Goal: Task Accomplishment & Management: Manage account settings

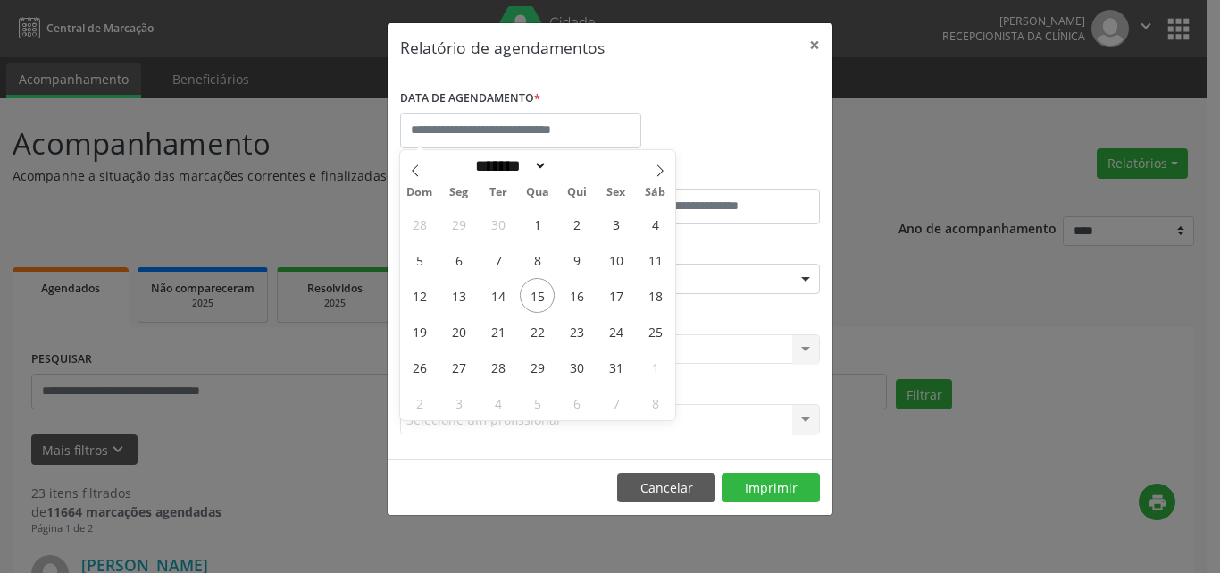
select select "*"
drag, startPoint x: 613, startPoint y: 330, endPoint x: 685, endPoint y: 336, distance: 72.6
click at [614, 330] on span "24" at bounding box center [616, 331] width 35 height 35
type input "**********"
click at [650, 327] on span "25" at bounding box center [655, 331] width 35 height 35
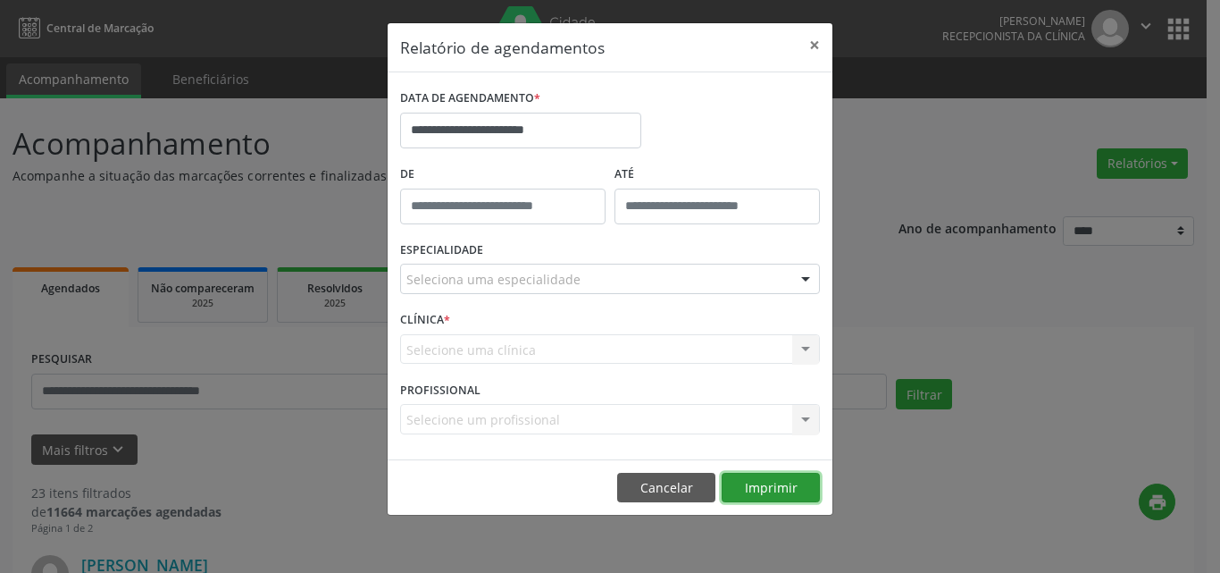
click at [760, 481] on button "Imprimir" at bounding box center [771, 488] width 98 height 30
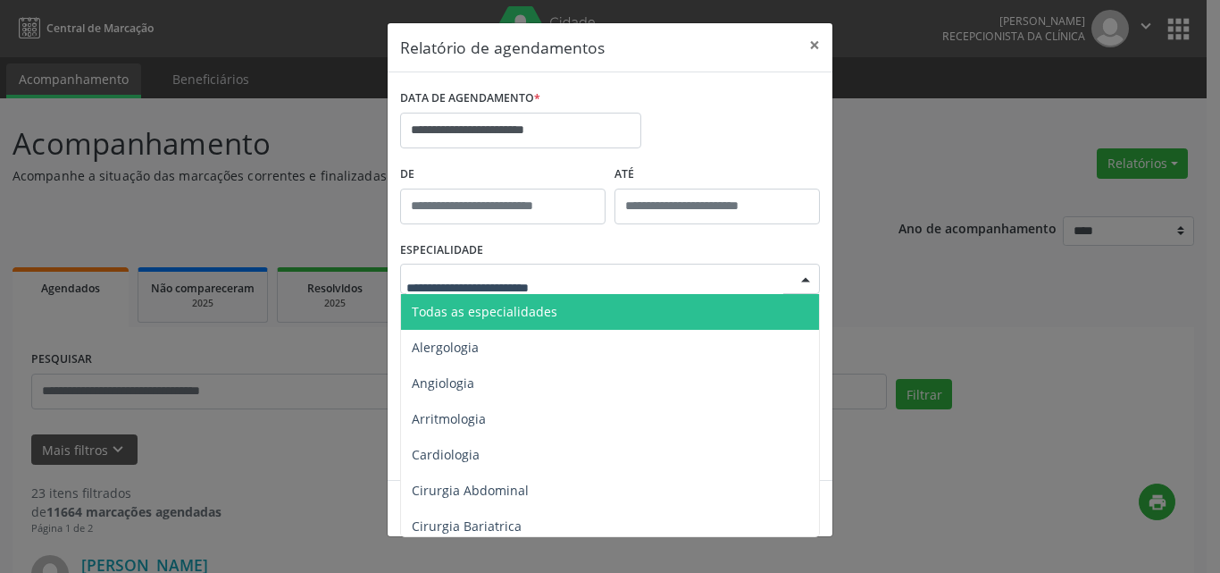
click at [593, 268] on div at bounding box center [610, 279] width 420 height 30
click at [599, 318] on span "Todas as especialidades" at bounding box center [611, 312] width 421 height 36
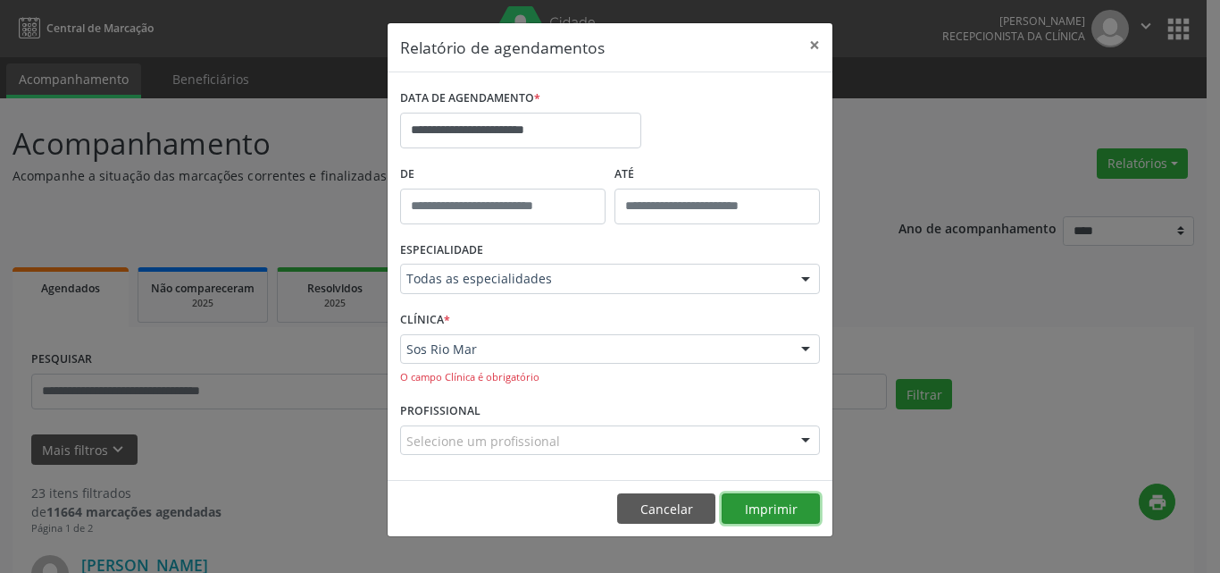
click at [770, 499] on button "Imprimir" at bounding box center [771, 508] width 98 height 30
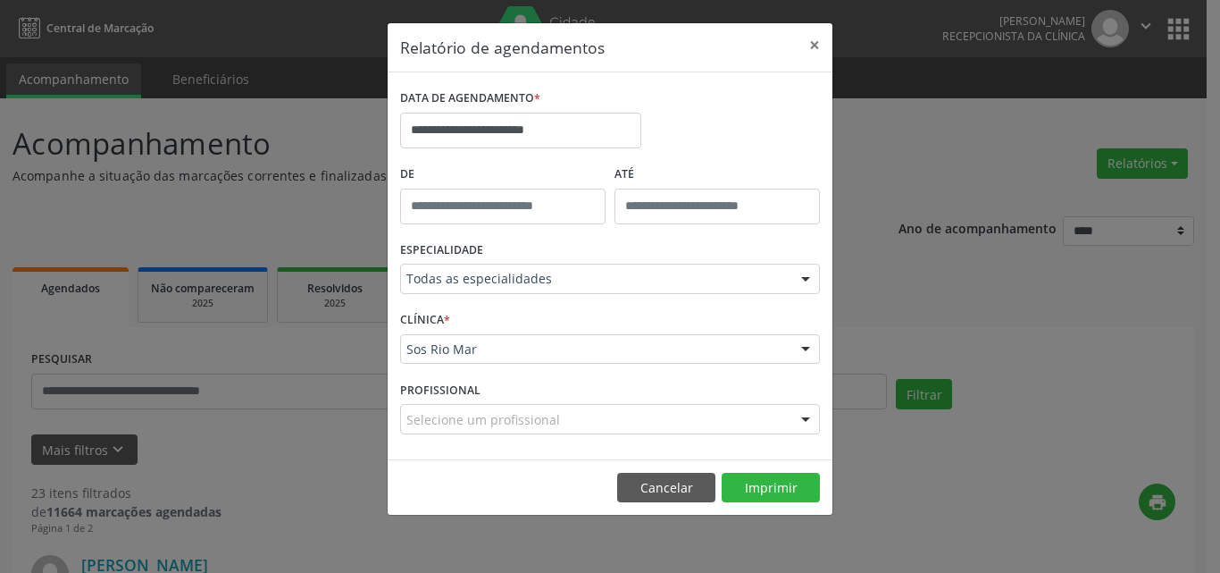
click at [147, 378] on div "**********" at bounding box center [610, 286] width 1220 height 573
click at [147, 387] on div "**********" at bounding box center [610, 286] width 1220 height 573
click at [671, 498] on button "Cancelar" at bounding box center [666, 488] width 98 height 30
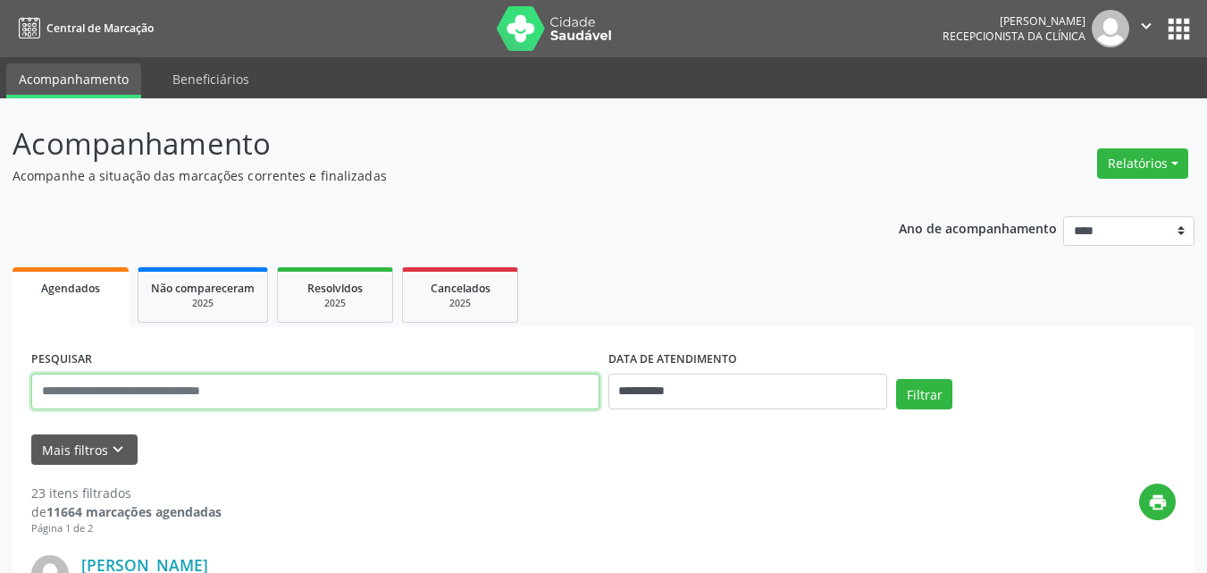
click at [177, 398] on input "text" at bounding box center [315, 391] width 568 height 36
paste input "**********"
type input "**********"
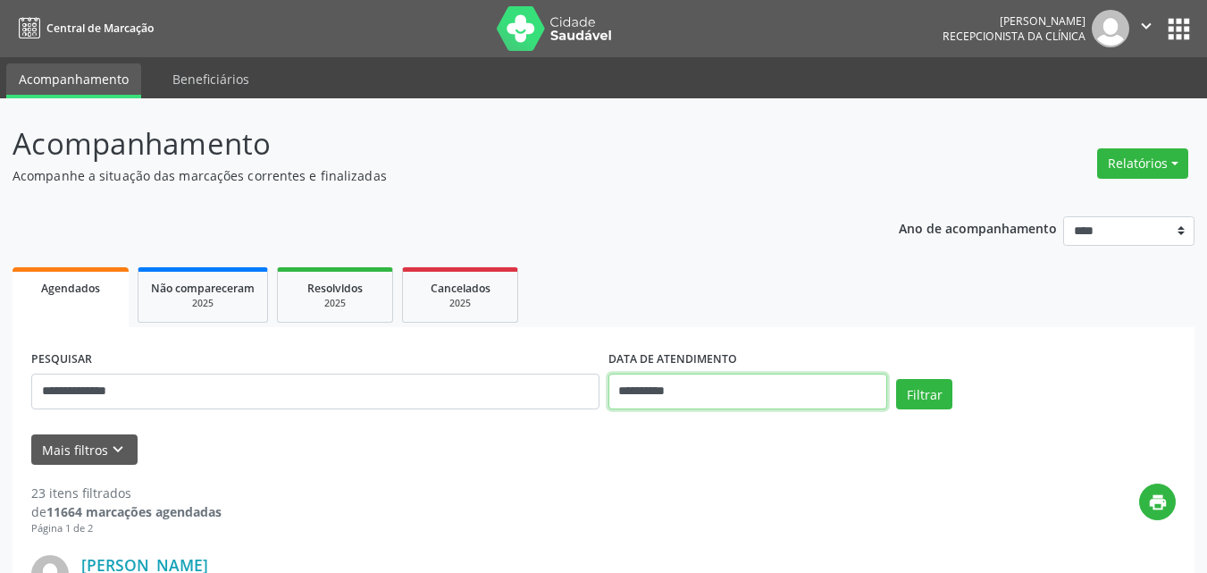
click at [796, 397] on input "**********" at bounding box center [748, 391] width 280 height 36
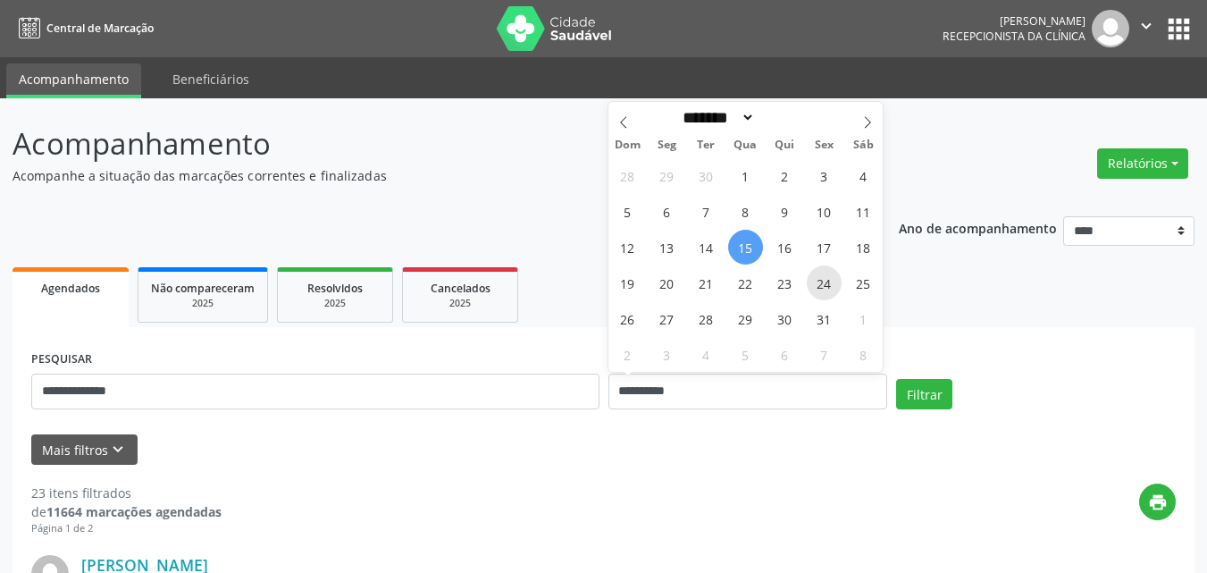
click at [828, 282] on span "24" at bounding box center [824, 282] width 35 height 35
type input "**********"
click at [862, 281] on span "25" at bounding box center [863, 282] width 35 height 35
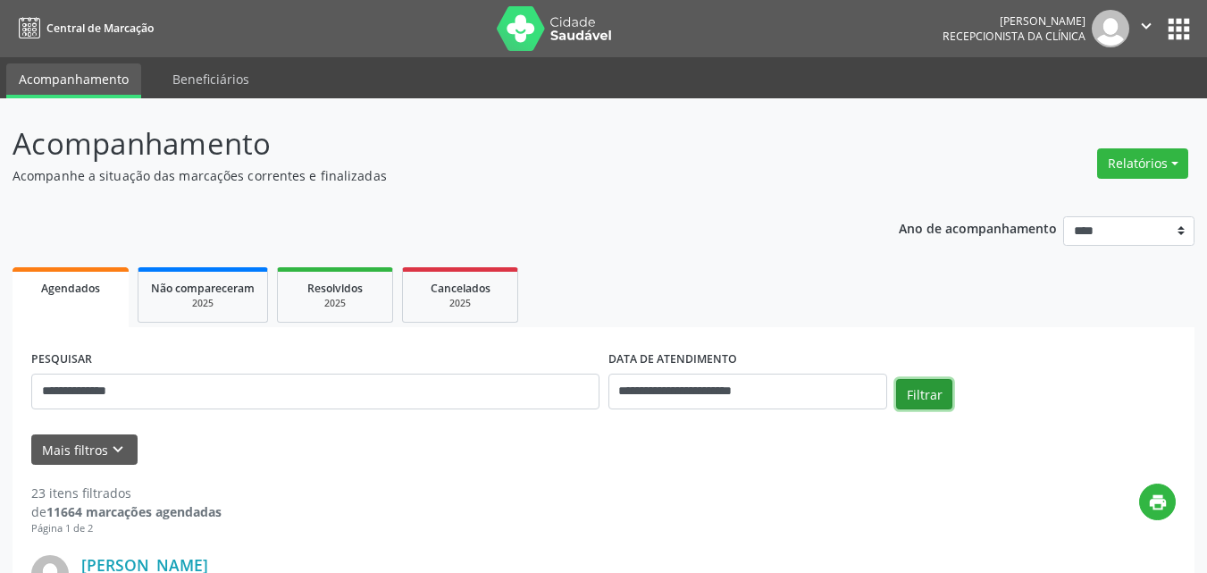
click at [928, 404] on button "Filtrar" at bounding box center [924, 394] width 56 height 30
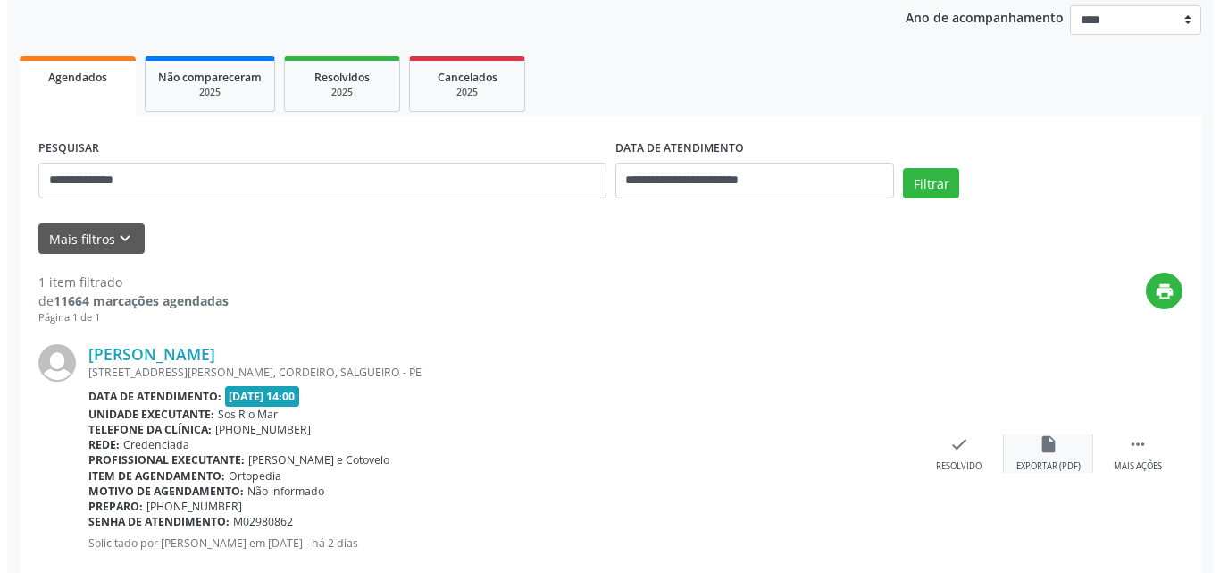
scroll to position [251, 0]
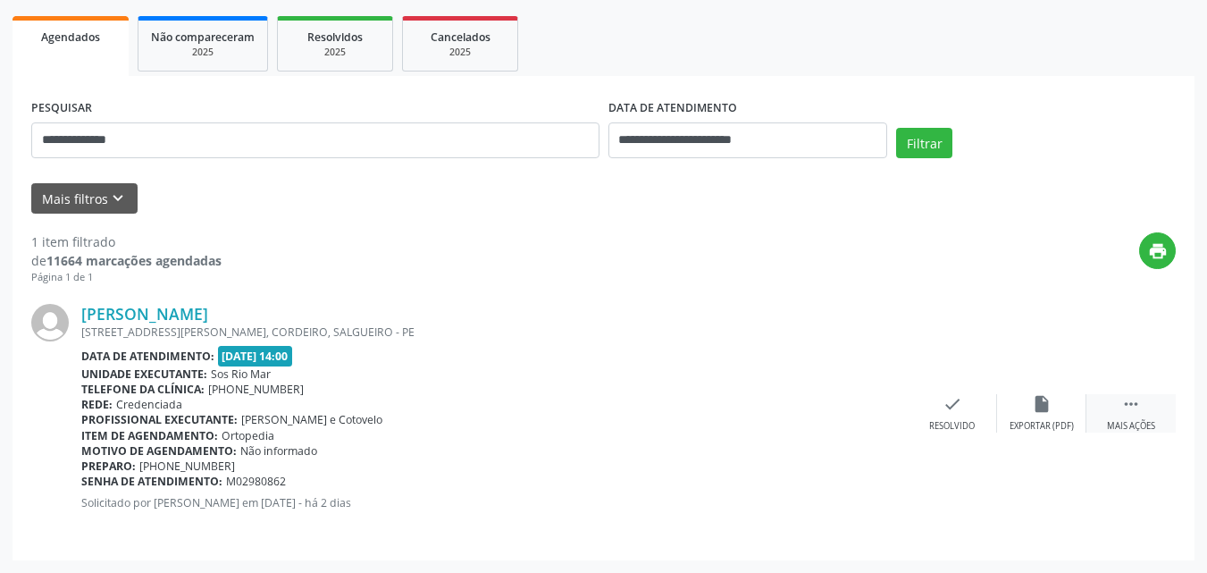
click at [1134, 400] on icon "" at bounding box center [1131, 404] width 20 height 20
click at [958, 398] on div "cancel Cancelar" at bounding box center [952, 413] width 89 height 38
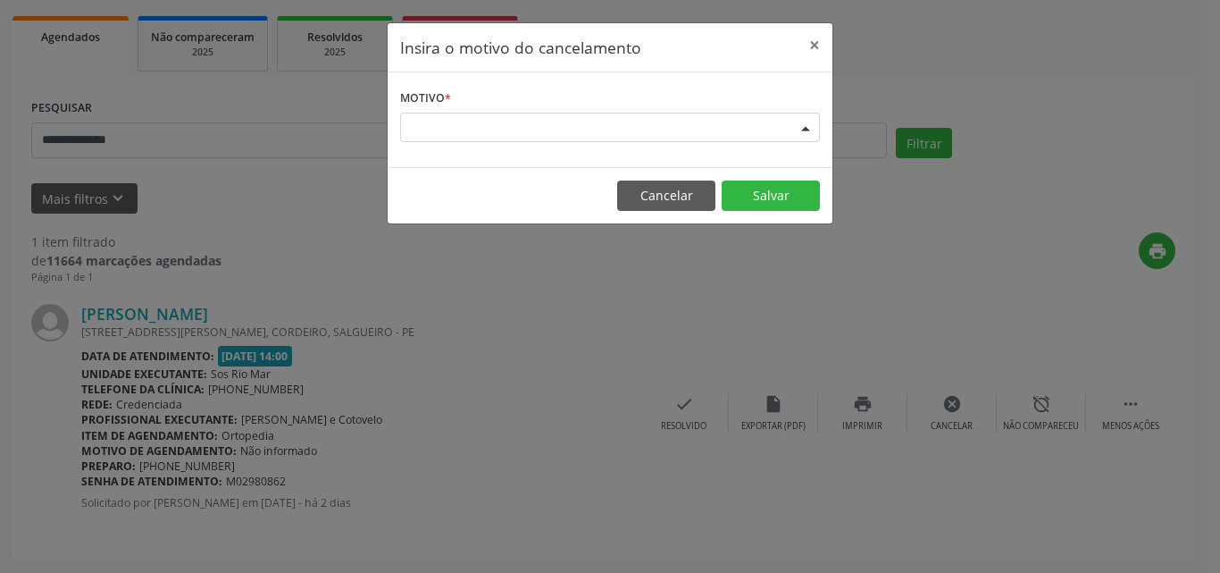
click at [512, 124] on div "Escolha o motivo" at bounding box center [610, 128] width 420 height 30
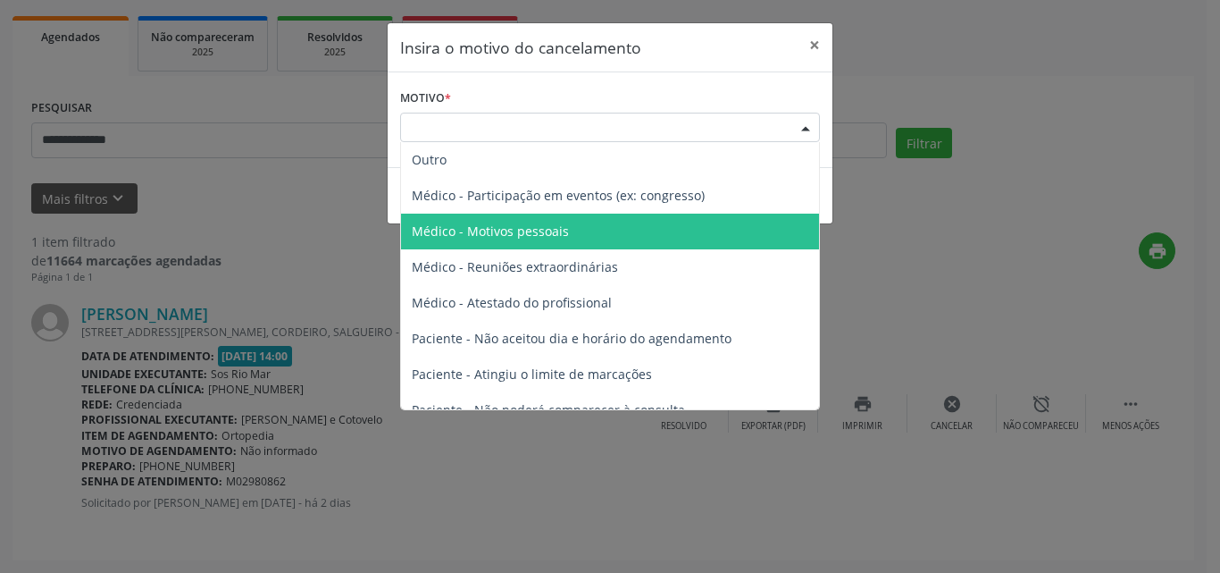
click at [569, 227] on span "Médico - Motivos pessoais" at bounding box center [610, 232] width 418 height 36
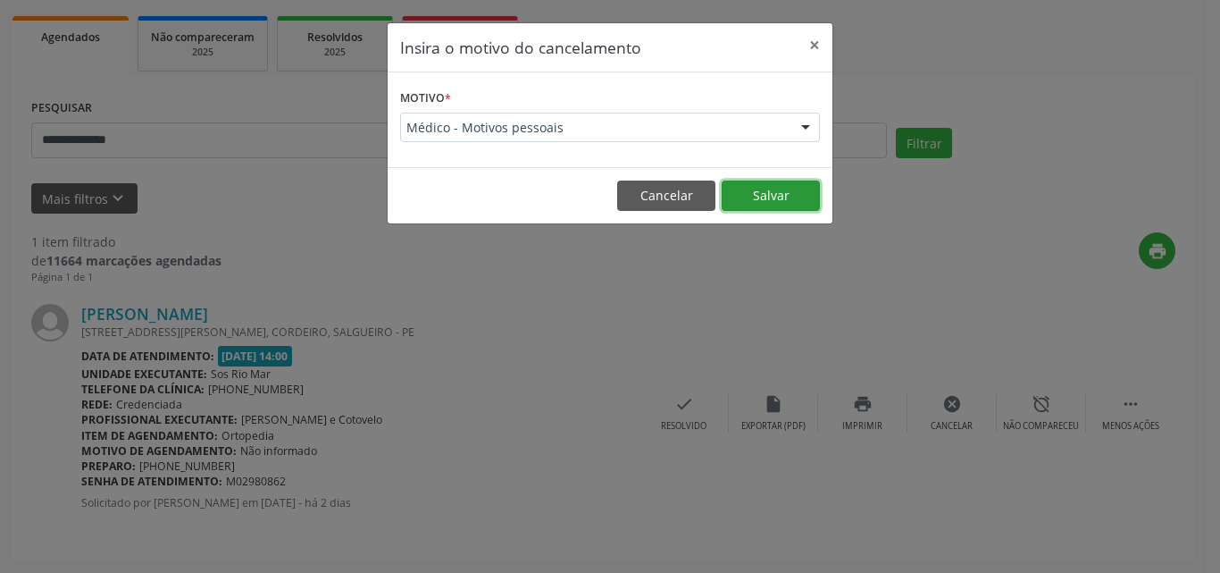
click at [784, 188] on button "Salvar" at bounding box center [771, 195] width 98 height 30
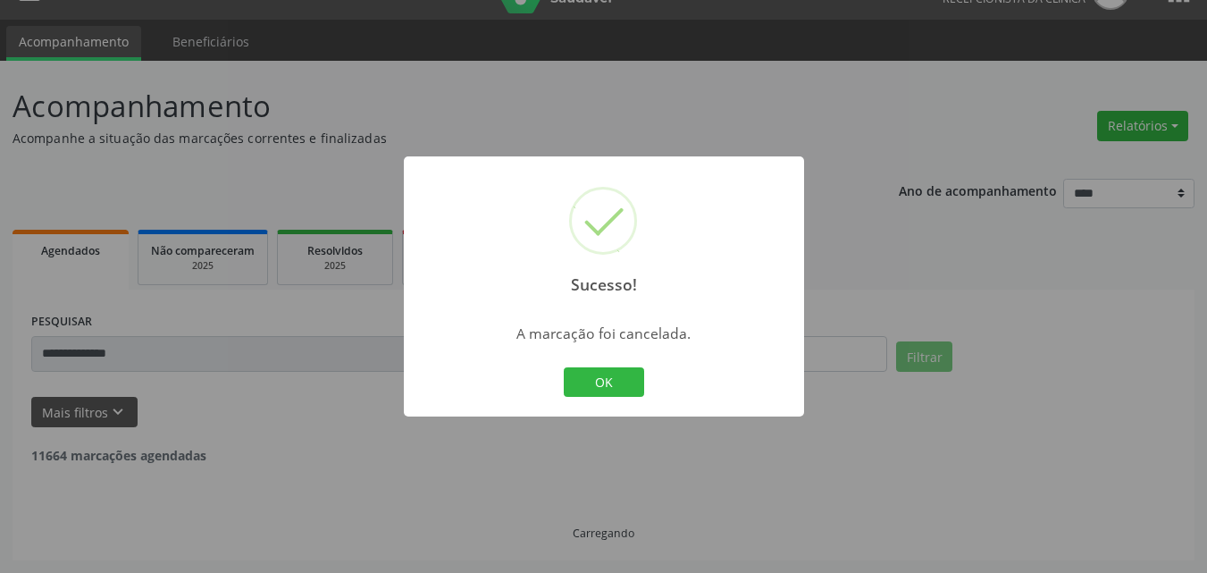
scroll to position [0, 0]
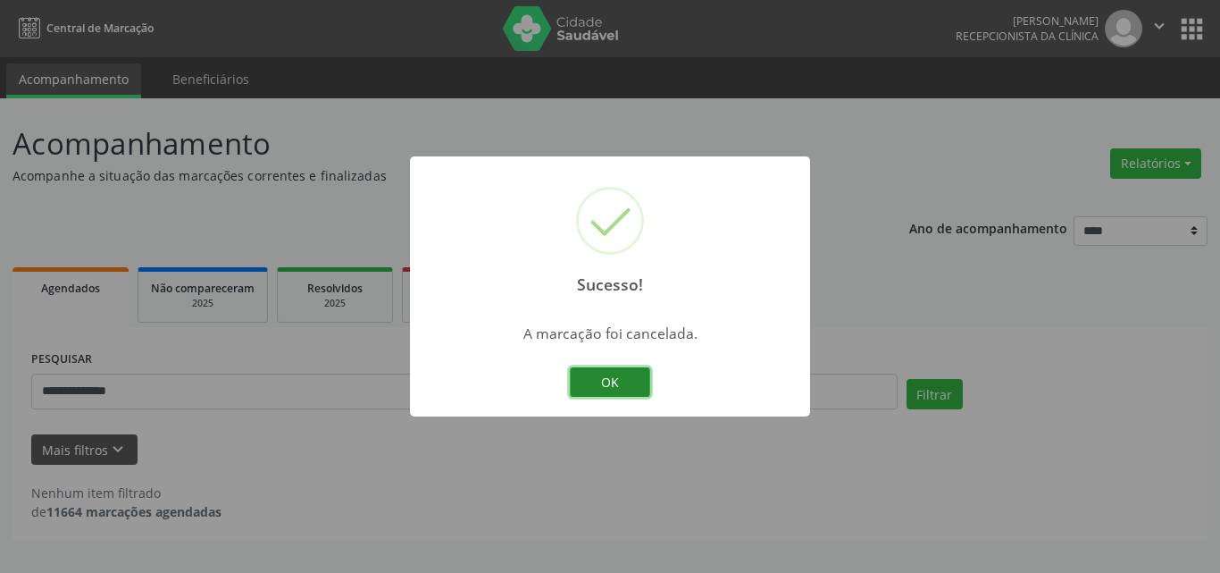
click at [604, 369] on button "OK" at bounding box center [610, 382] width 80 height 30
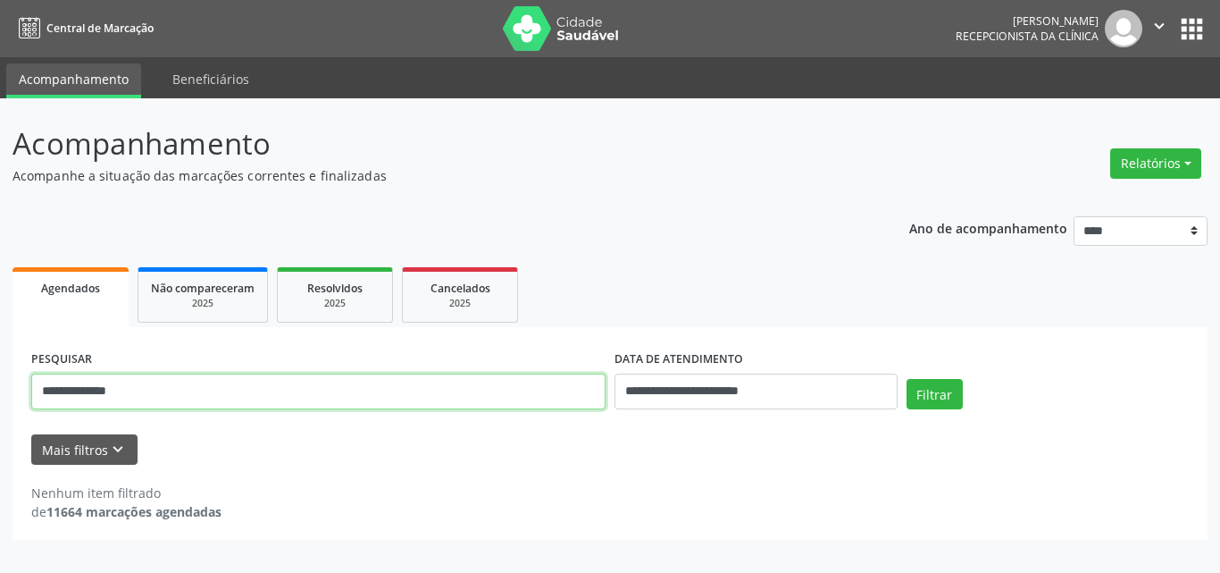
drag, startPoint x: 302, startPoint y: 394, endPoint x: 0, endPoint y: 395, distance: 302.0
click at [0, 395] on div "**********" at bounding box center [610, 335] width 1220 height 474
paste input "text"
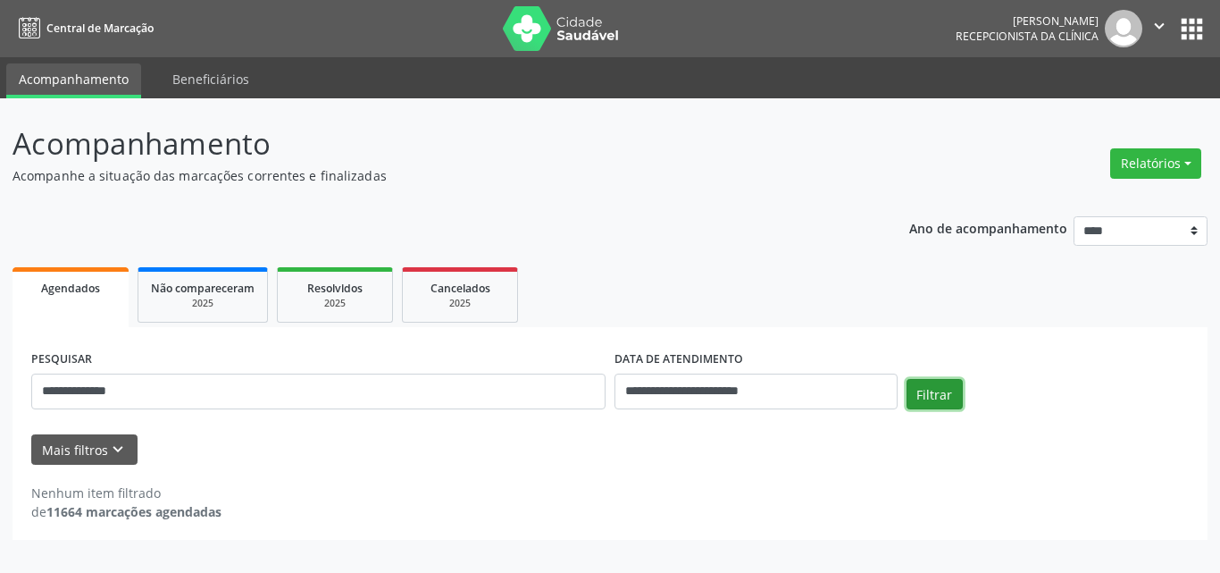
click at [918, 398] on button "Filtrar" at bounding box center [935, 394] width 56 height 30
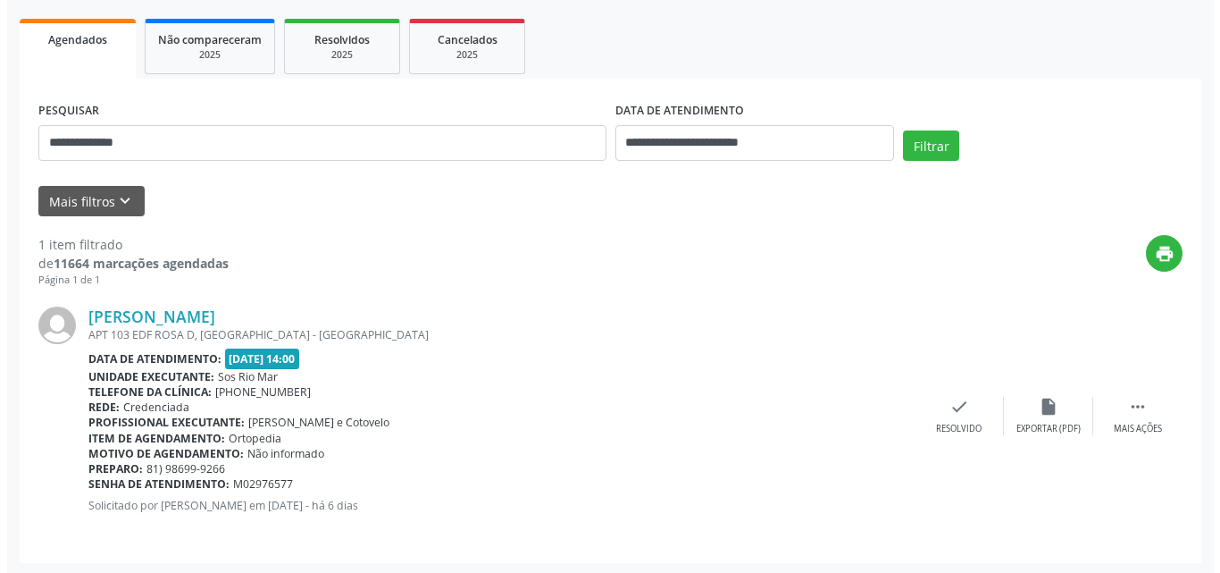
scroll to position [251, 0]
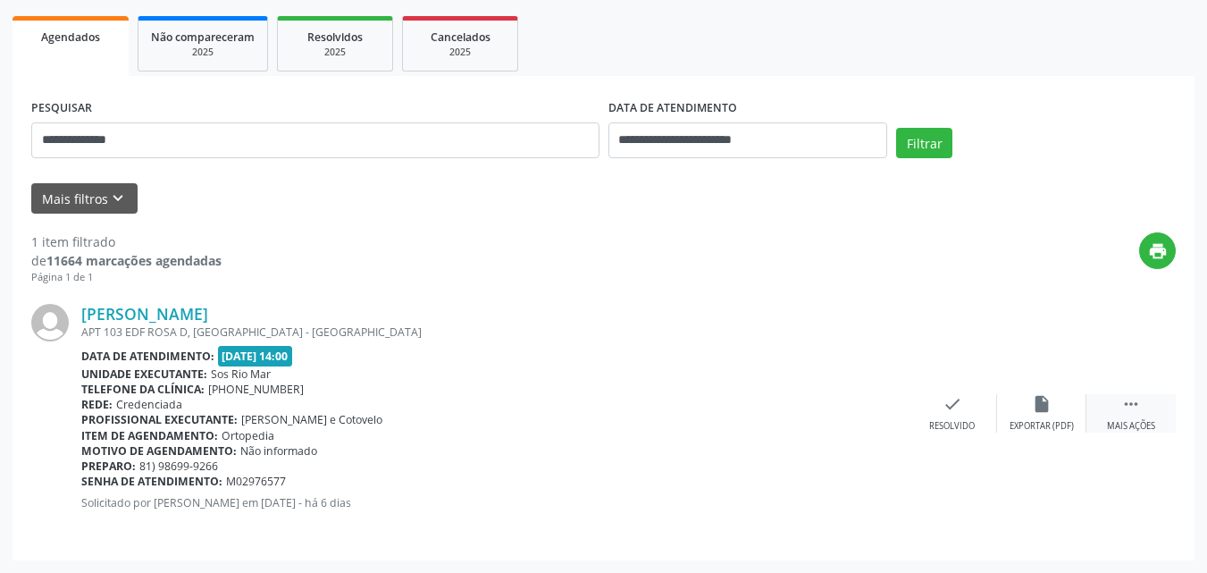
click at [1140, 398] on icon "" at bounding box center [1131, 404] width 20 height 20
click at [952, 392] on div "[PERSON_NAME] APT 103 EDF ROSA D, [GEOGRAPHIC_DATA] - PE Data de atendimento: […" at bounding box center [603, 413] width 1144 height 256
click at [950, 405] on icon "cancel" at bounding box center [953, 404] width 20 height 20
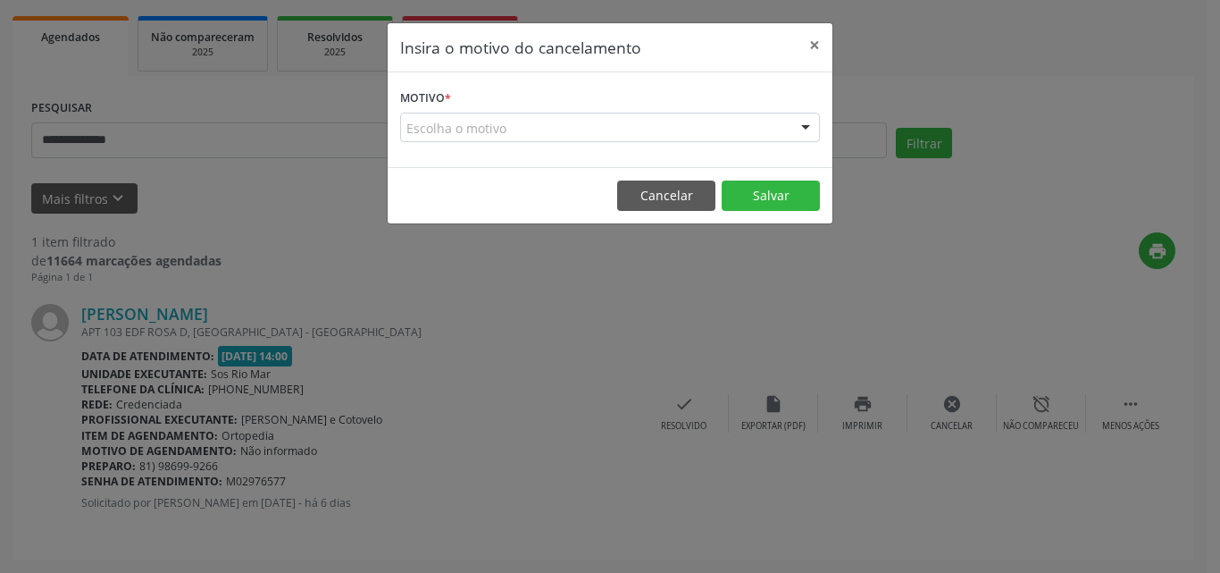
click at [549, 117] on div "Escolha o motivo" at bounding box center [610, 128] width 420 height 30
click at [955, 256] on div "Insira o motivo do cancelamento × Motivo * Escolha o motivo Outro Médico - Part…" at bounding box center [610, 286] width 1220 height 573
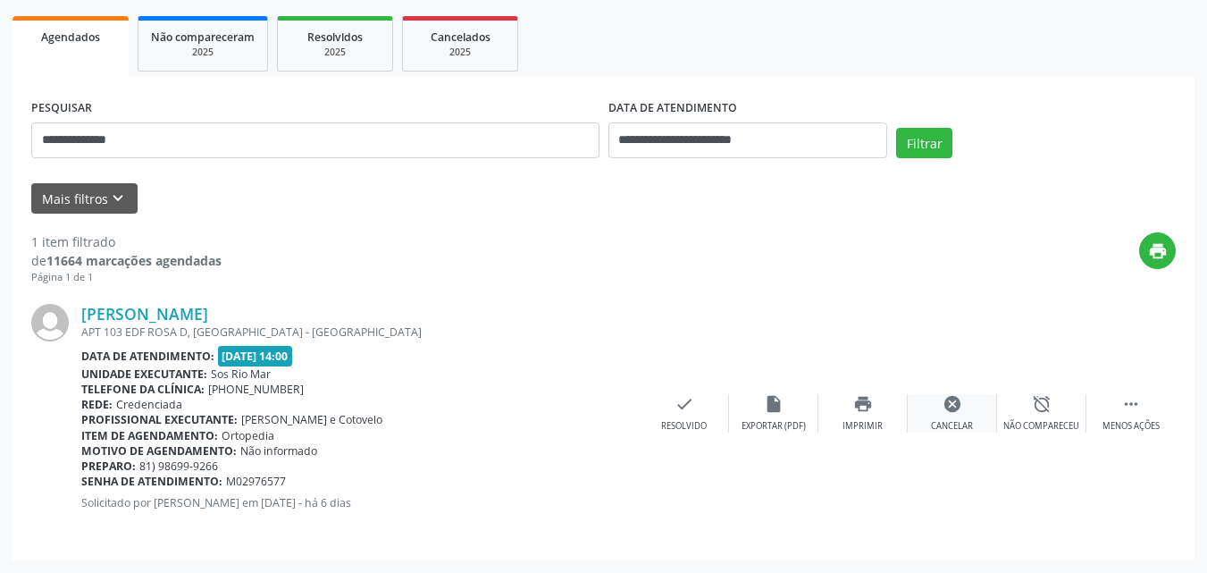
click at [947, 407] on icon "cancel" at bounding box center [953, 404] width 20 height 20
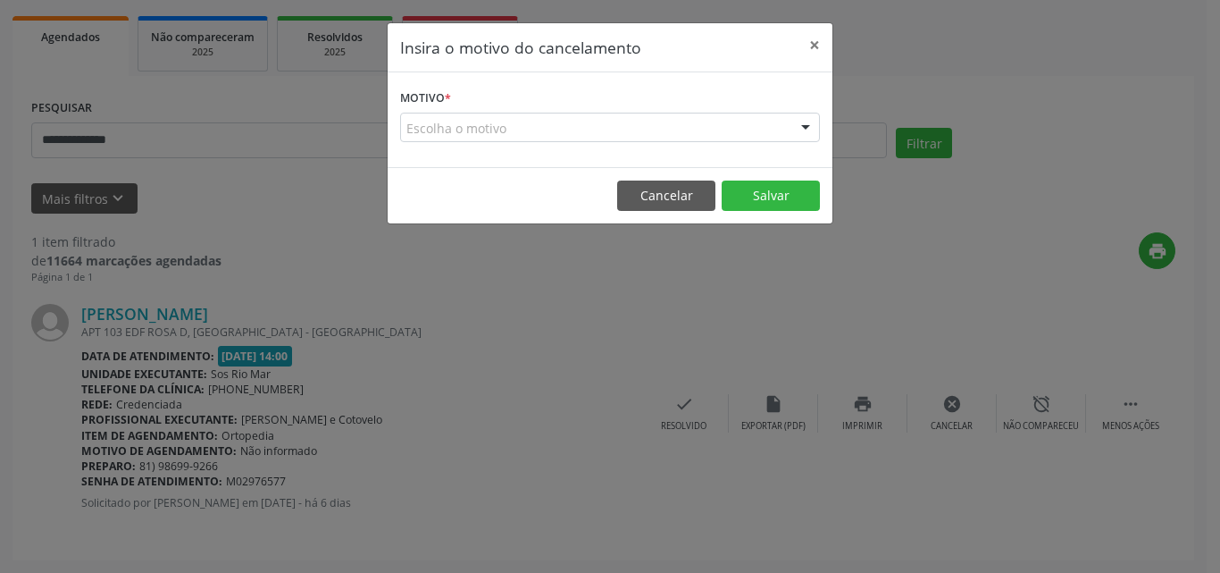
click at [601, 131] on div "Escolha o motivo" at bounding box center [610, 128] width 420 height 30
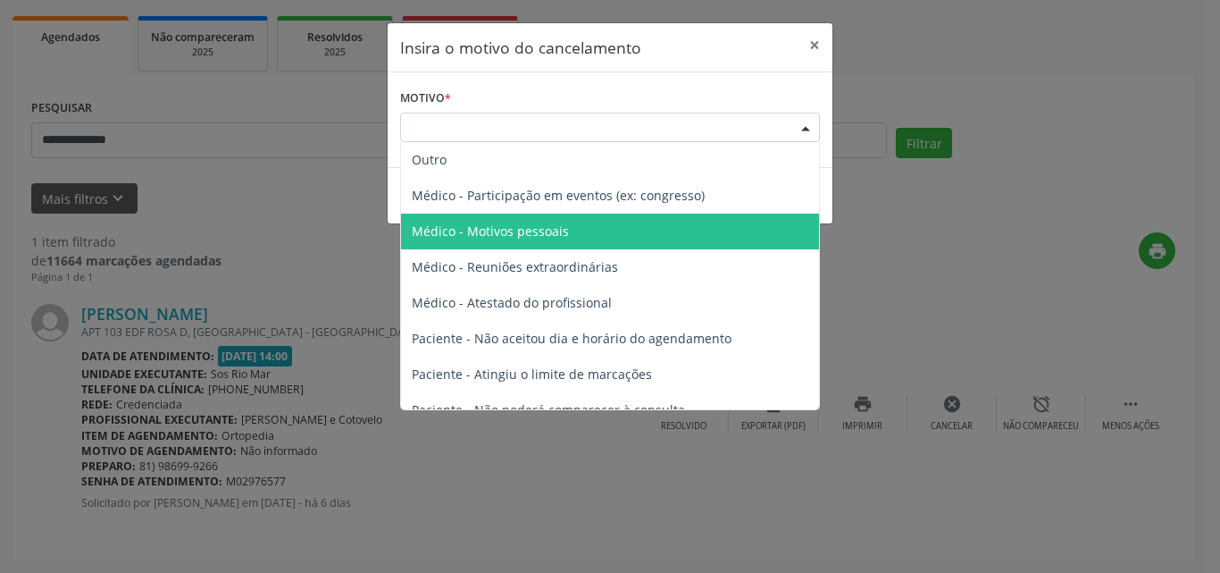
click at [583, 238] on span "Médico - Motivos pessoais" at bounding box center [610, 232] width 418 height 36
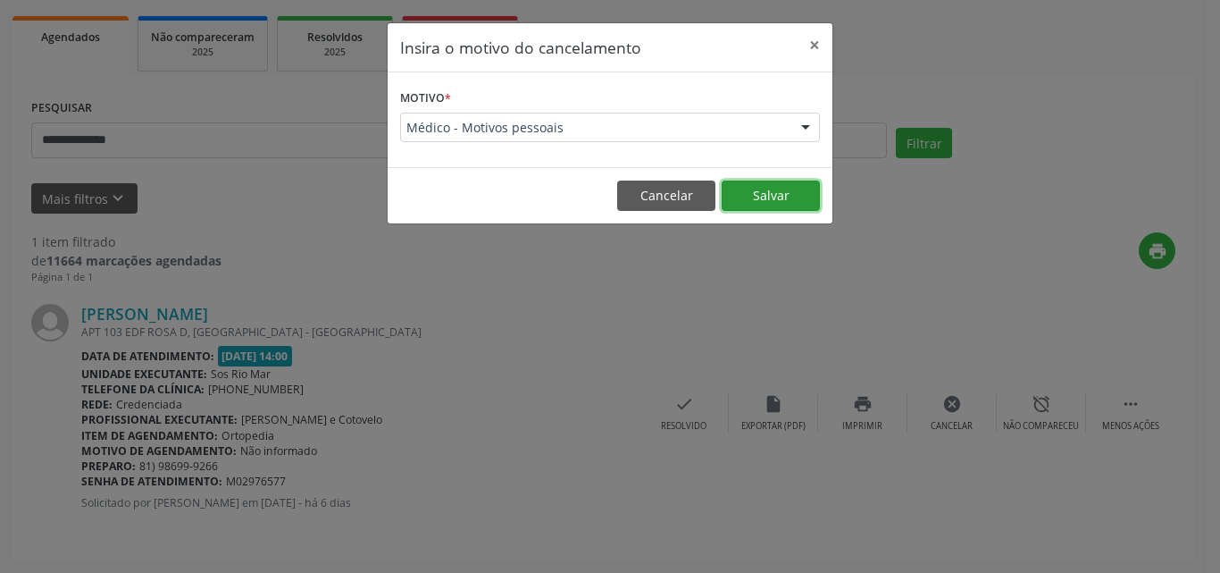
click at [746, 182] on button "Salvar" at bounding box center [771, 195] width 98 height 30
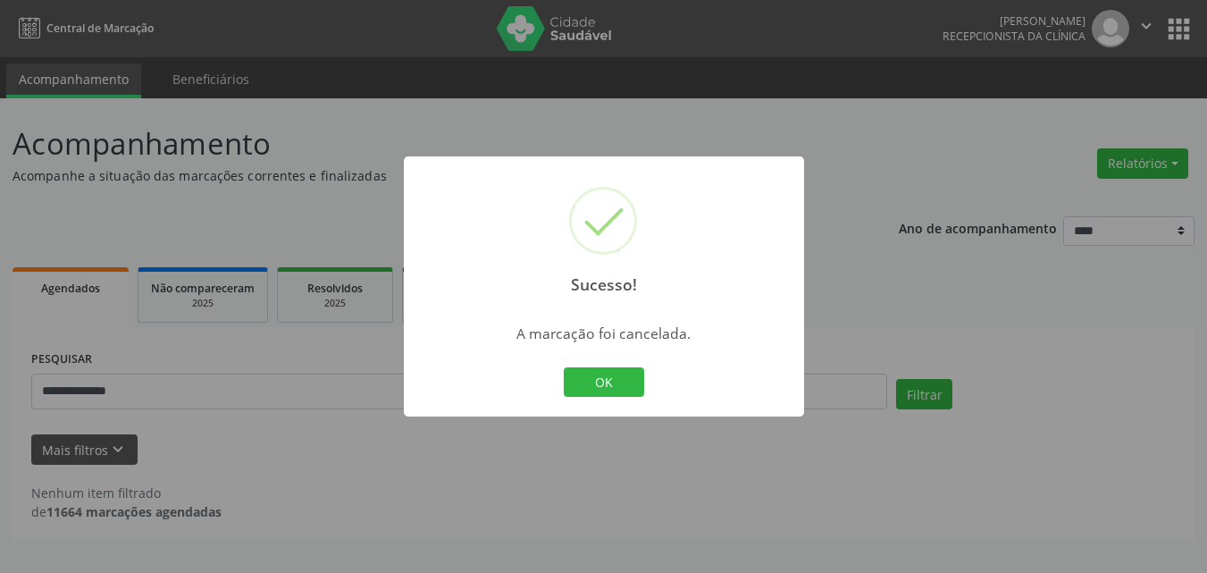
scroll to position [0, 0]
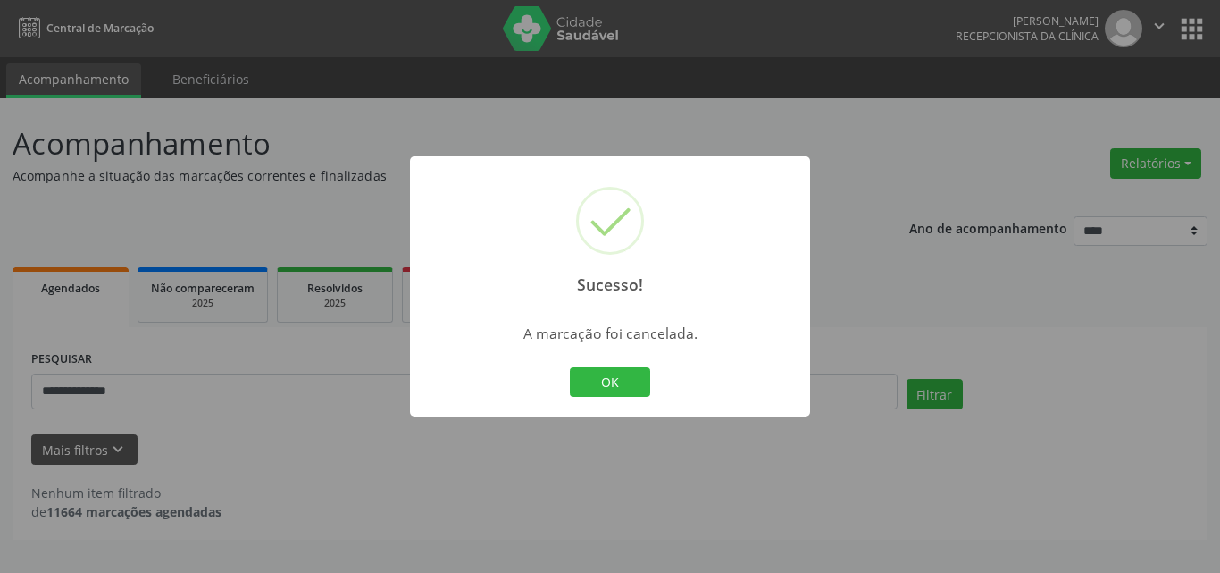
drag, startPoint x: 629, startPoint y: 361, endPoint x: 617, endPoint y: 388, distance: 29.2
click at [628, 363] on div "Sucesso! × A marcação foi cancelada. OK Cancel" at bounding box center [610, 286] width 400 height 261
click at [617, 388] on button "OK" at bounding box center [610, 382] width 80 height 30
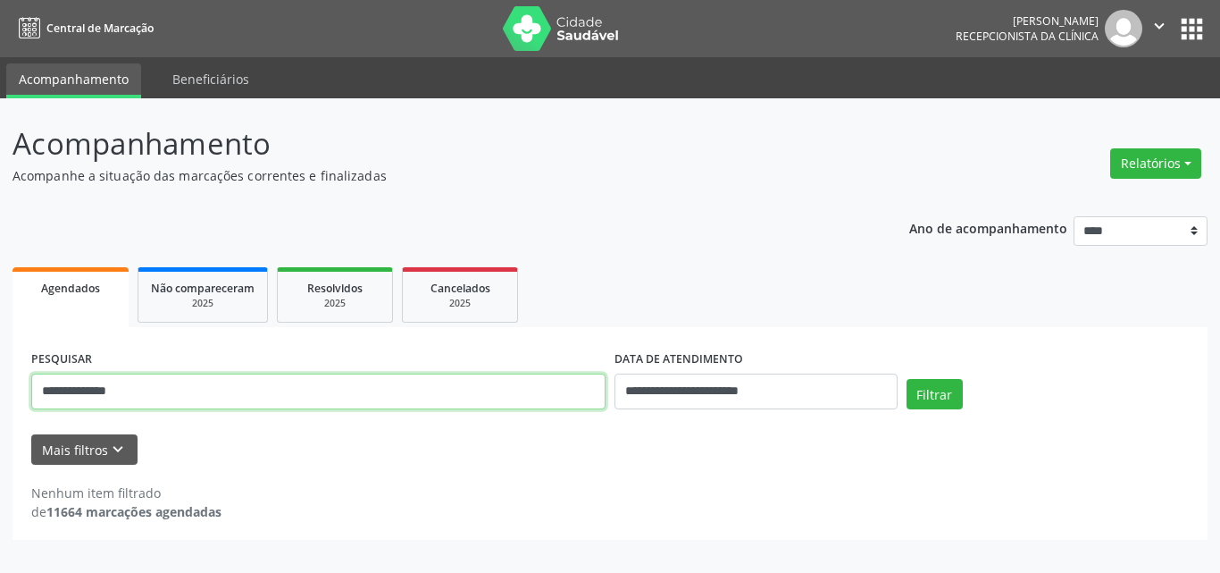
drag, startPoint x: 281, startPoint y: 397, endPoint x: 28, endPoint y: 384, distance: 254.0
click at [0, 390] on div "**********" at bounding box center [610, 335] width 1220 height 474
paste input "text"
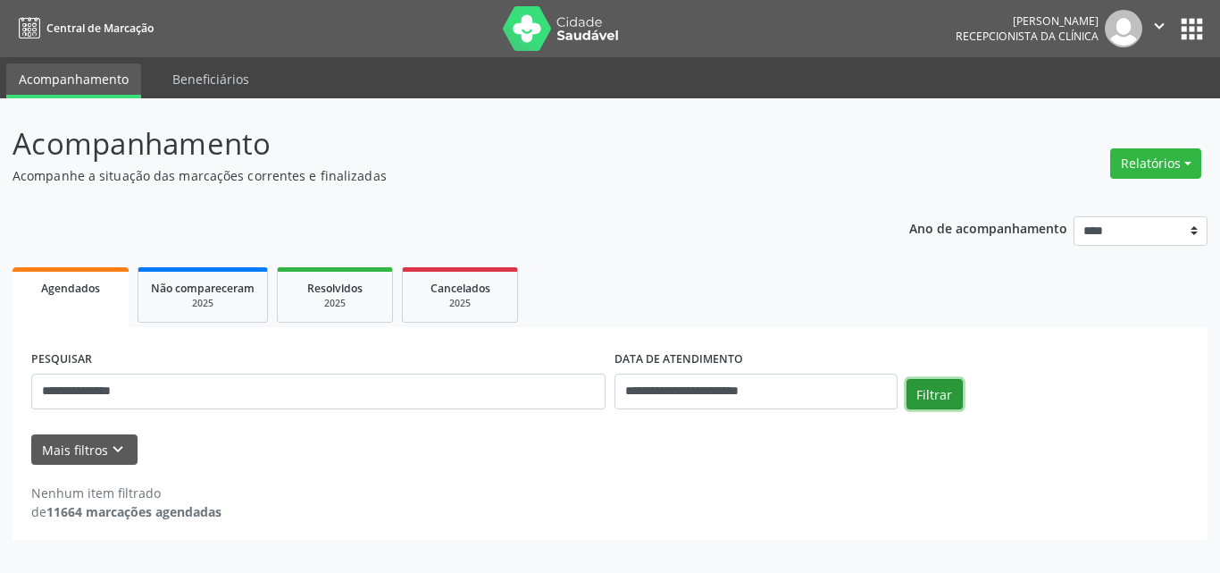
drag, startPoint x: 950, startPoint y: 390, endPoint x: 968, endPoint y: 409, distance: 26.5
click at [949, 390] on button "Filtrar" at bounding box center [935, 394] width 56 height 30
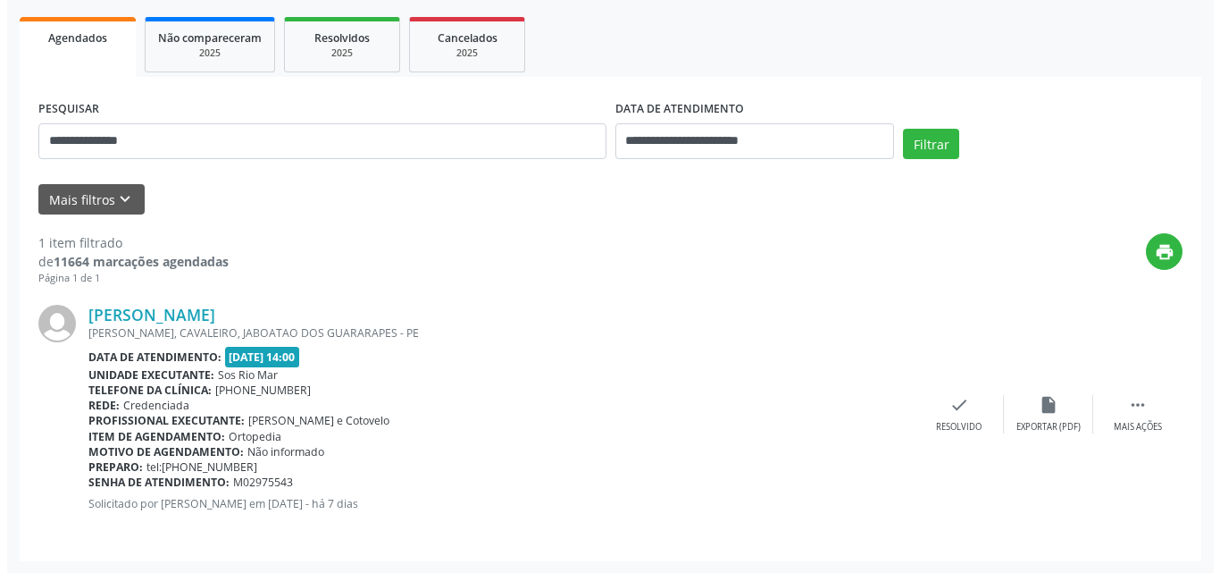
scroll to position [251, 0]
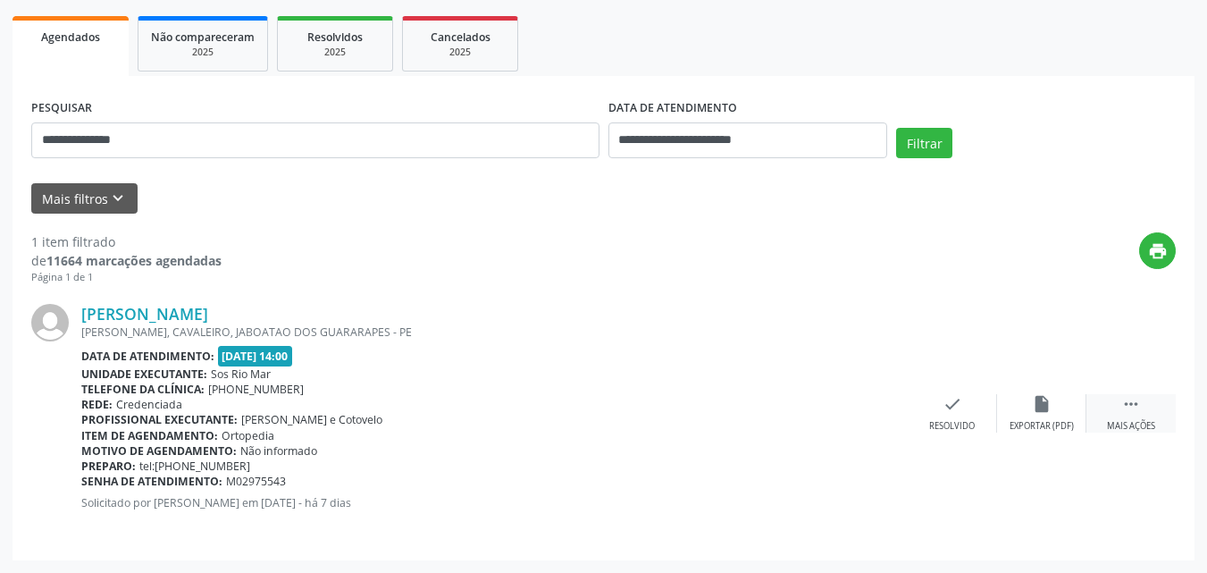
click at [1132, 395] on icon "" at bounding box center [1131, 404] width 20 height 20
click at [938, 407] on div "cancel Cancelar" at bounding box center [952, 413] width 89 height 38
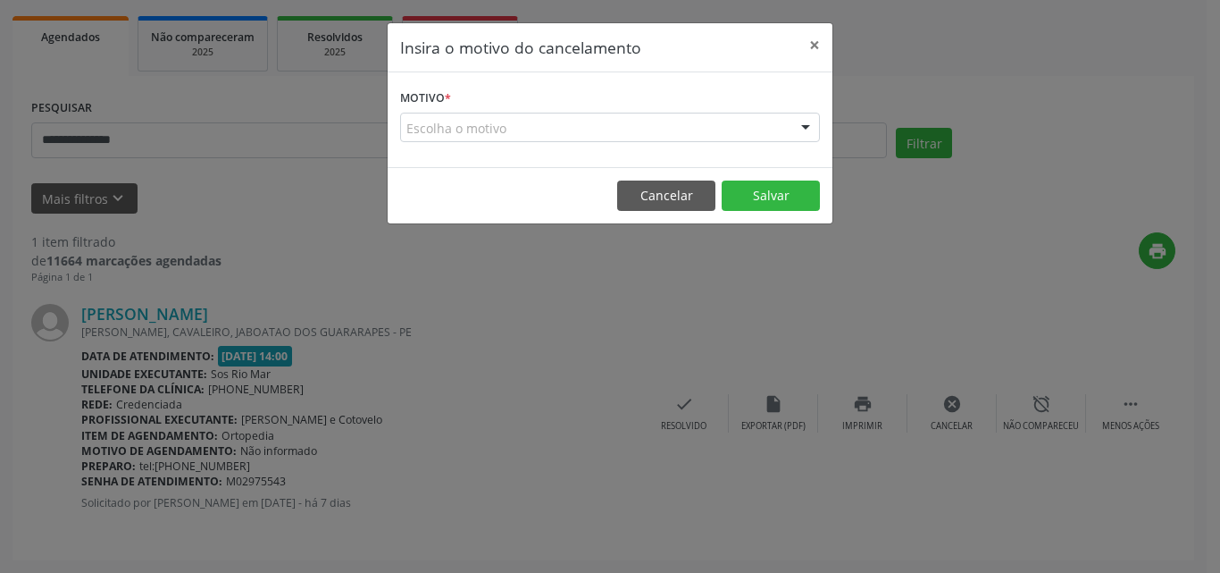
click at [614, 135] on div "Escolha o motivo" at bounding box center [610, 128] width 420 height 30
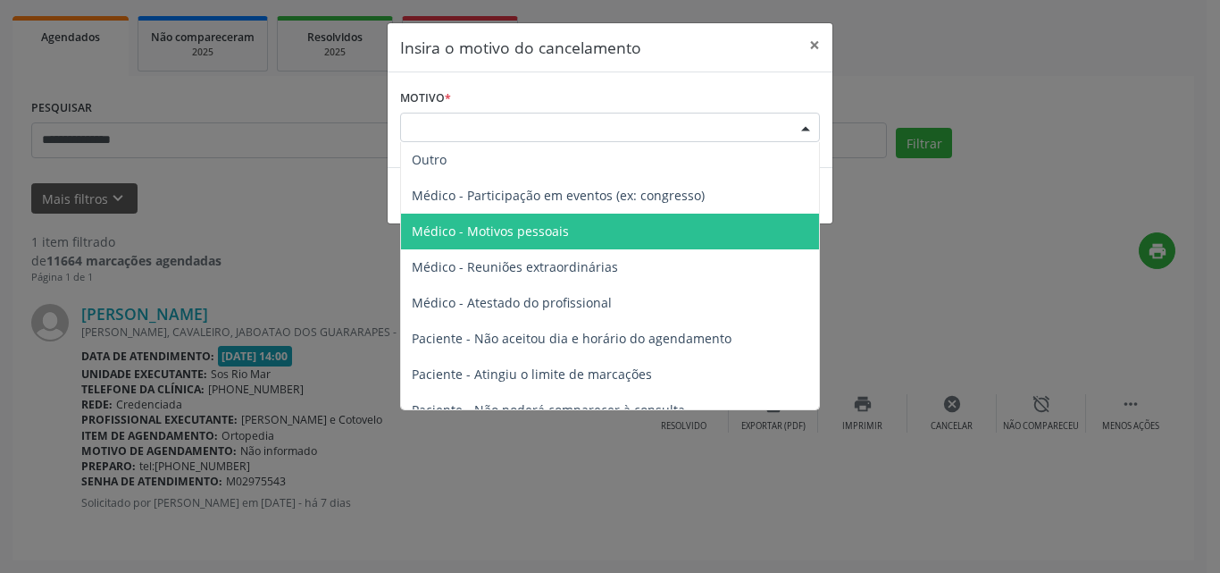
click at [568, 236] on span "Médico - Motivos pessoais" at bounding box center [610, 232] width 418 height 36
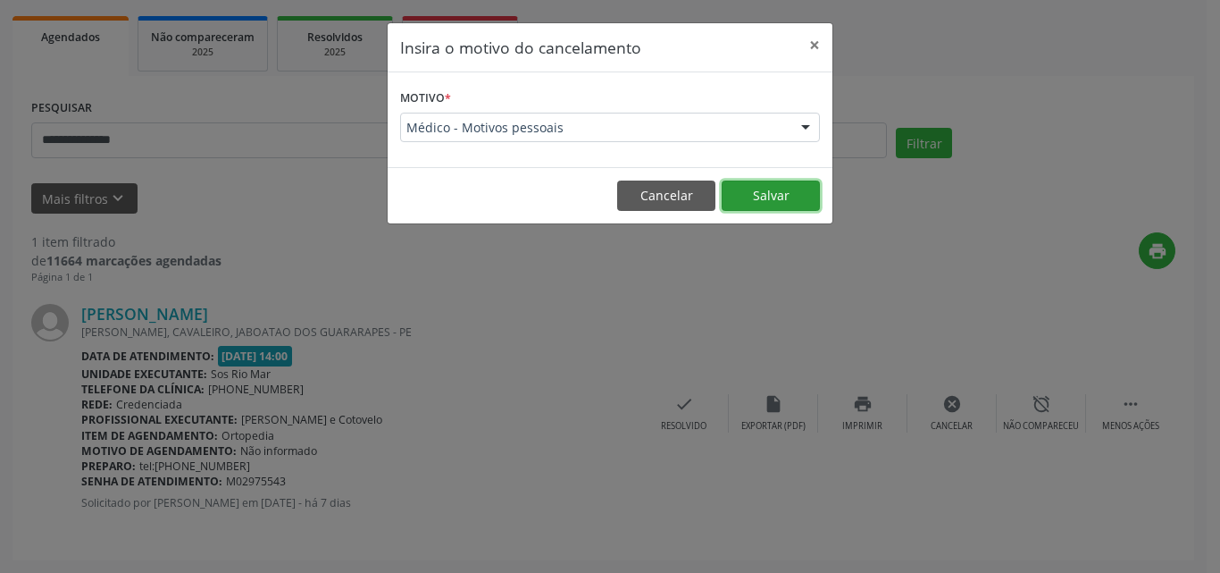
click at [747, 189] on button "Salvar" at bounding box center [771, 195] width 98 height 30
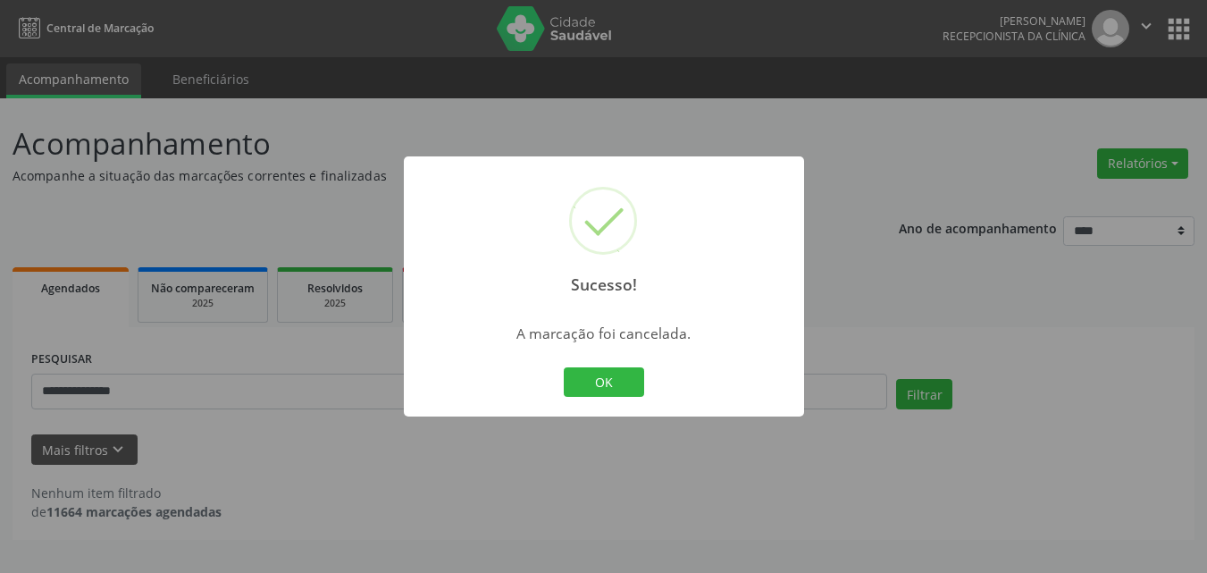
scroll to position [0, 0]
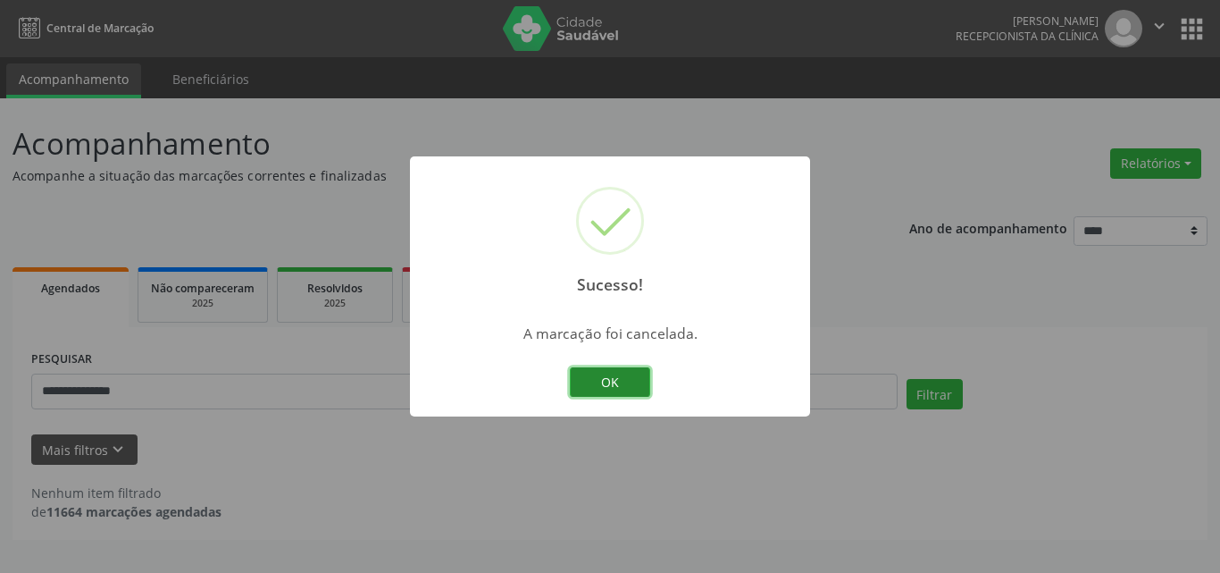
drag, startPoint x: 603, startPoint y: 374, endPoint x: 318, endPoint y: 403, distance: 286.4
click at [603, 373] on button "OK" at bounding box center [610, 382] width 80 height 30
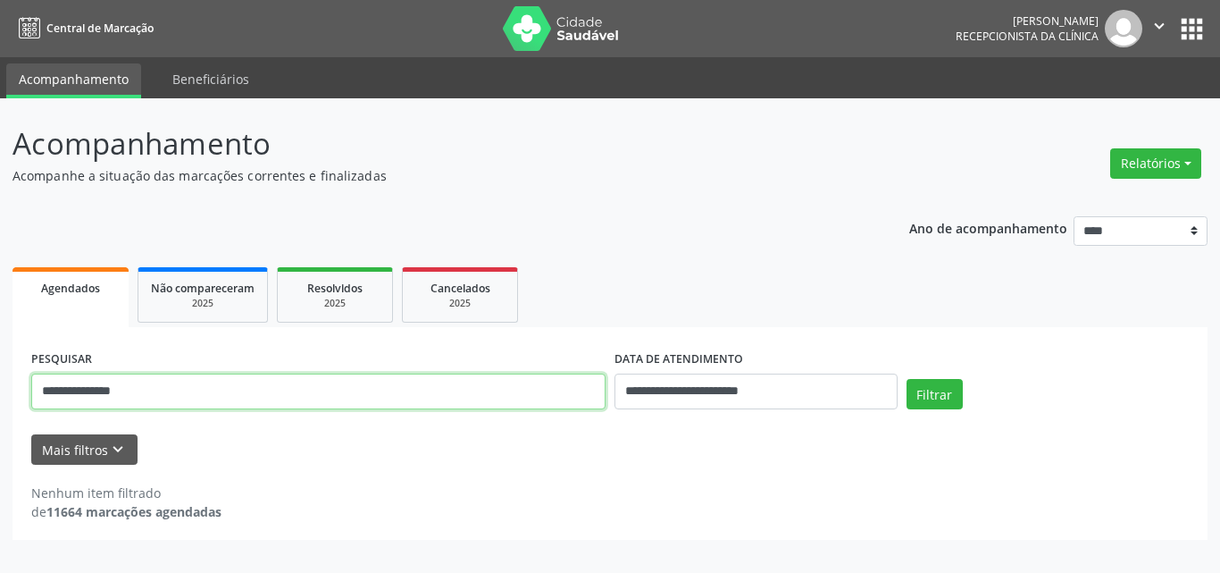
drag, startPoint x: 0, startPoint y: 411, endPoint x: 27, endPoint y: 398, distance: 30.0
click at [0, 403] on div "**********" at bounding box center [610, 335] width 1220 height 474
paste input "text"
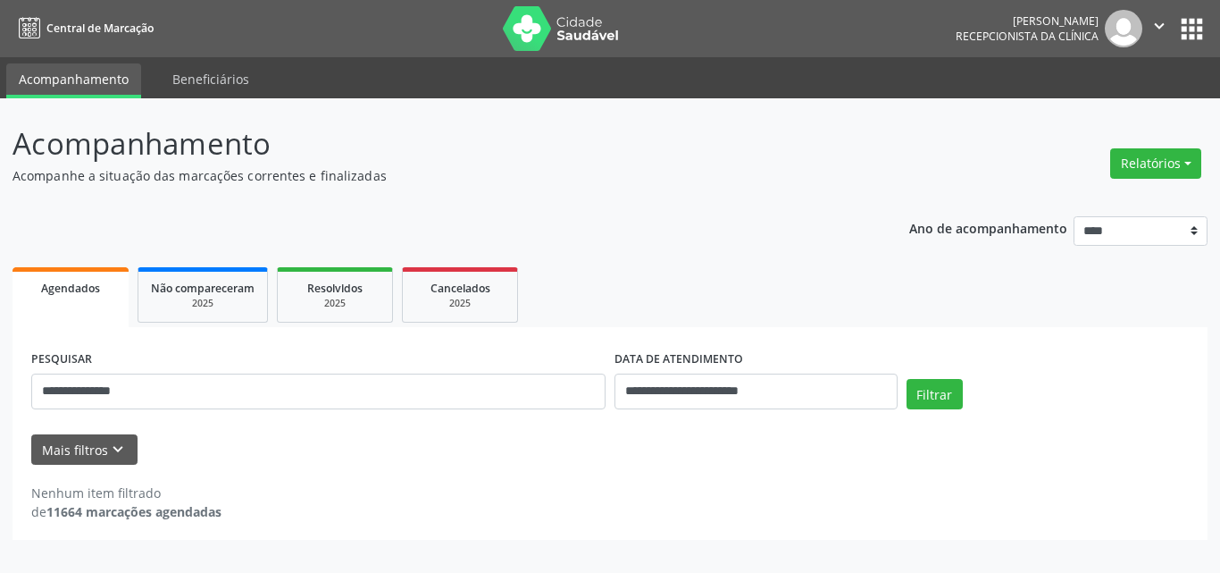
click at [955, 410] on div "Filtrar" at bounding box center [1048, 400] width 292 height 43
click at [948, 394] on button "Filtrar" at bounding box center [935, 394] width 56 height 30
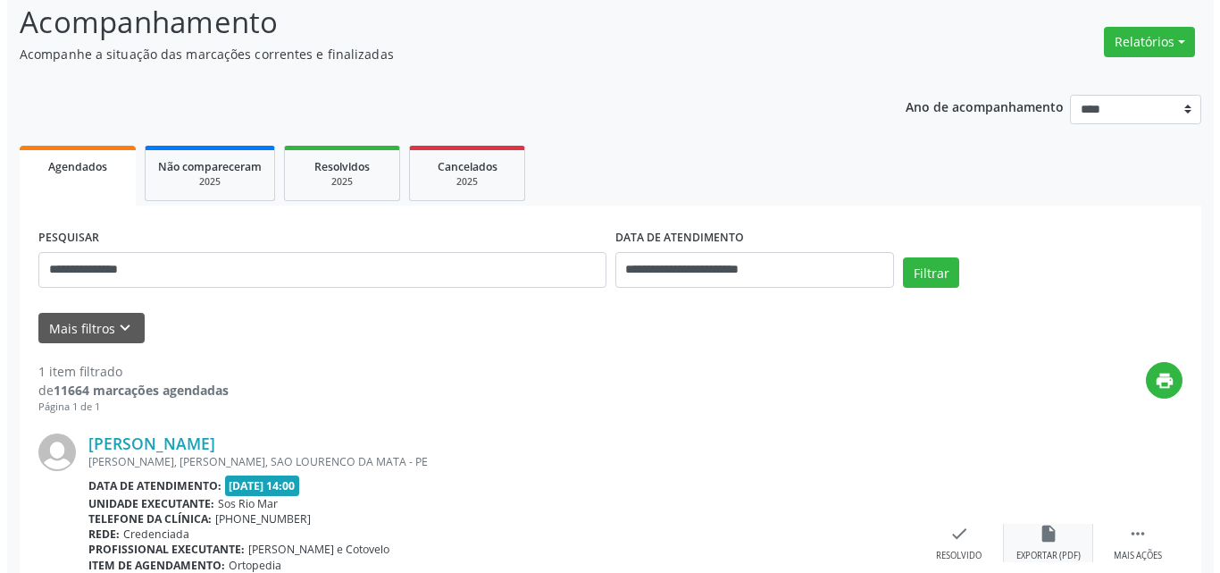
scroll to position [251, 0]
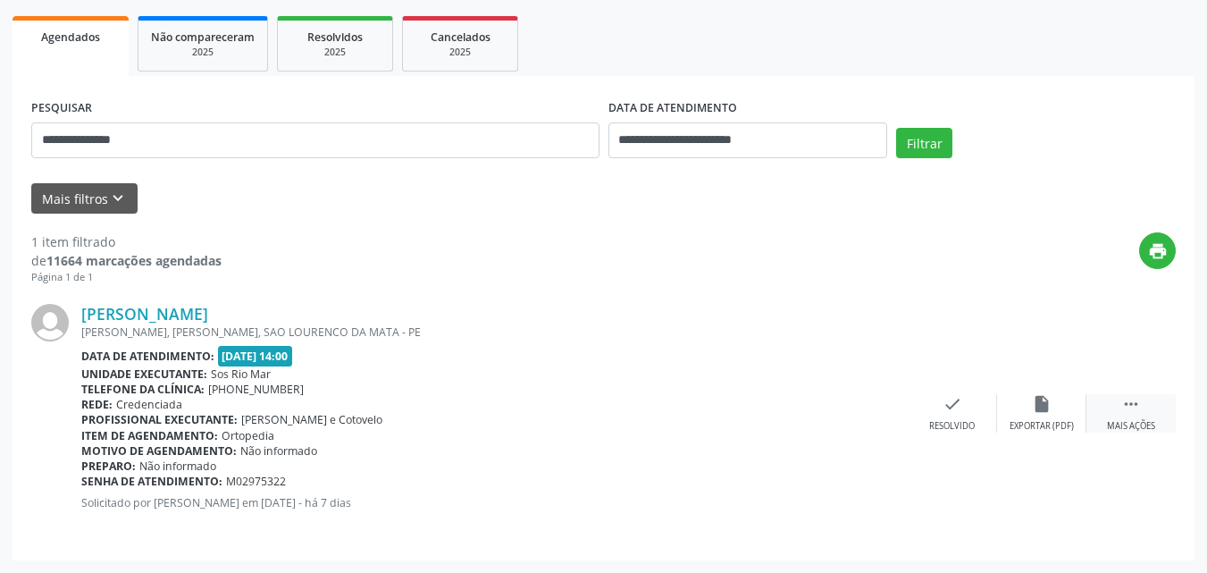
click at [1138, 402] on icon "" at bounding box center [1131, 404] width 20 height 20
click at [956, 417] on div "cancel Cancelar" at bounding box center [952, 413] width 89 height 38
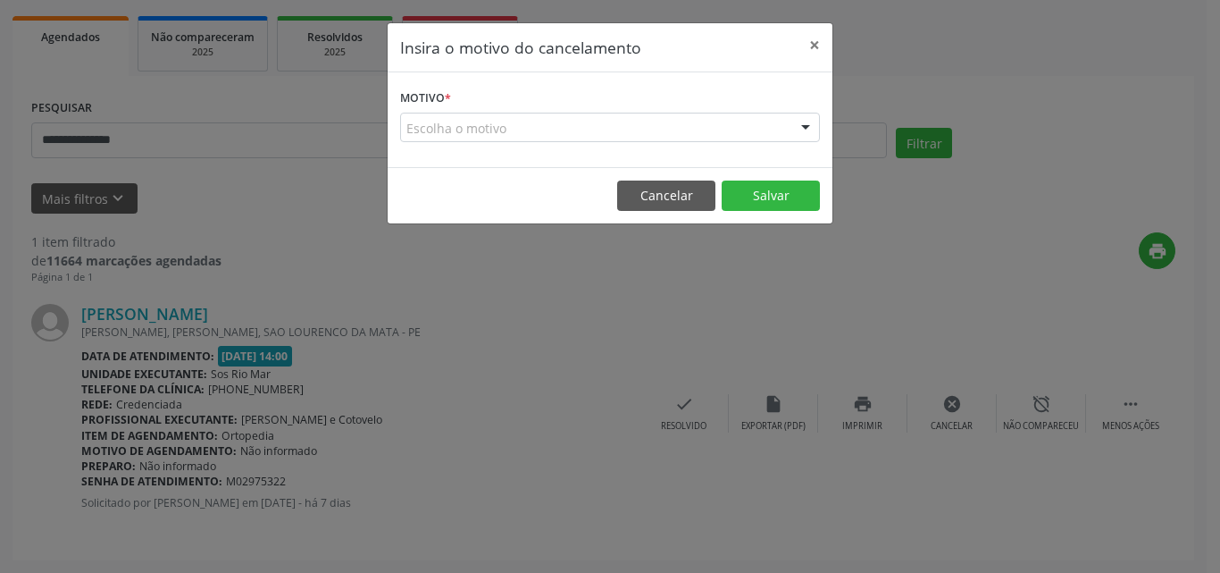
click at [570, 124] on div "Escolha o motivo" at bounding box center [610, 128] width 420 height 30
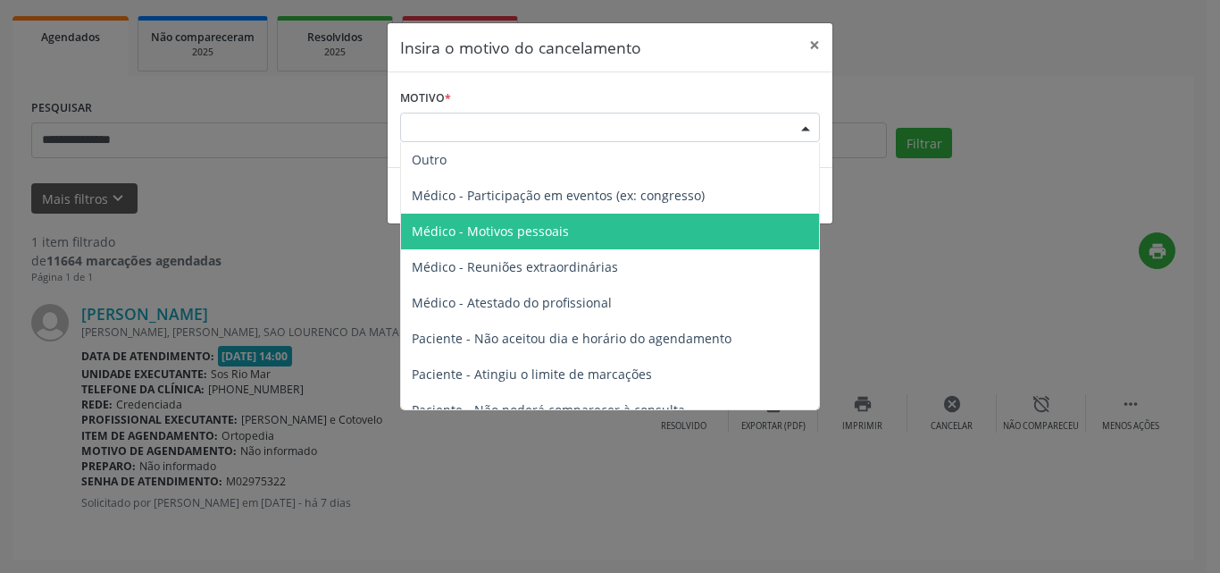
click at [576, 228] on span "Médico - Motivos pessoais" at bounding box center [610, 232] width 418 height 36
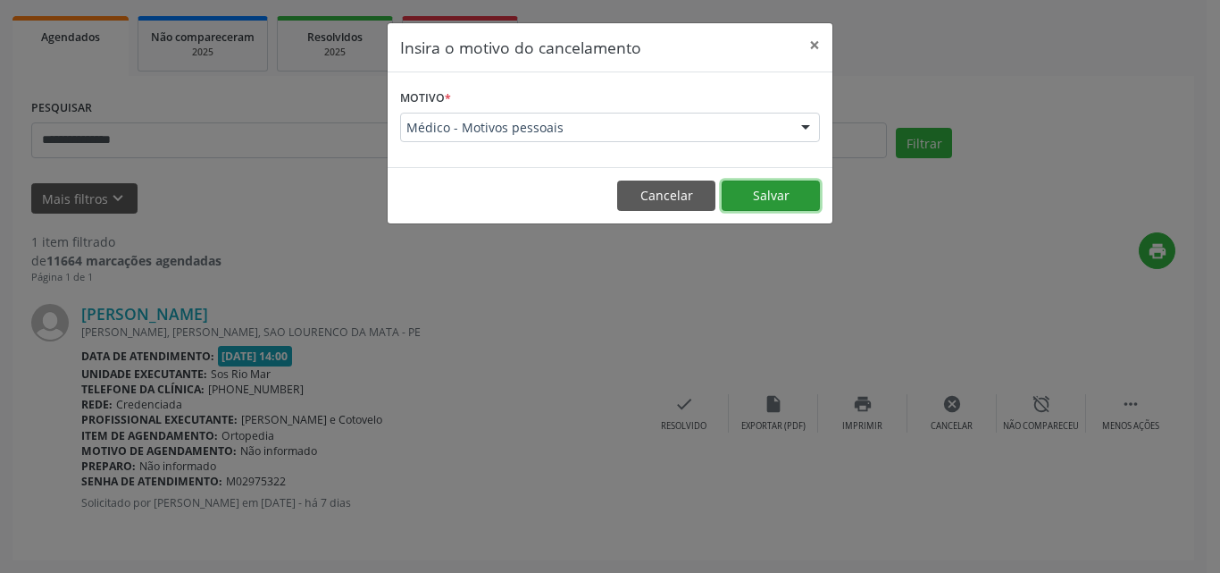
click at [776, 200] on button "Salvar" at bounding box center [771, 195] width 98 height 30
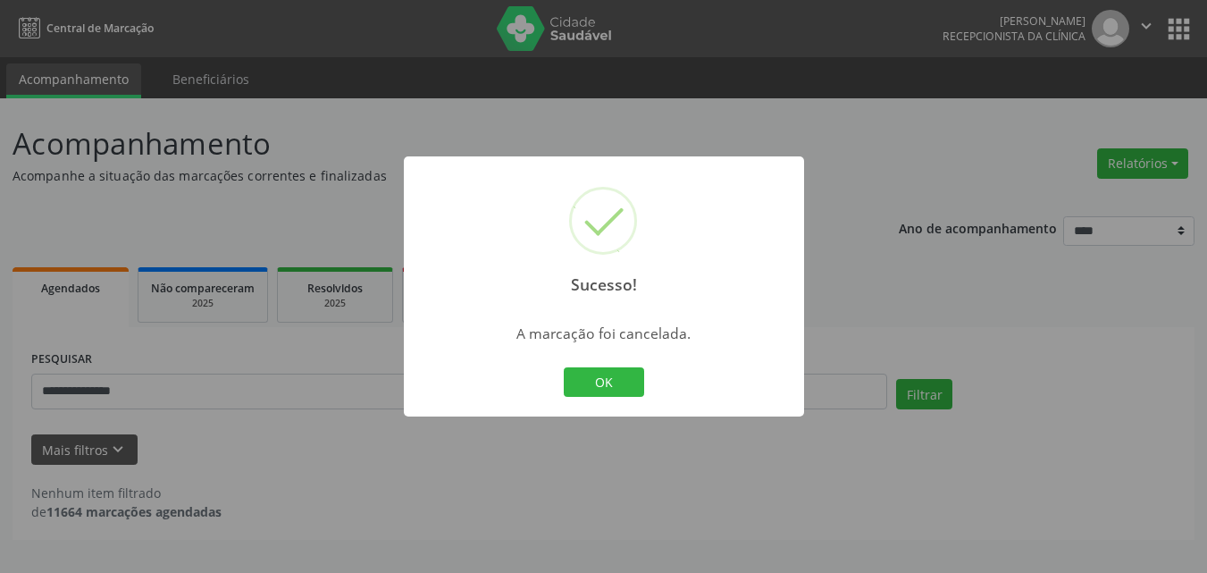
scroll to position [0, 0]
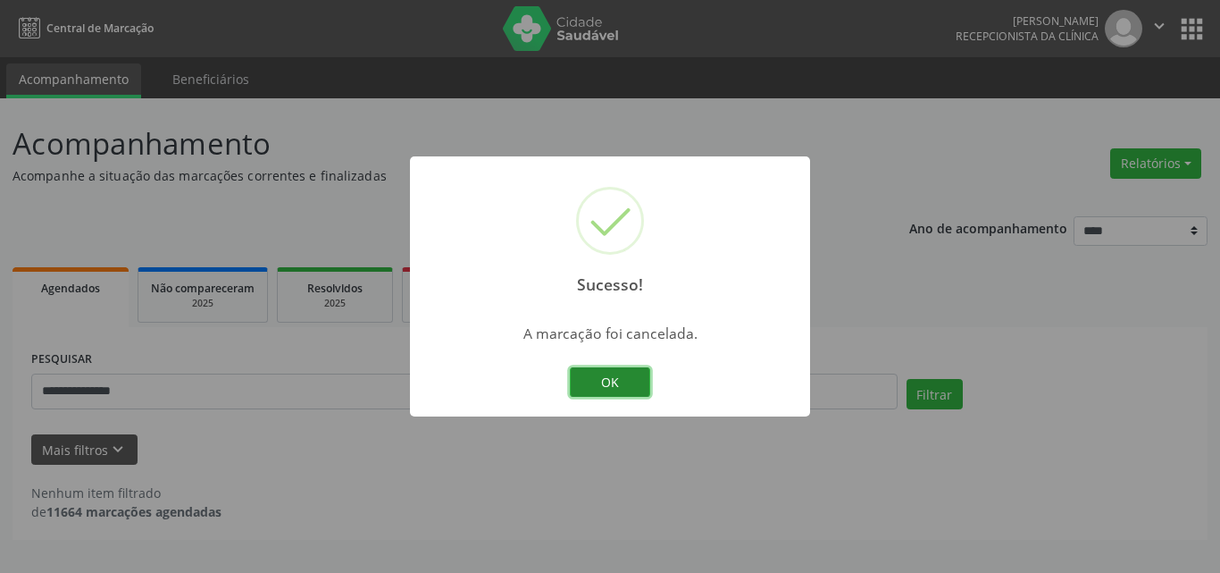
click at [618, 395] on button "OK" at bounding box center [610, 382] width 80 height 30
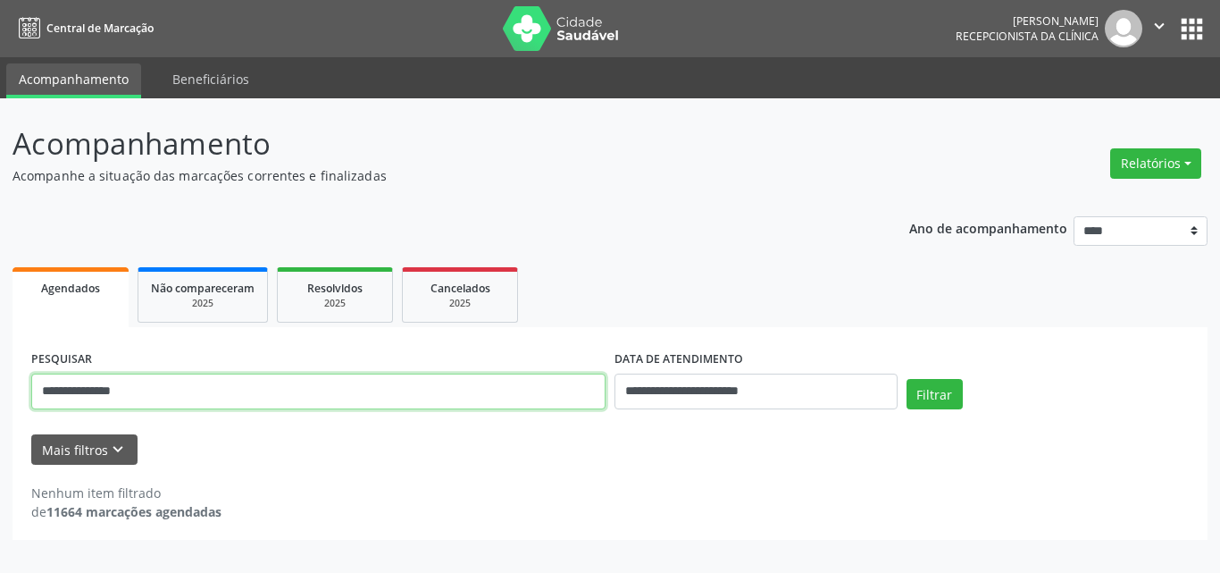
drag, startPoint x: 197, startPoint y: 377, endPoint x: 0, endPoint y: 385, distance: 197.6
click at [0, 385] on div "**********" at bounding box center [610, 335] width 1220 height 474
paste input "*******"
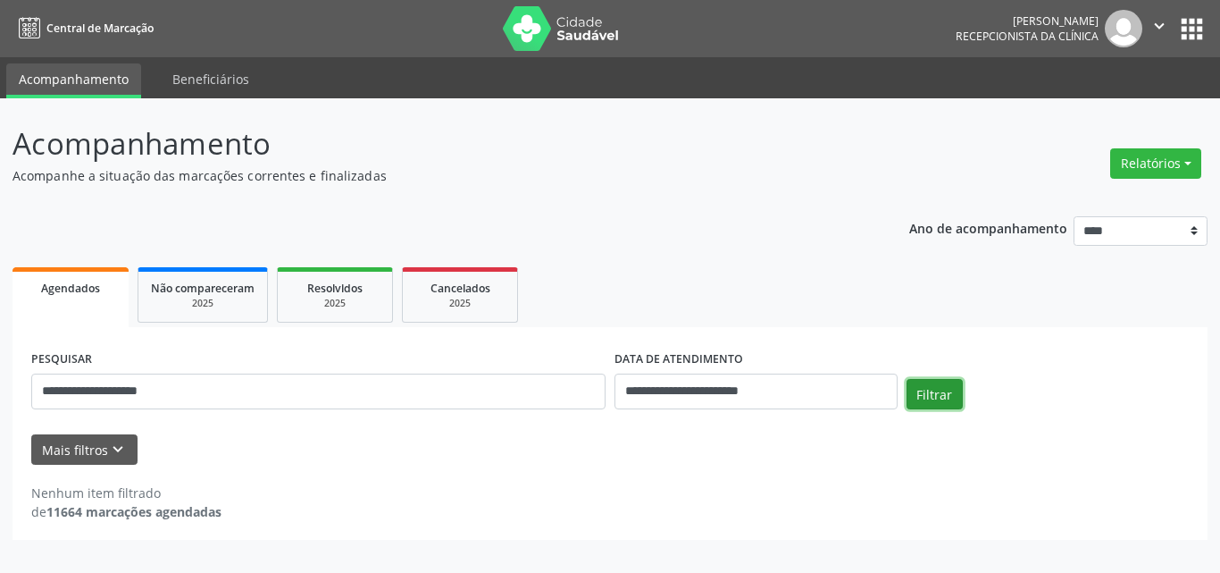
click at [925, 390] on button "Filtrar" at bounding box center [935, 394] width 56 height 30
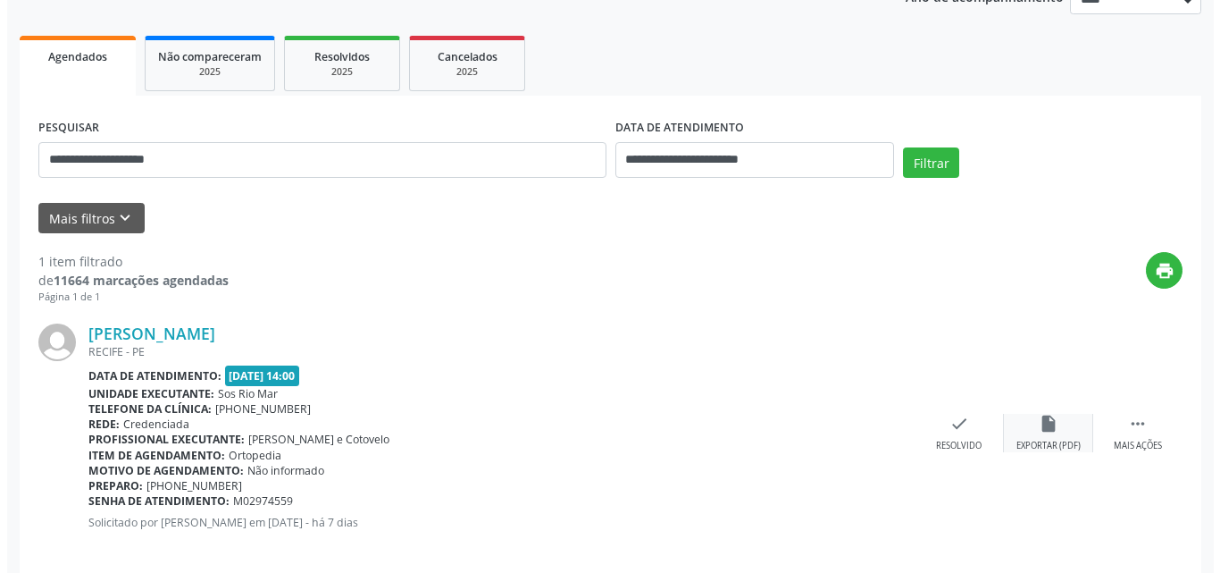
scroll to position [251, 0]
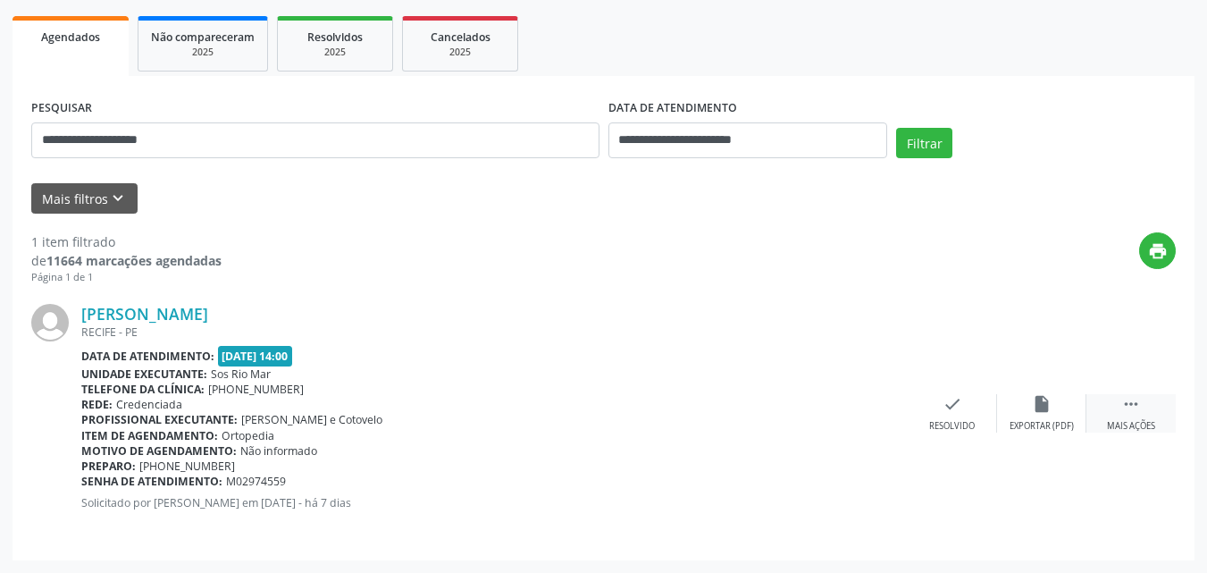
click at [1131, 408] on icon "" at bounding box center [1131, 404] width 20 height 20
click at [953, 407] on icon "cancel" at bounding box center [953, 404] width 20 height 20
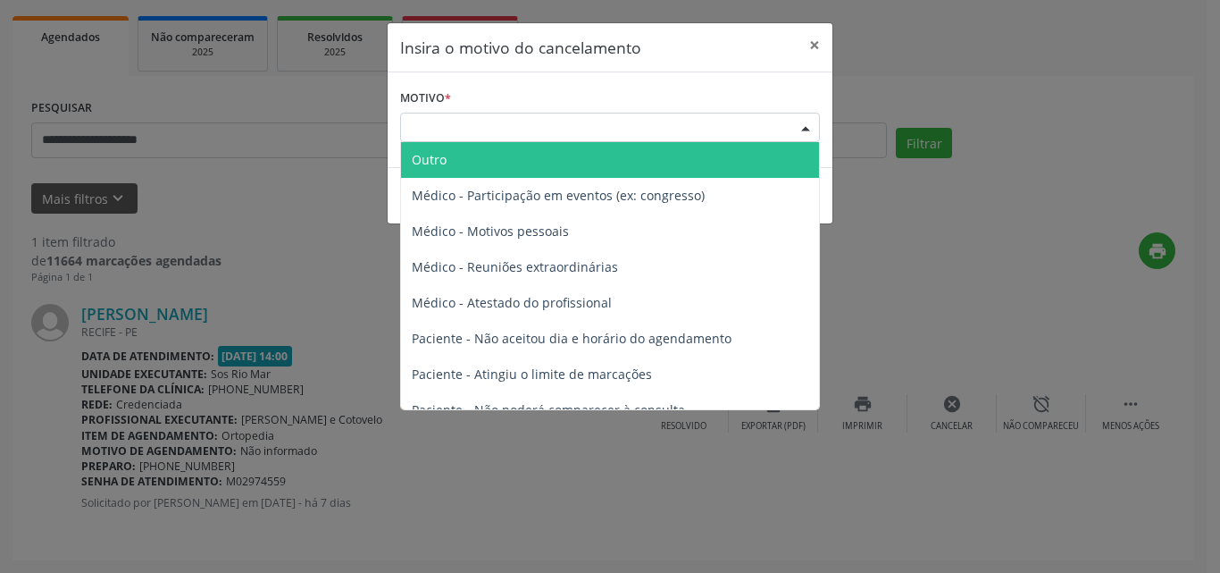
click at [575, 138] on div "Escolha o motivo" at bounding box center [610, 128] width 420 height 30
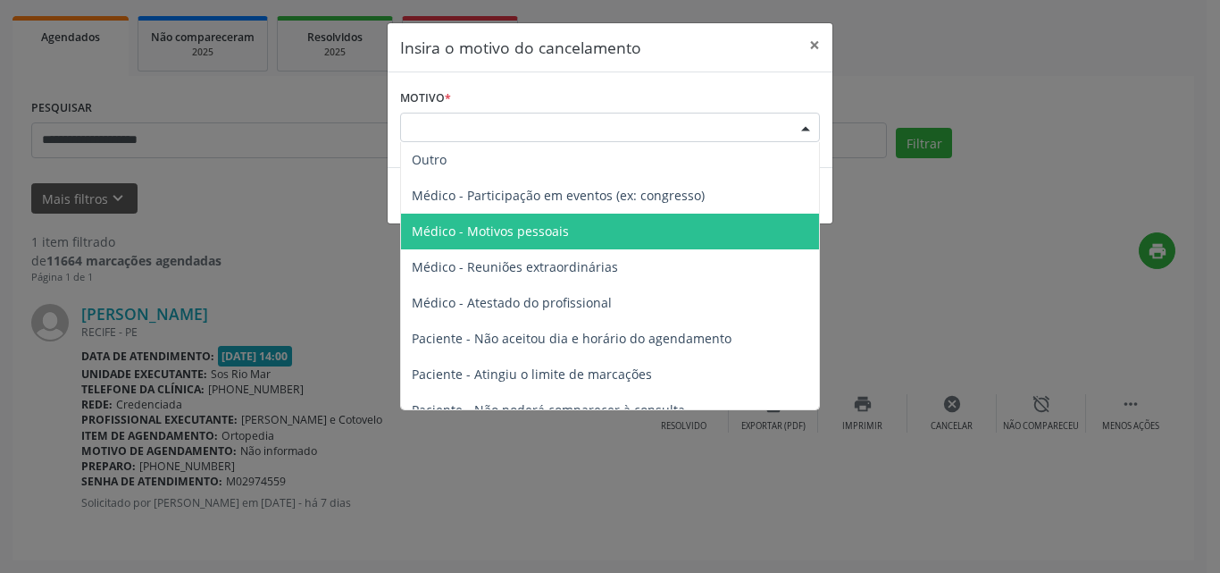
click at [562, 228] on span "Médico - Motivos pessoais" at bounding box center [490, 230] width 157 height 17
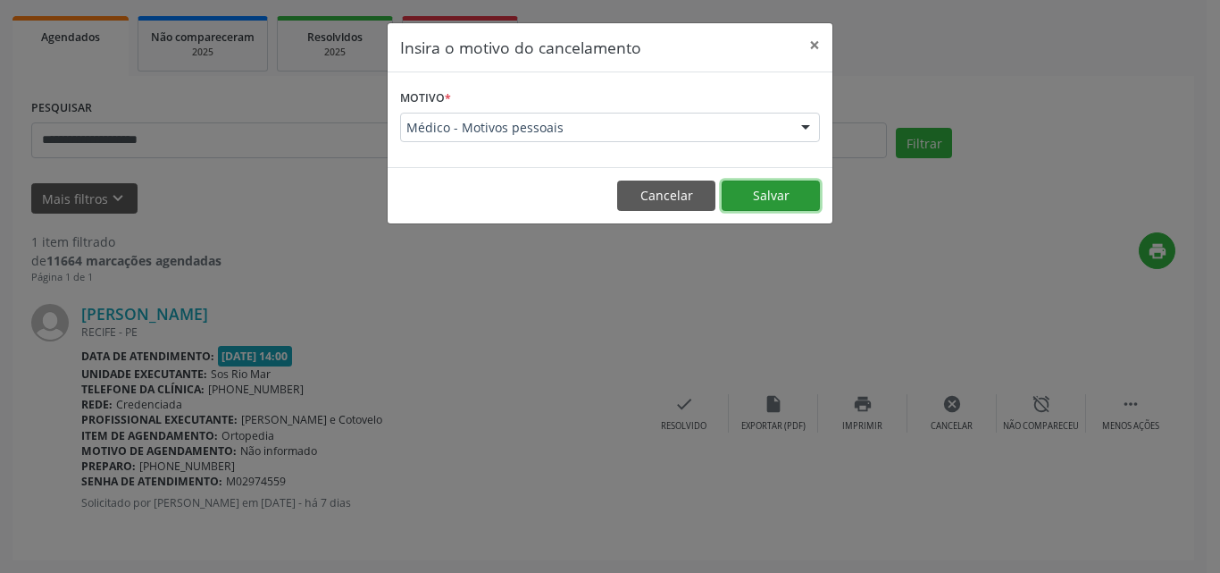
click at [742, 189] on button "Salvar" at bounding box center [771, 195] width 98 height 30
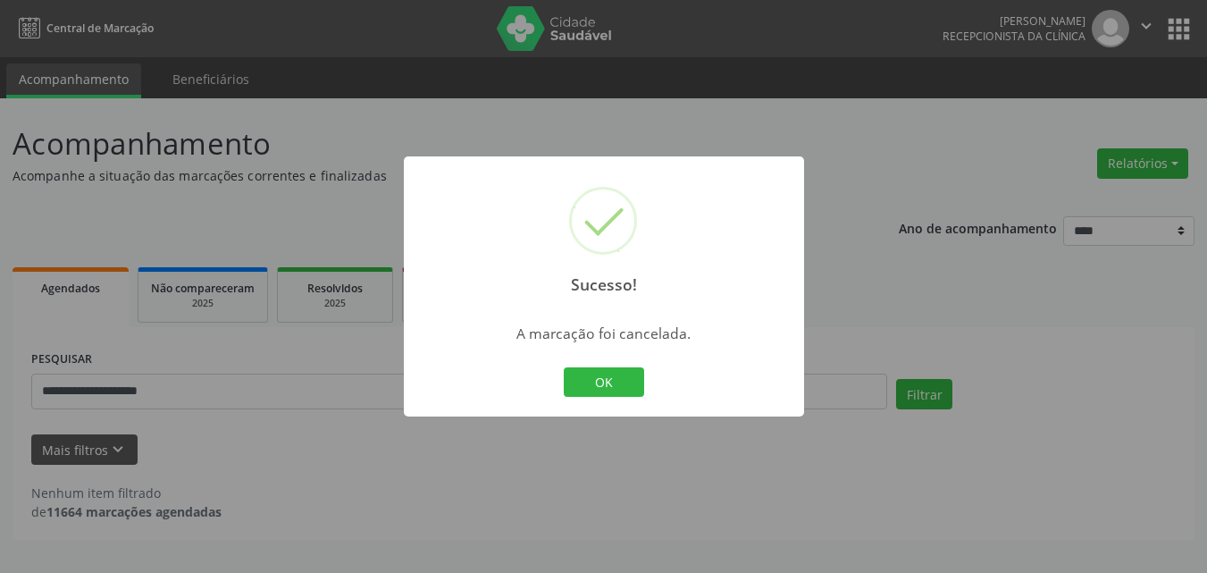
scroll to position [0, 0]
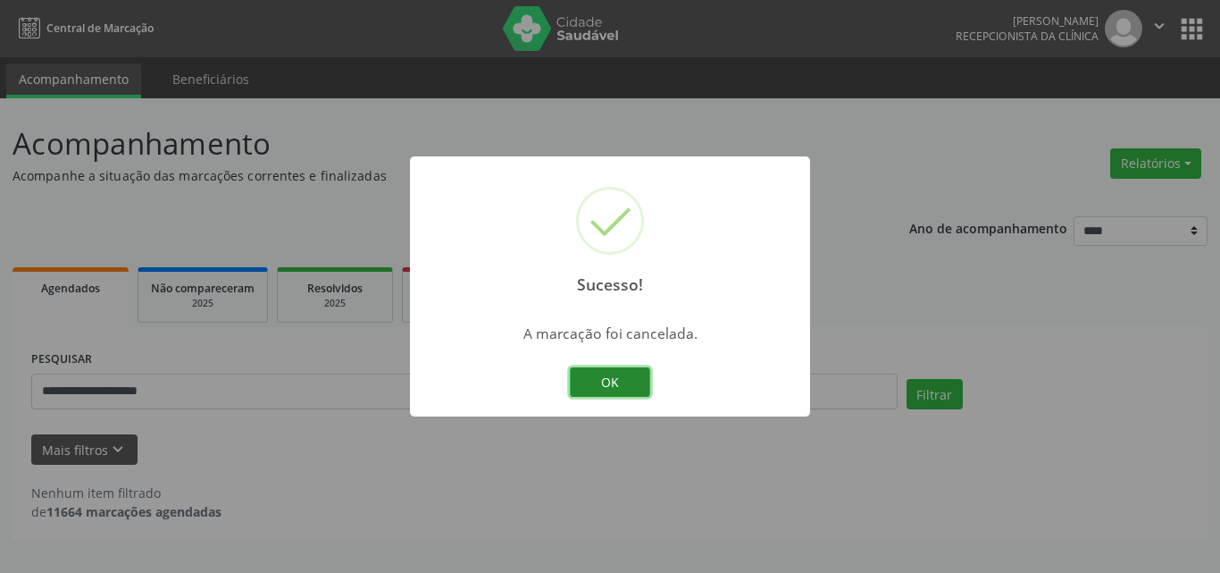
click at [617, 393] on button "OK" at bounding box center [610, 382] width 80 height 30
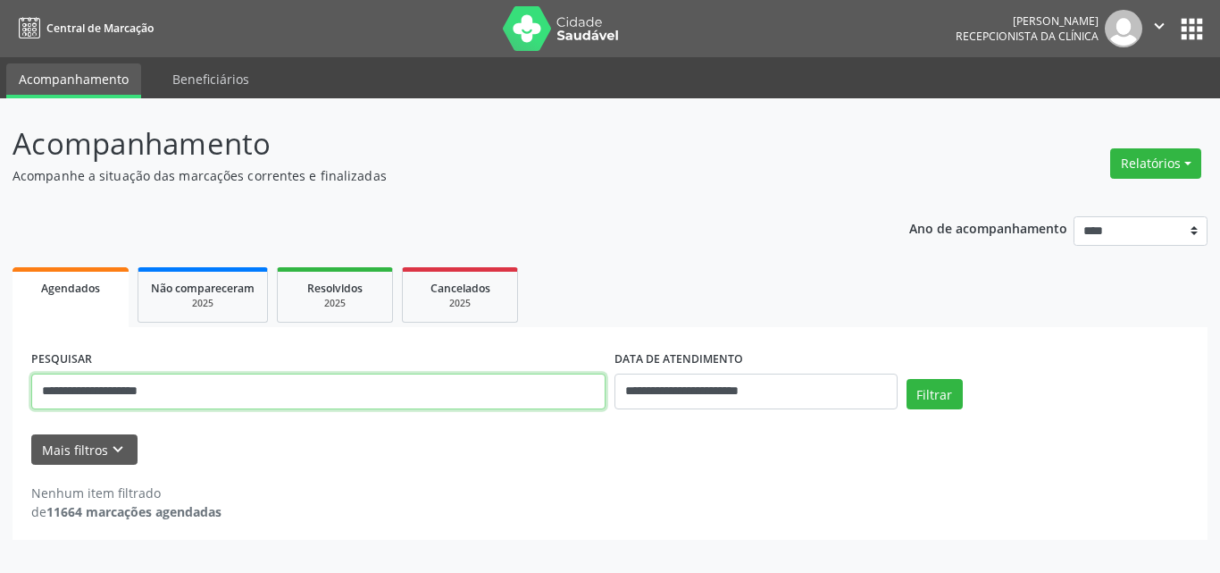
drag, startPoint x: 240, startPoint y: 401, endPoint x: 0, endPoint y: 380, distance: 241.3
click at [0, 380] on div "**********" at bounding box center [610, 335] width 1220 height 474
paste input "text"
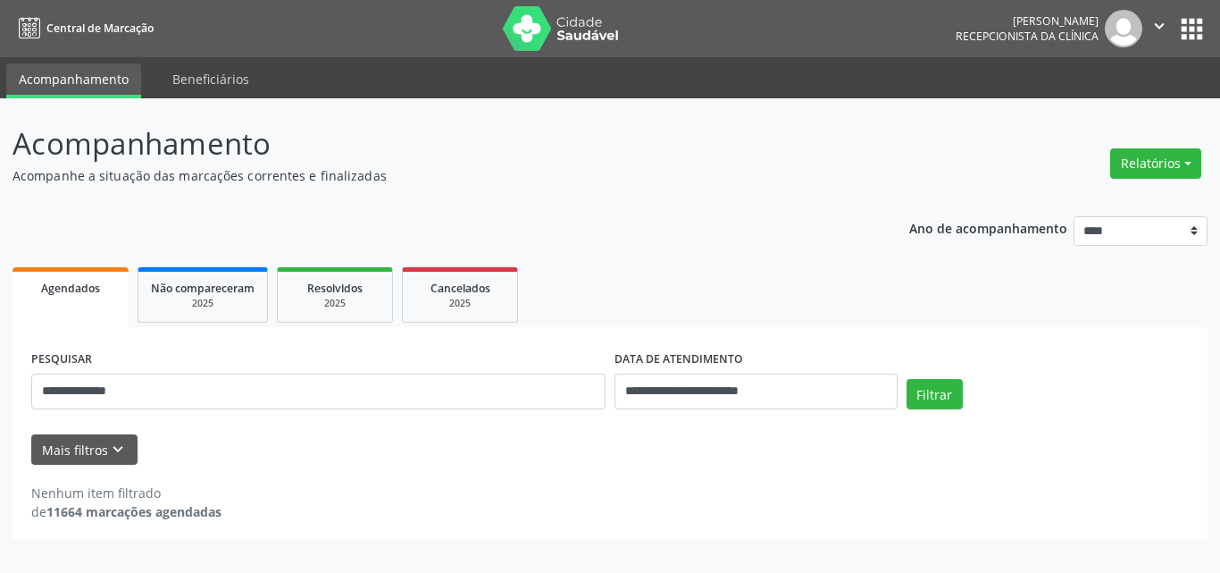
click at [994, 395] on div "Filtrar" at bounding box center [1048, 400] width 292 height 43
click at [936, 395] on button "Filtrar" at bounding box center [935, 394] width 56 height 30
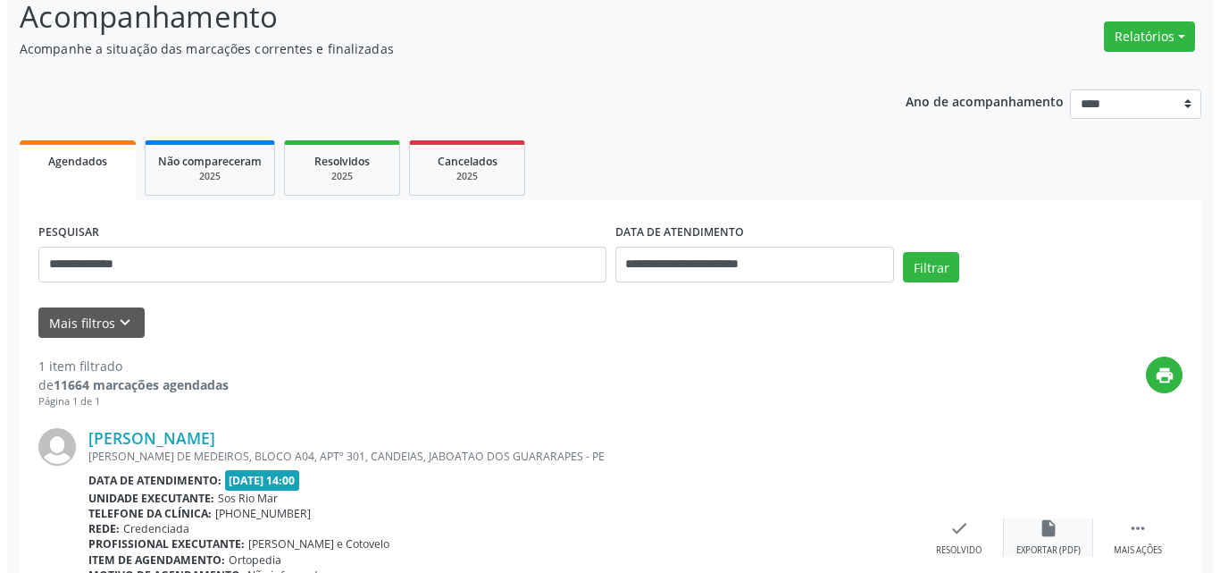
scroll to position [251, 0]
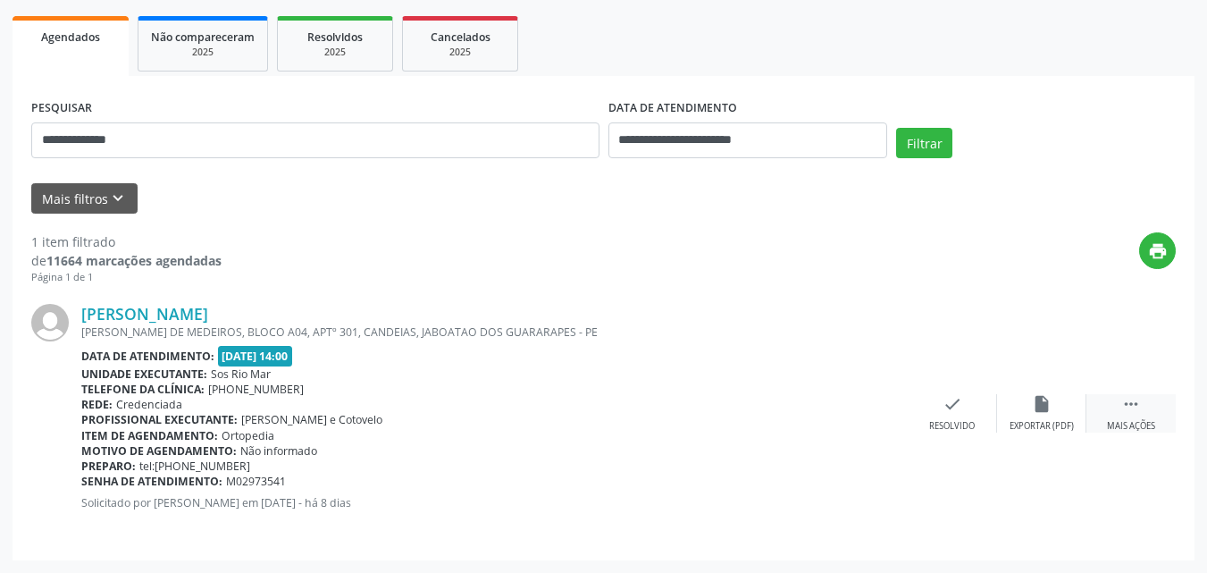
click at [1117, 399] on div " Mais ações" at bounding box center [1130, 413] width 89 height 38
click at [943, 393] on div "[PERSON_NAME] [PERSON_NAME], BLOCO A04, APTº 301, [GEOGRAPHIC_DATA], JABOATAO D…" at bounding box center [603, 413] width 1144 height 256
click at [959, 408] on icon "cancel" at bounding box center [953, 404] width 20 height 20
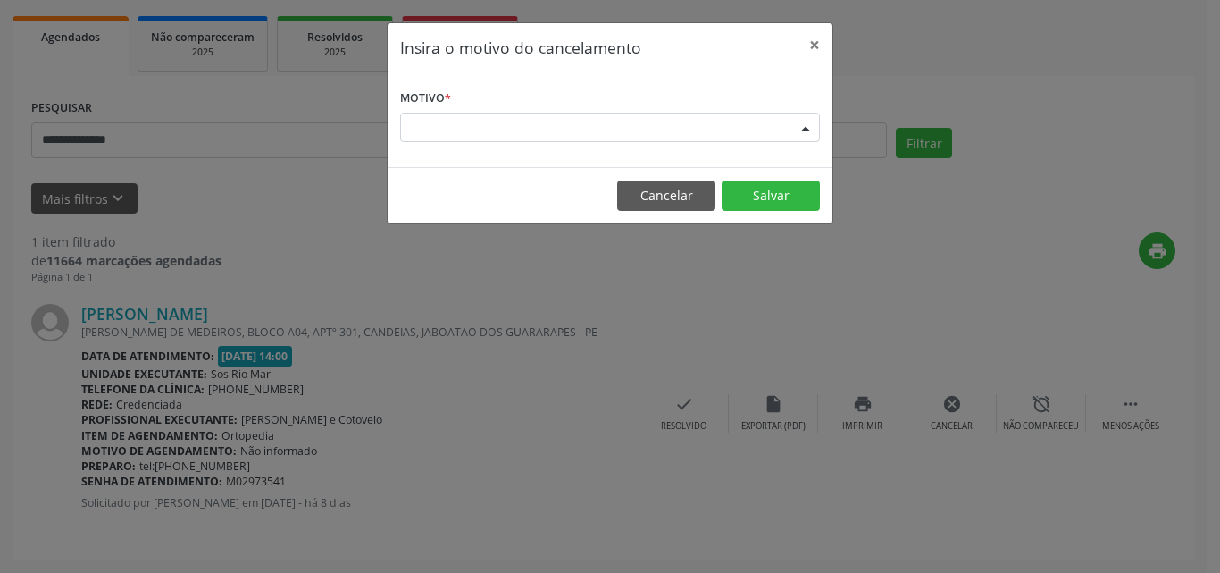
drag, startPoint x: 581, startPoint y: 133, endPoint x: 582, endPoint y: 166, distance: 33.1
click at [582, 134] on div "Escolha o motivo" at bounding box center [610, 128] width 420 height 30
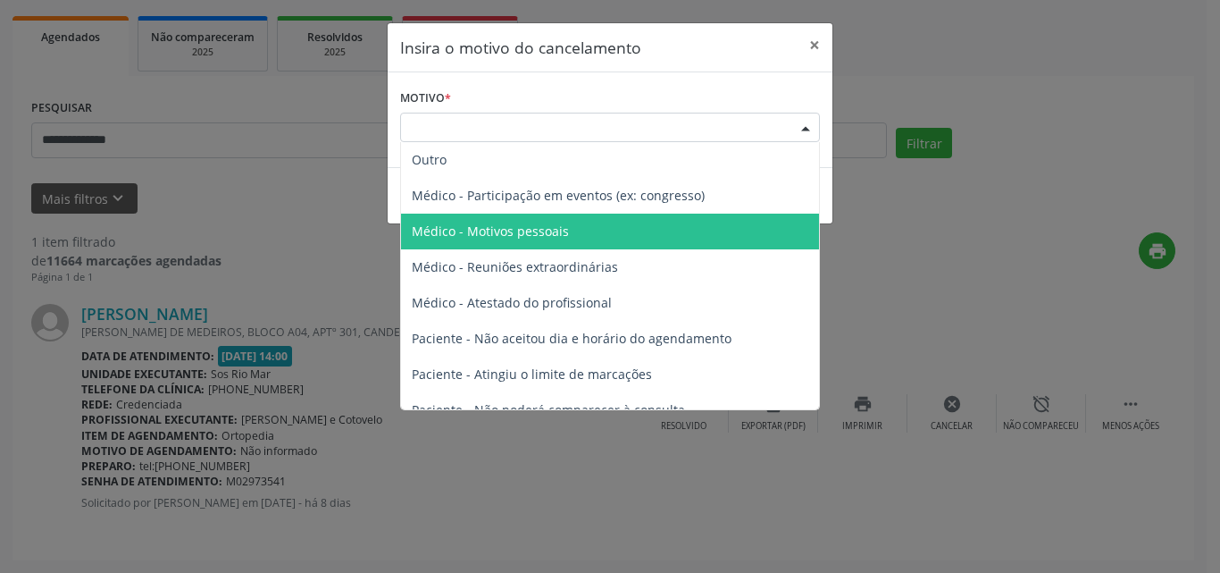
click at [585, 232] on span "Médico - Motivos pessoais" at bounding box center [610, 232] width 418 height 36
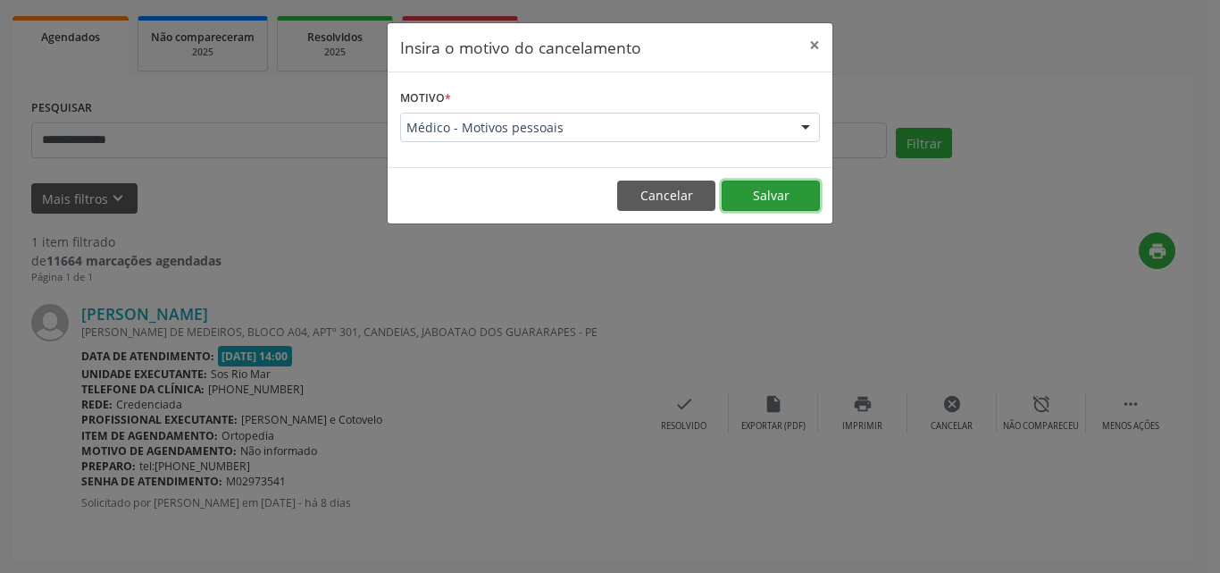
click at [757, 192] on button "Salvar" at bounding box center [771, 195] width 98 height 30
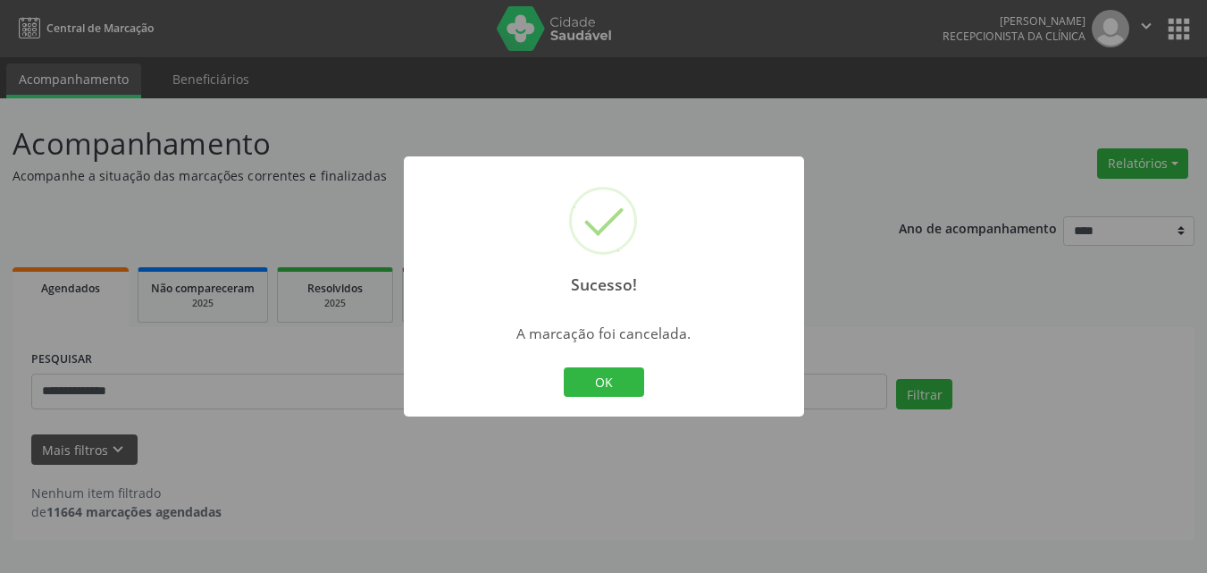
scroll to position [0, 0]
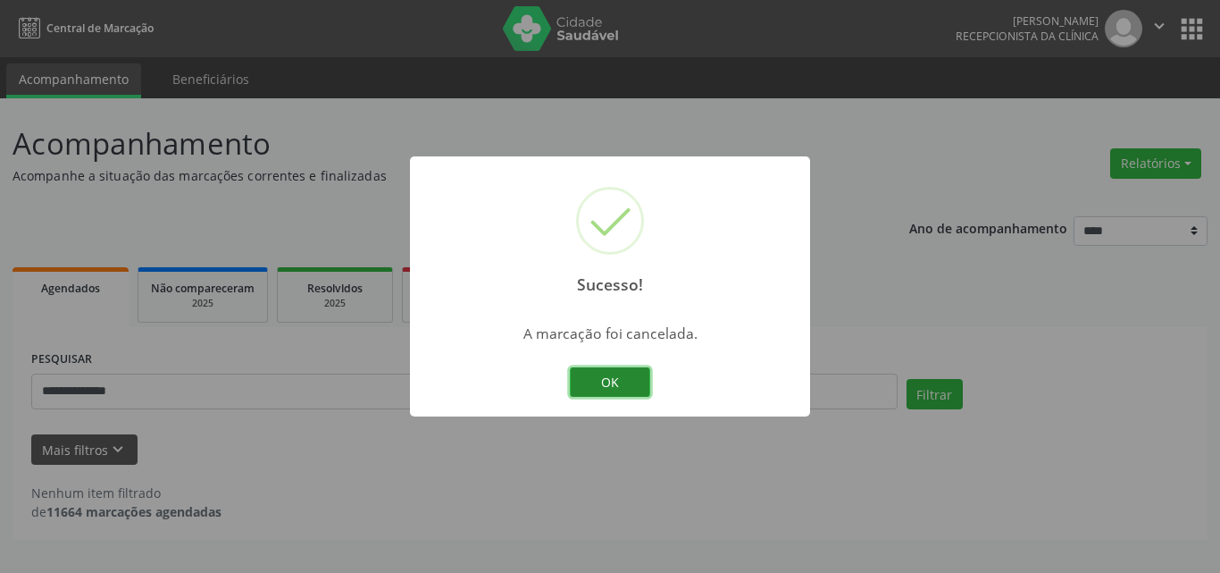
click at [596, 368] on button "OK" at bounding box center [610, 382] width 80 height 30
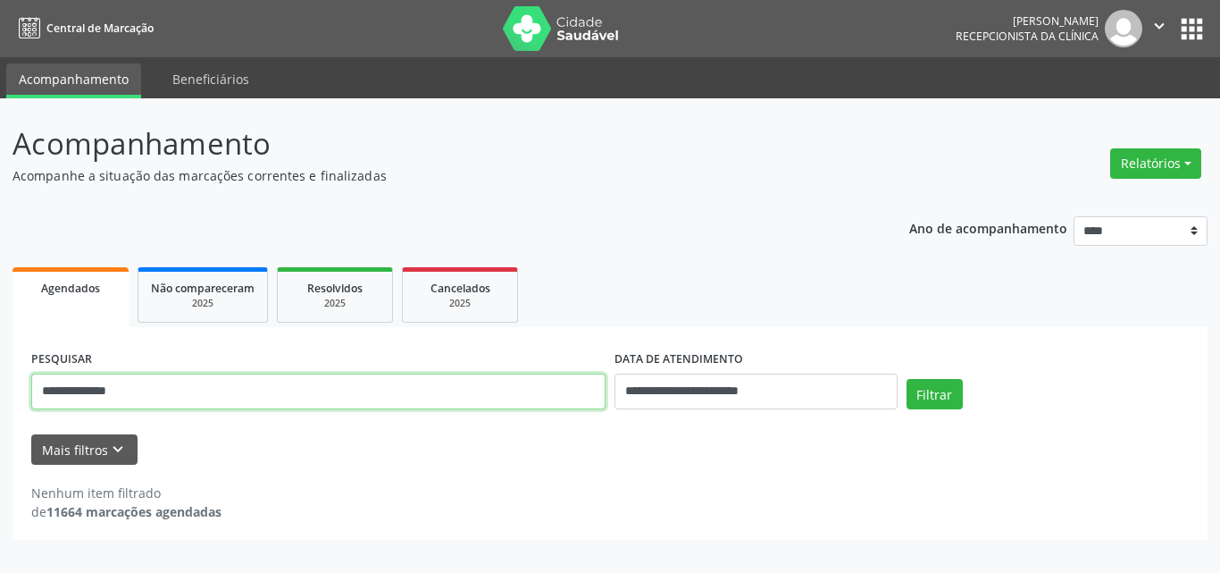
click at [0, 371] on div "**********" at bounding box center [610, 335] width 1220 height 474
paste input "**********"
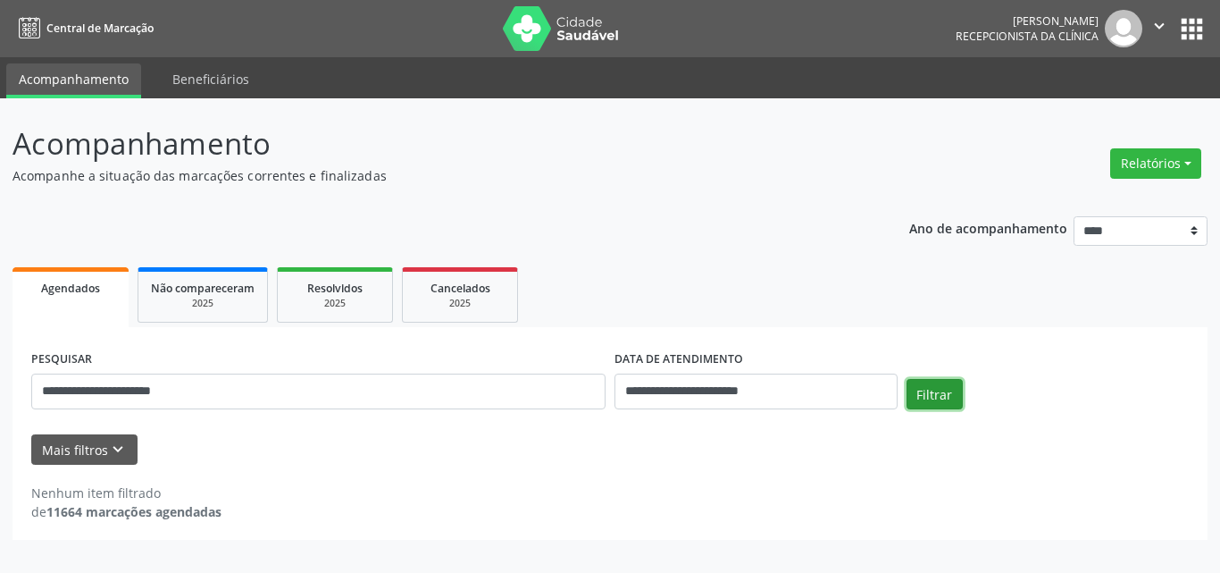
click at [917, 396] on button "Filtrar" at bounding box center [935, 394] width 56 height 30
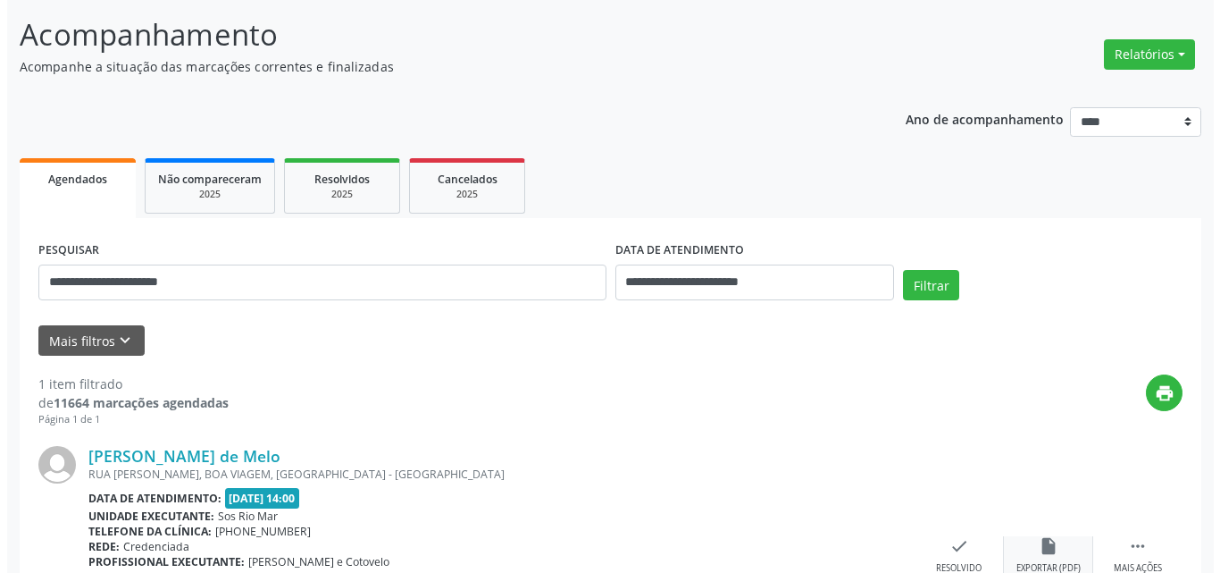
scroll to position [251, 0]
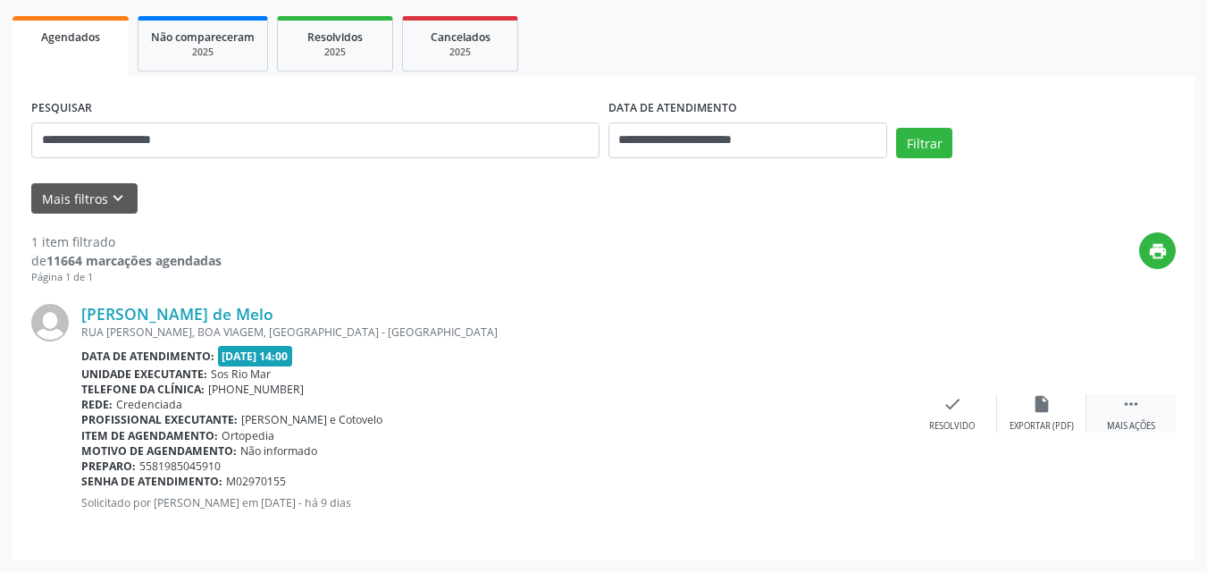
click at [1125, 401] on icon "" at bounding box center [1131, 404] width 20 height 20
click at [943, 397] on icon "cancel" at bounding box center [953, 404] width 20 height 20
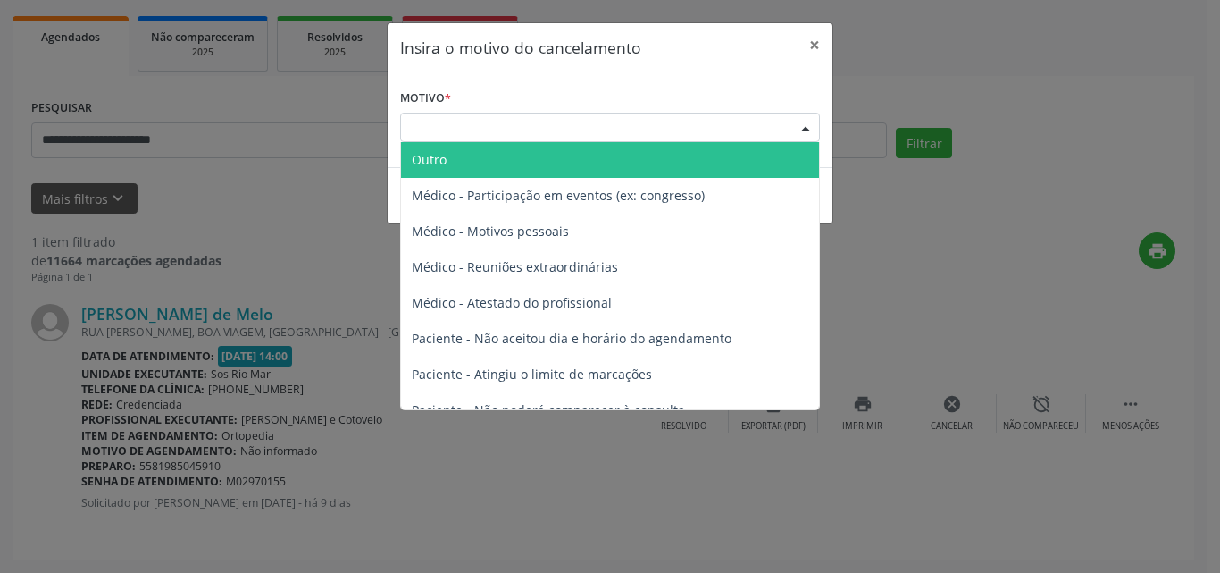
click at [575, 119] on div "Escolha o motivo" at bounding box center [610, 128] width 420 height 30
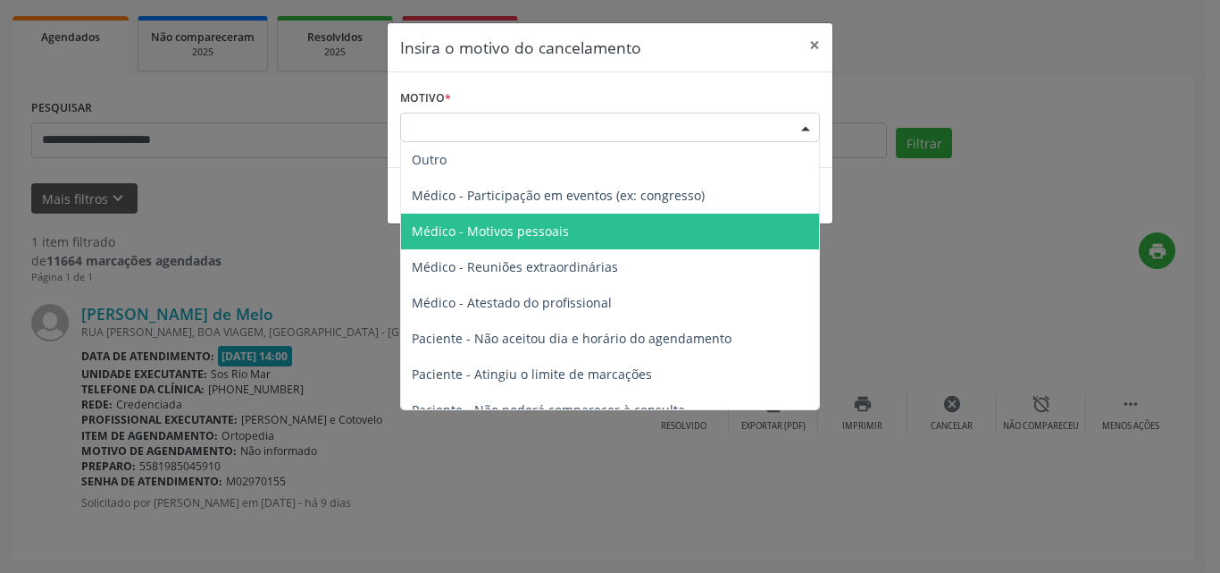
click at [568, 223] on span "Médico - Motivos pessoais" at bounding box center [610, 232] width 418 height 36
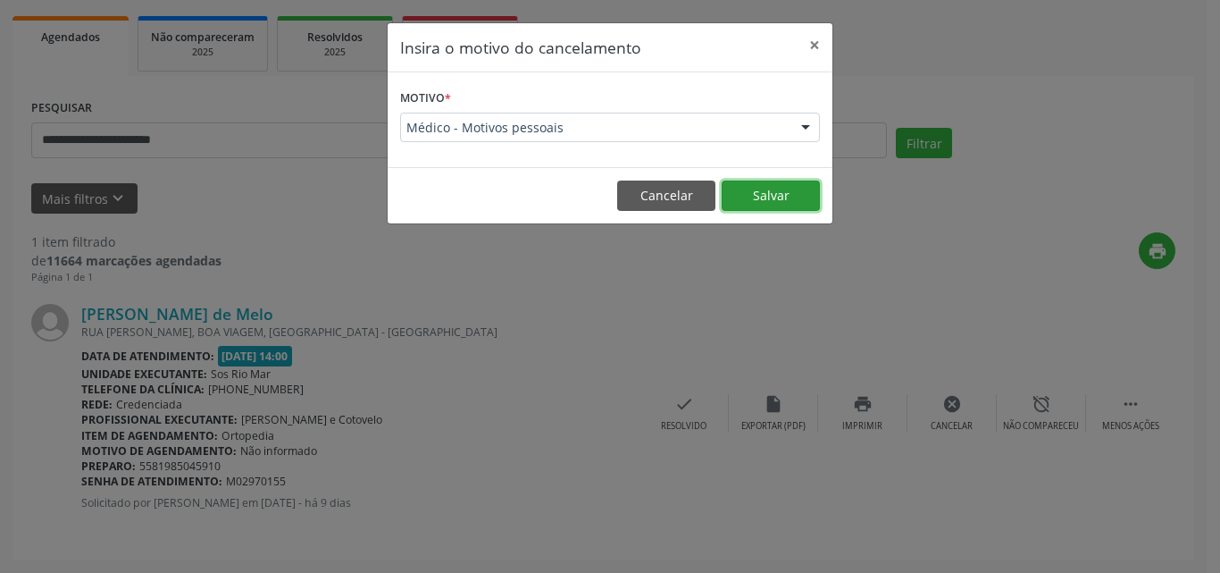
click at [756, 194] on button "Salvar" at bounding box center [771, 195] width 98 height 30
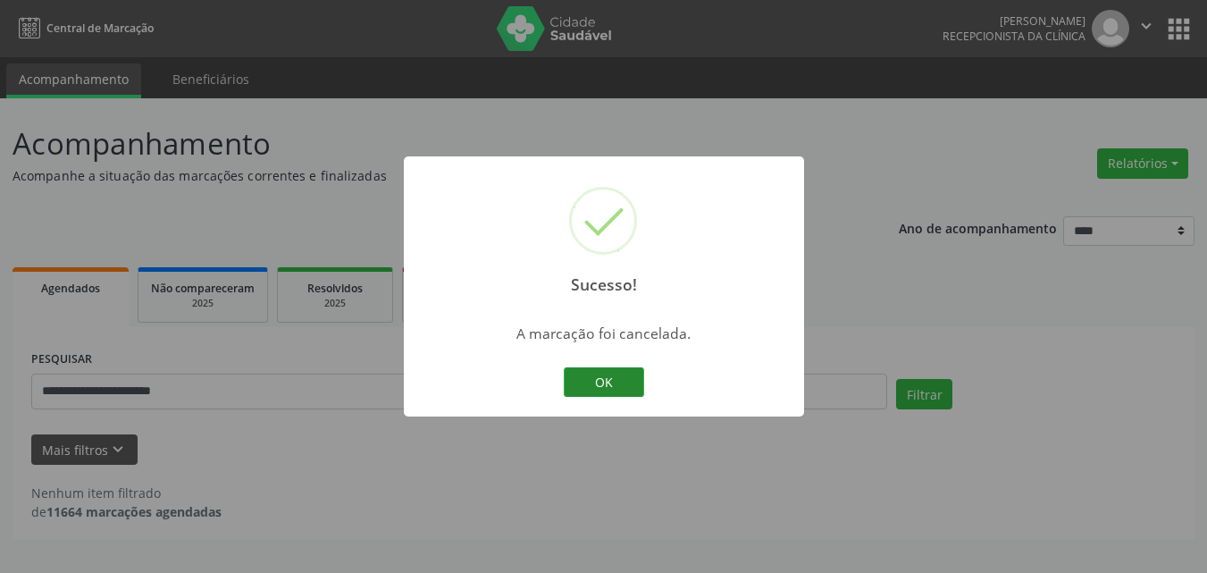
scroll to position [0, 0]
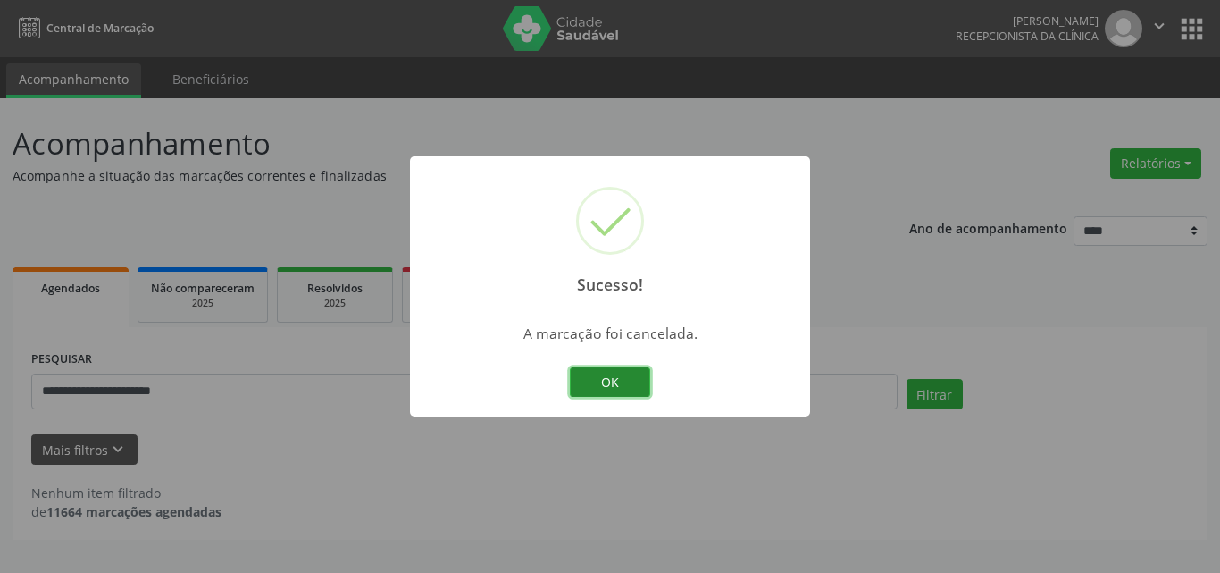
click at [598, 392] on button "OK" at bounding box center [610, 382] width 80 height 30
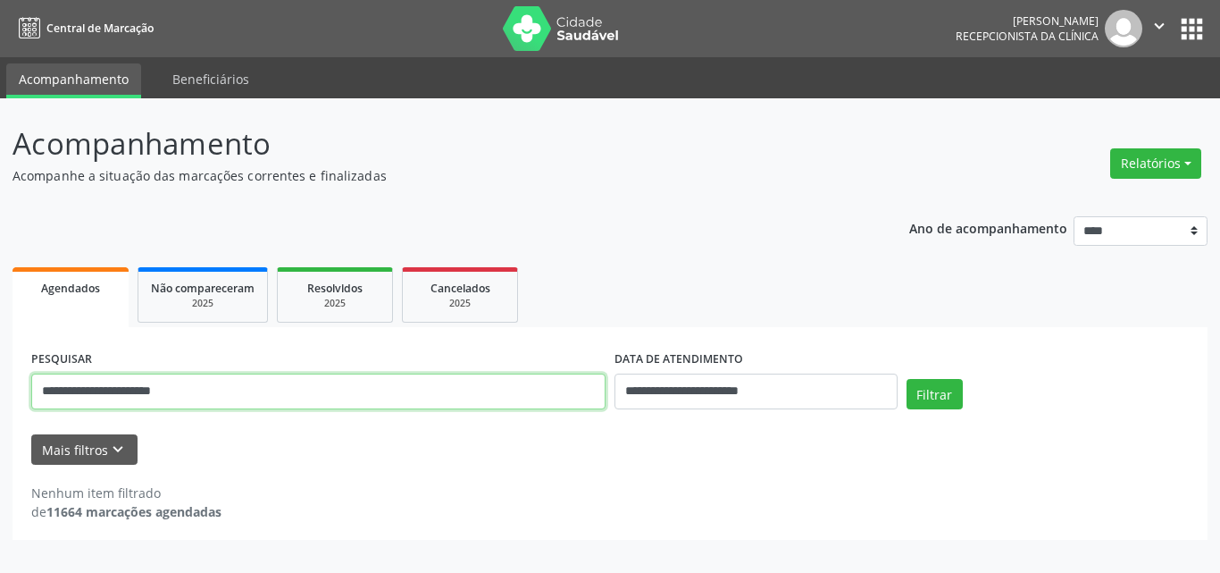
drag, startPoint x: 247, startPoint y: 395, endPoint x: 0, endPoint y: 390, distance: 247.5
click at [0, 390] on div "**********" at bounding box center [610, 335] width 1220 height 474
paste input "text"
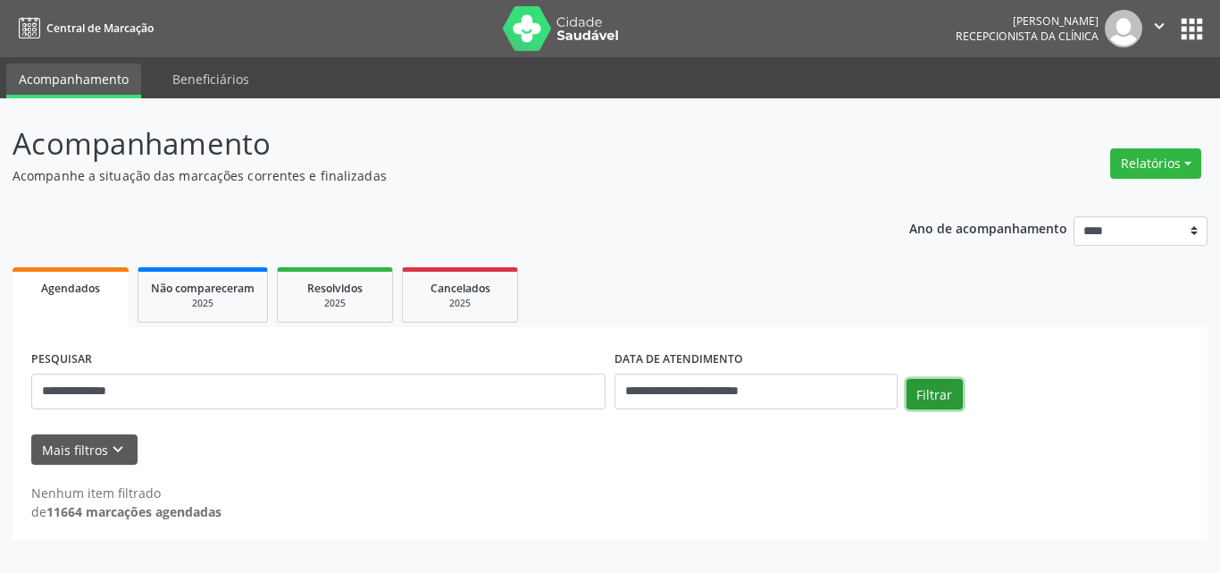
click at [938, 387] on button "Filtrar" at bounding box center [935, 394] width 56 height 30
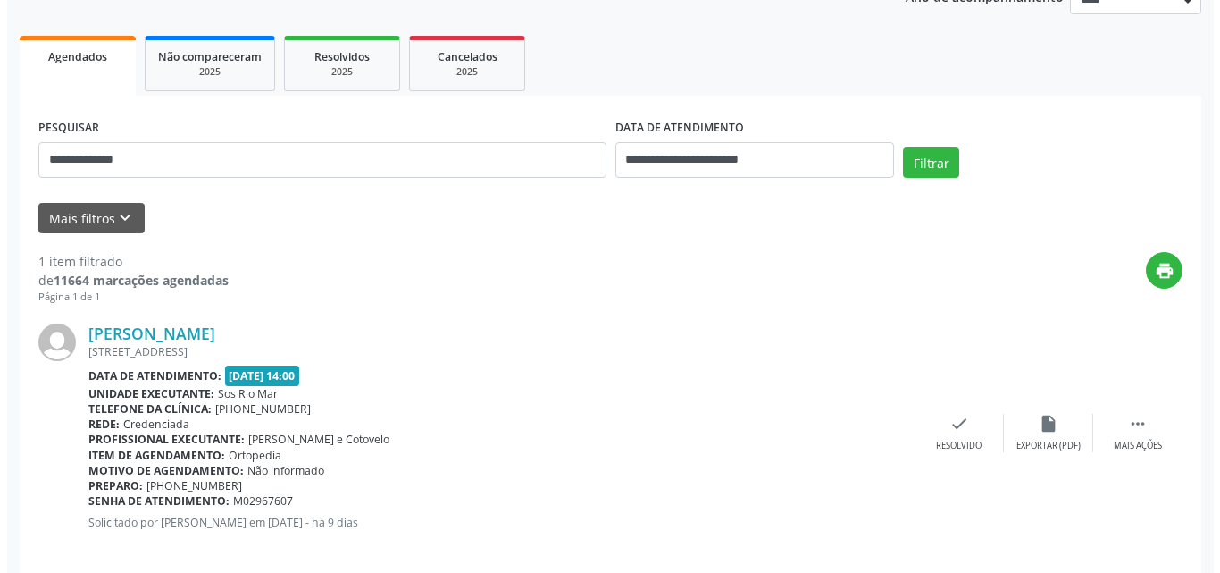
scroll to position [251, 0]
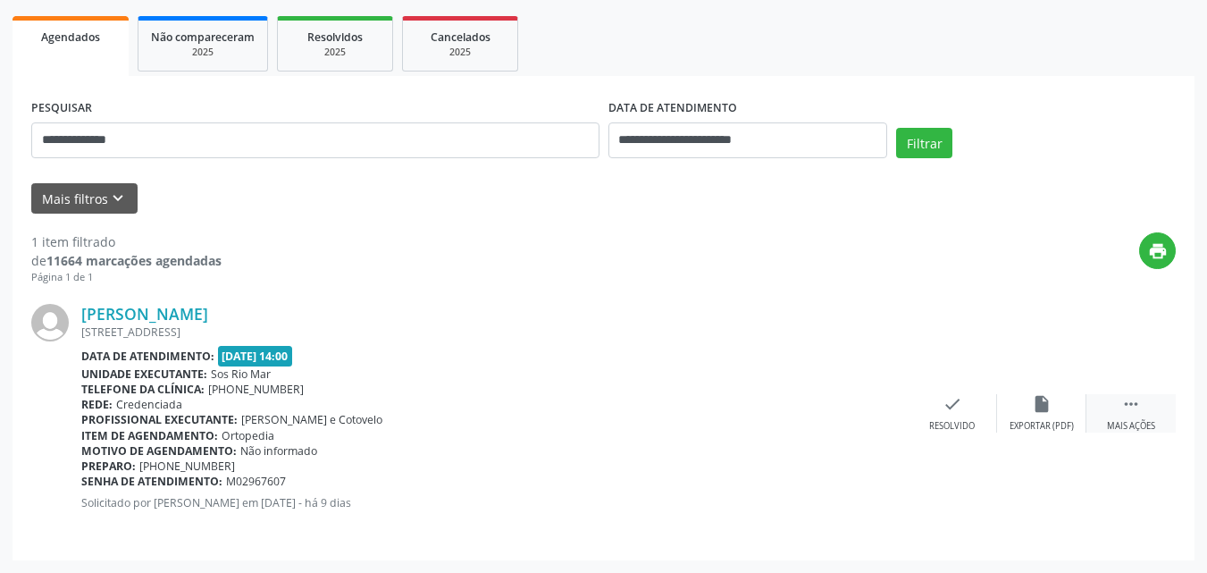
click at [1119, 400] on div " Mais ações" at bounding box center [1130, 413] width 89 height 38
click at [945, 402] on icon "cancel" at bounding box center [953, 404] width 20 height 20
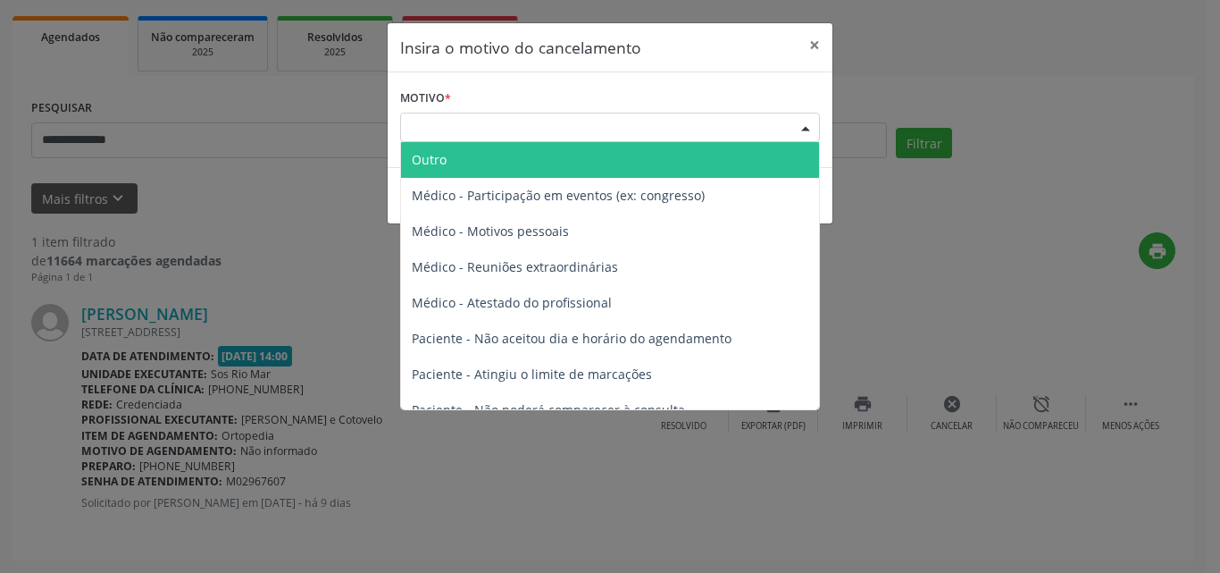
click at [497, 124] on div "Escolha o motivo" at bounding box center [610, 128] width 420 height 30
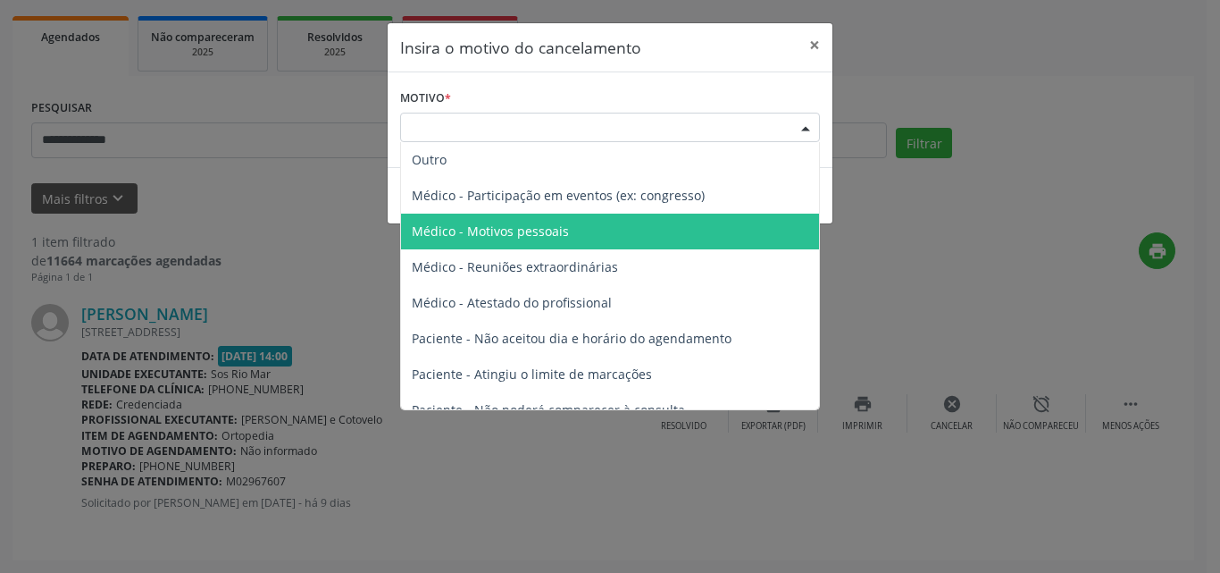
drag, startPoint x: 549, startPoint y: 236, endPoint x: 586, endPoint y: 203, distance: 50.0
click at [549, 236] on span "Médico - Motivos pessoais" at bounding box center [490, 230] width 157 height 17
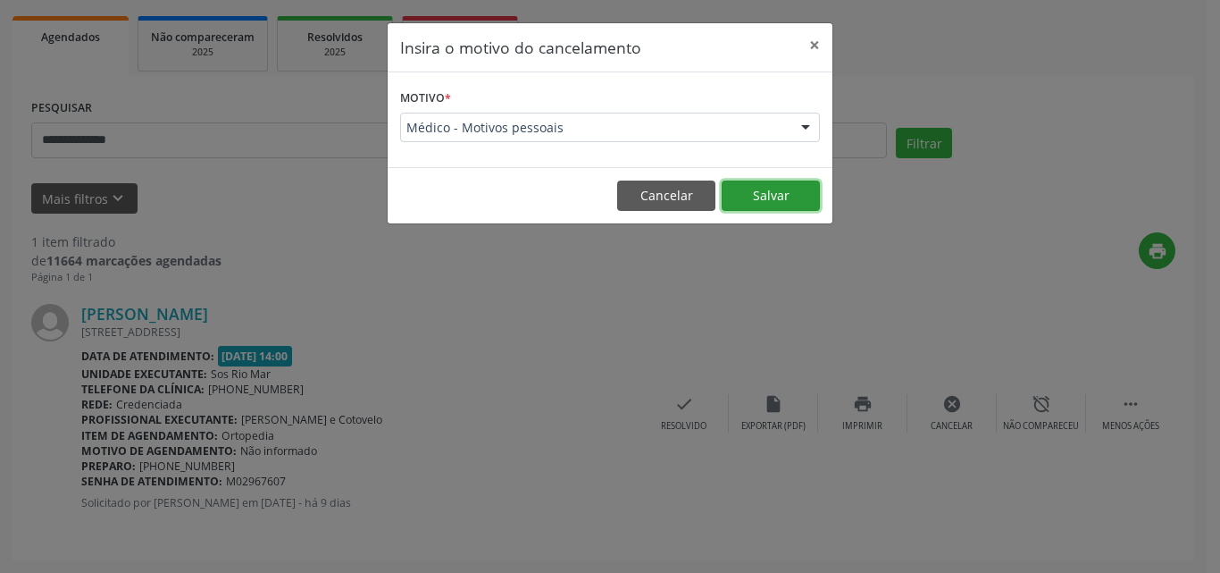
click at [757, 197] on button "Salvar" at bounding box center [771, 195] width 98 height 30
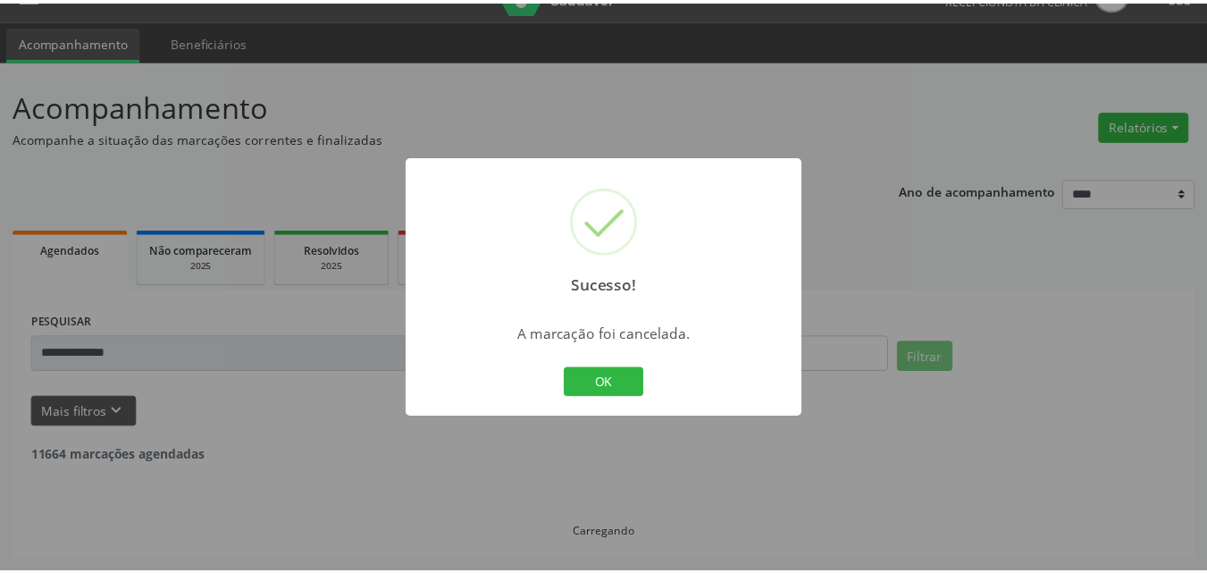
scroll to position [38, 0]
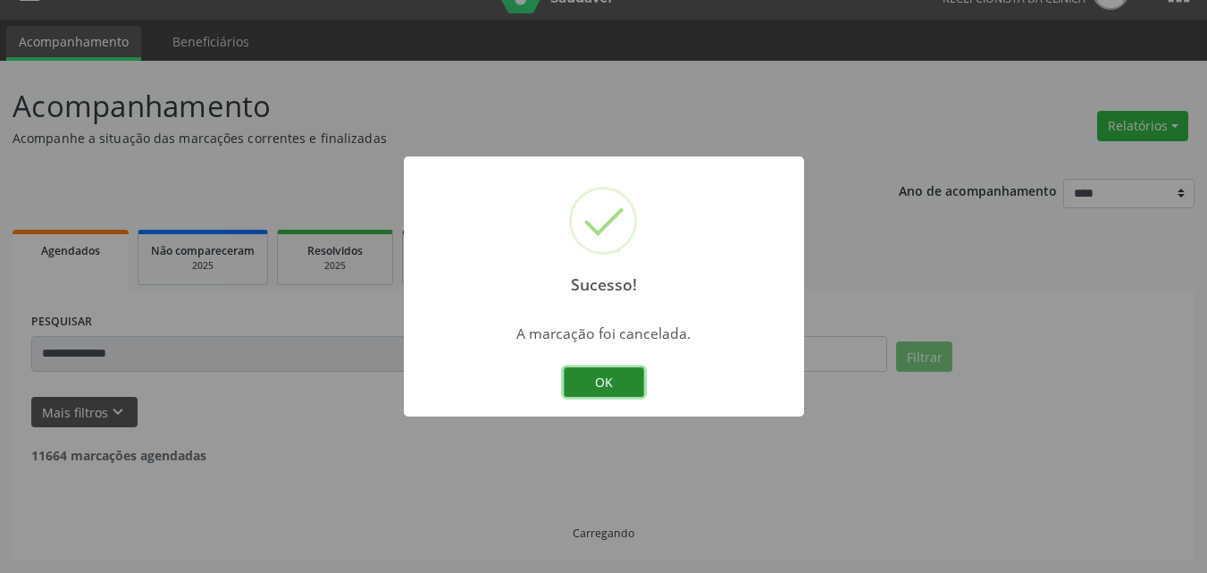
click at [634, 379] on button "OK" at bounding box center [604, 382] width 80 height 30
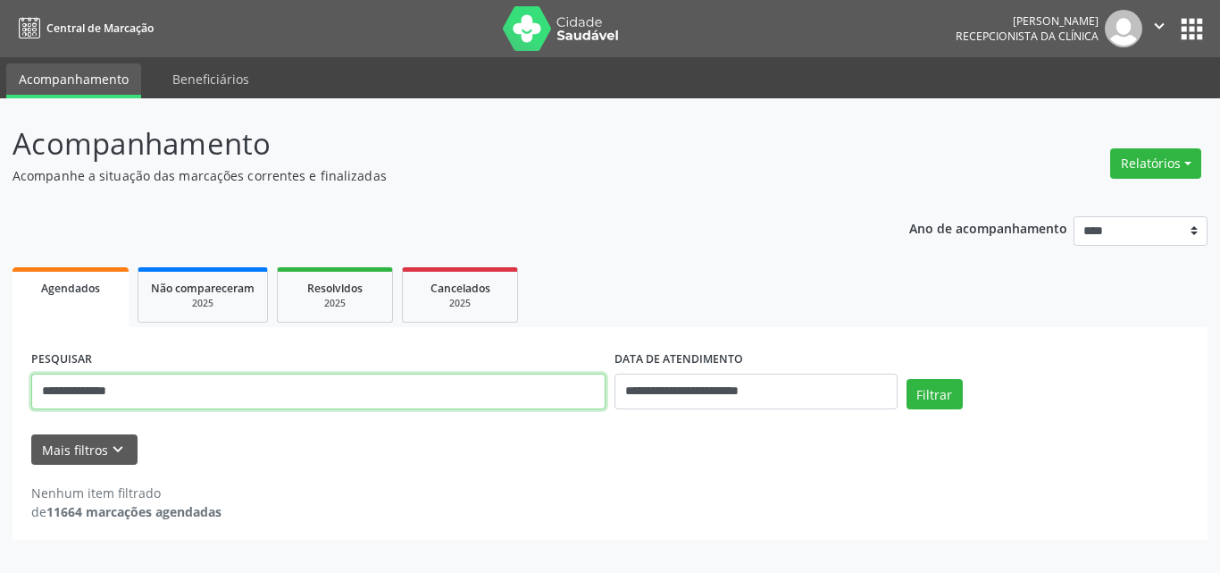
drag, startPoint x: 342, startPoint y: 398, endPoint x: 0, endPoint y: 331, distance: 348.9
click at [0, 331] on div "**********" at bounding box center [610, 335] width 1220 height 474
paste input "**********"
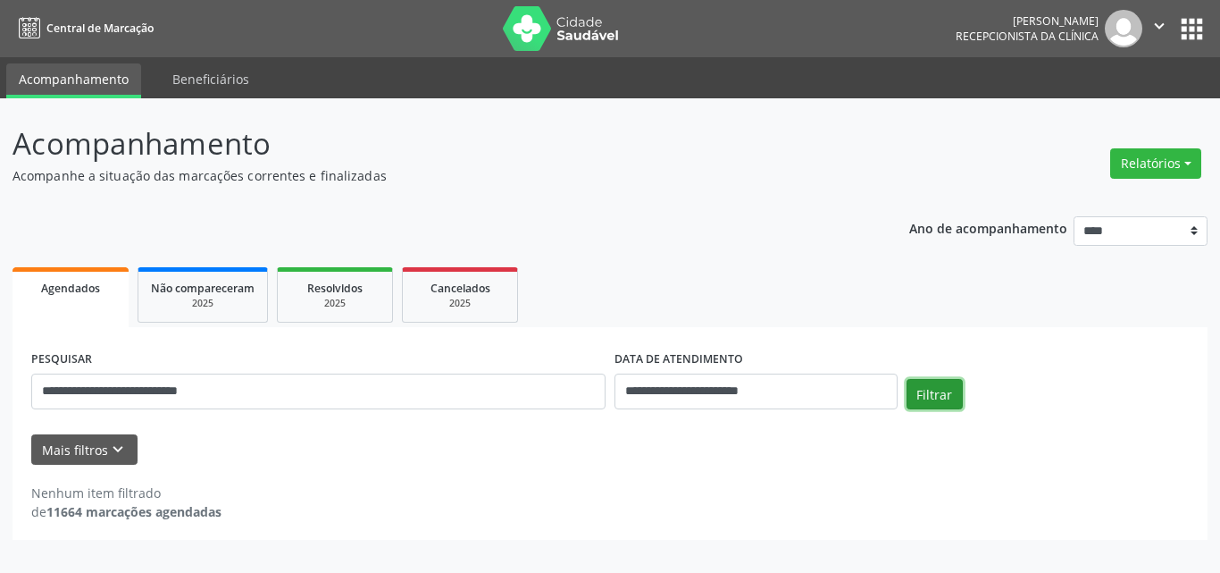
click at [928, 407] on button "Filtrar" at bounding box center [935, 394] width 56 height 30
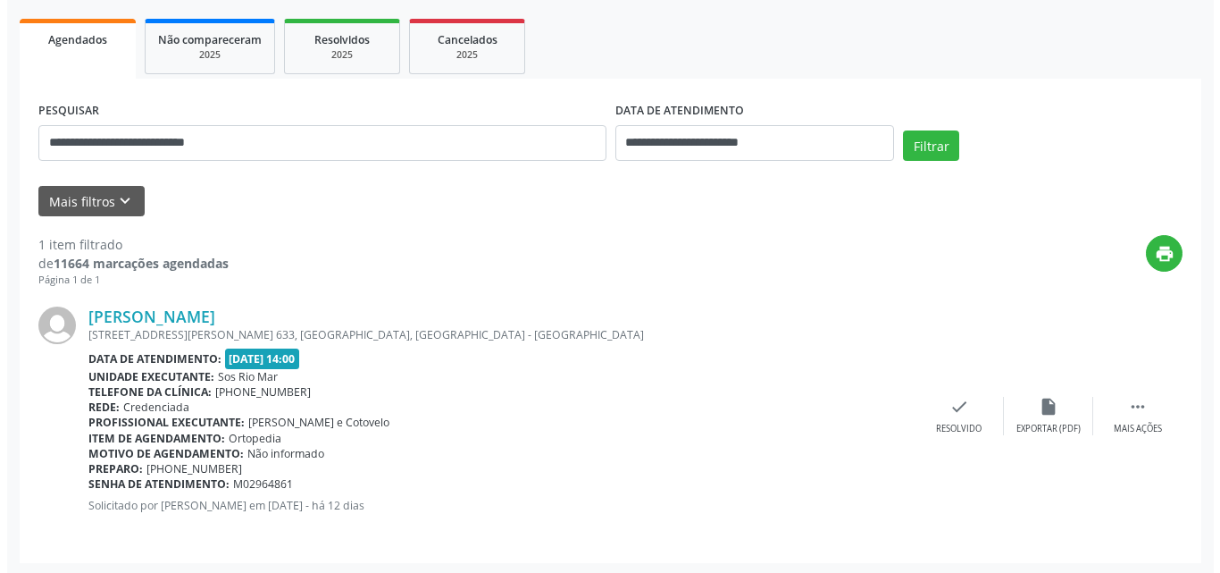
scroll to position [251, 0]
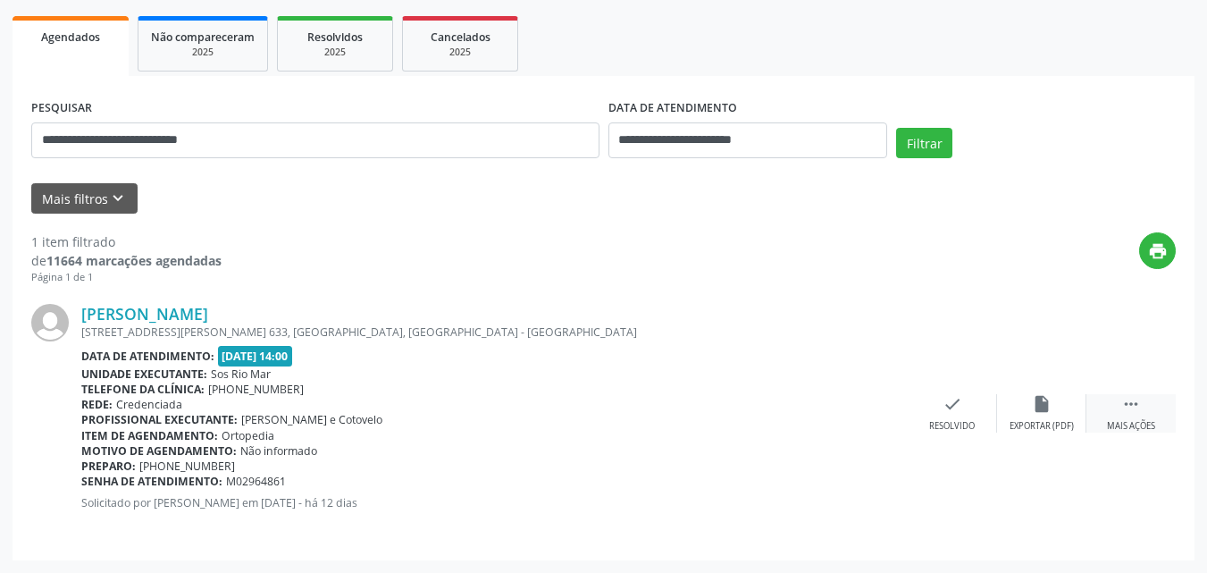
click at [1135, 409] on icon "" at bounding box center [1131, 404] width 20 height 20
click at [952, 411] on icon "cancel" at bounding box center [953, 404] width 20 height 20
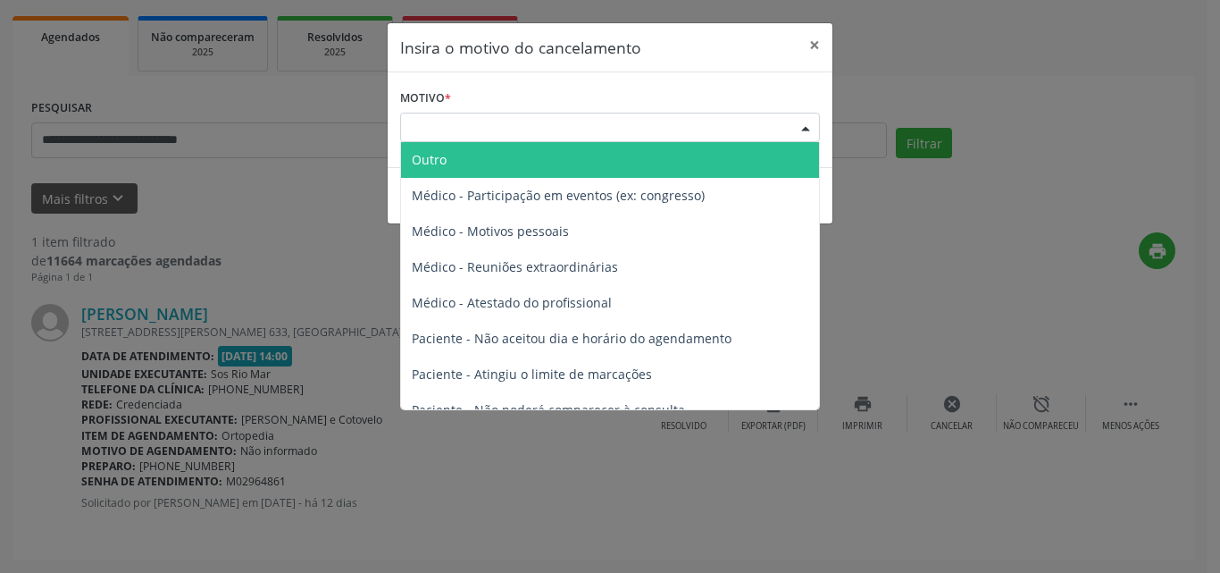
click at [583, 118] on div "Escolha o motivo" at bounding box center [610, 128] width 420 height 30
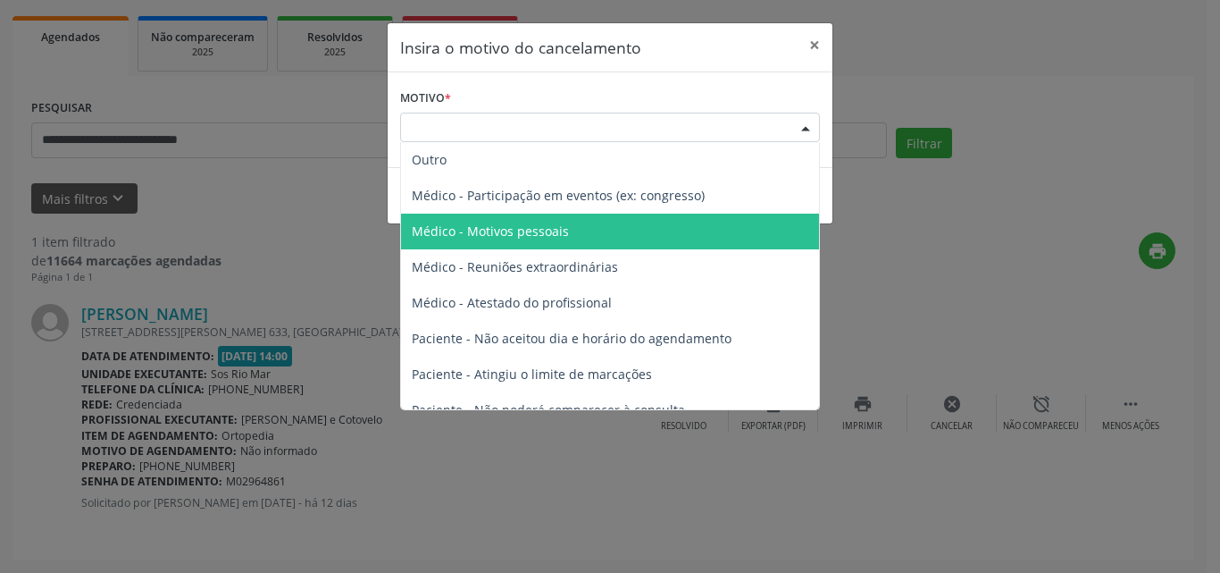
click at [560, 231] on span "Médico - Motivos pessoais" at bounding box center [490, 230] width 157 height 17
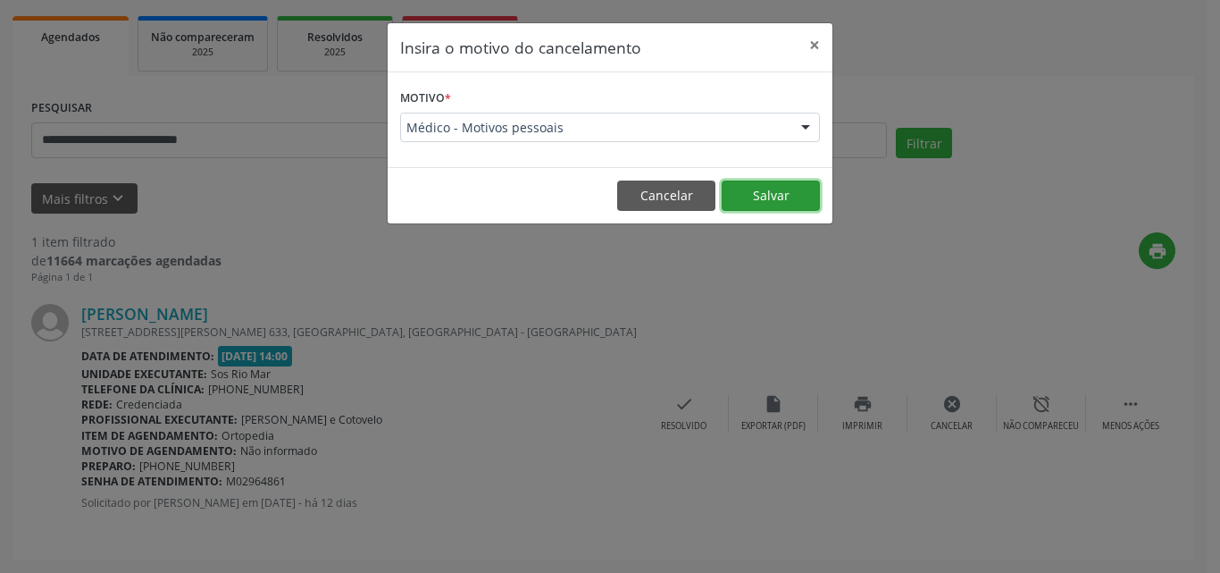
click at [772, 194] on button "Salvar" at bounding box center [771, 195] width 98 height 30
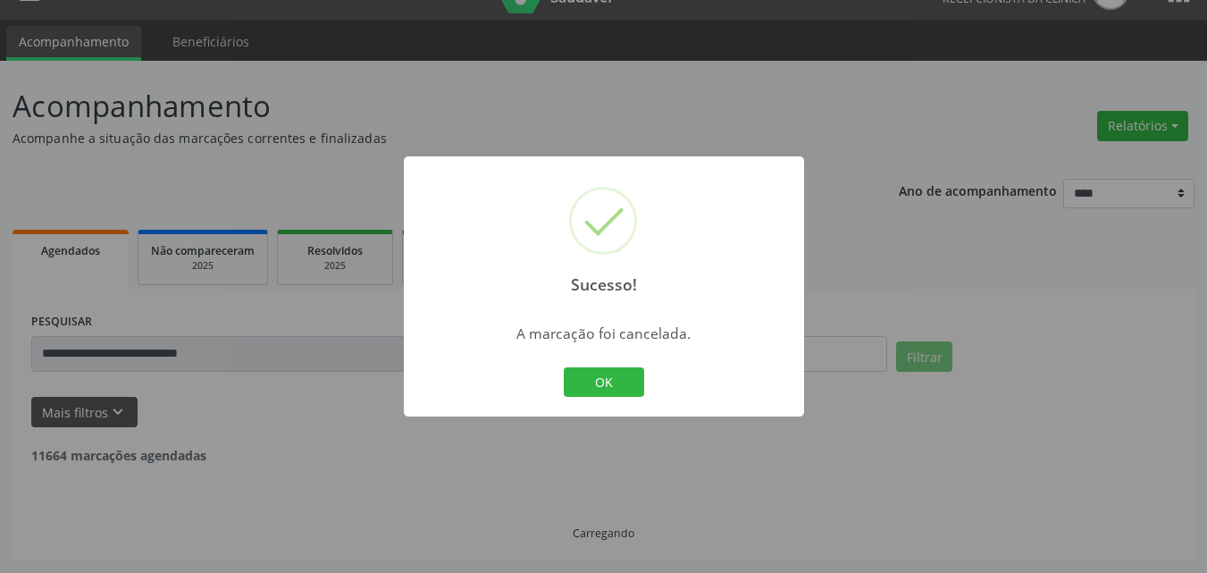
scroll to position [0, 0]
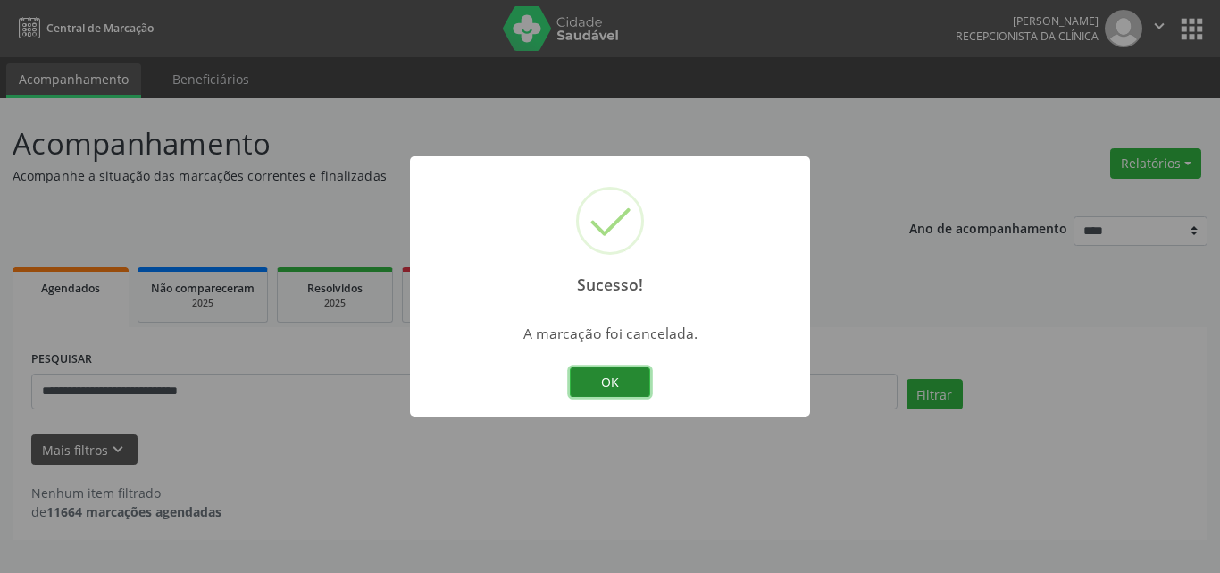
click at [611, 383] on button "OK" at bounding box center [610, 382] width 80 height 30
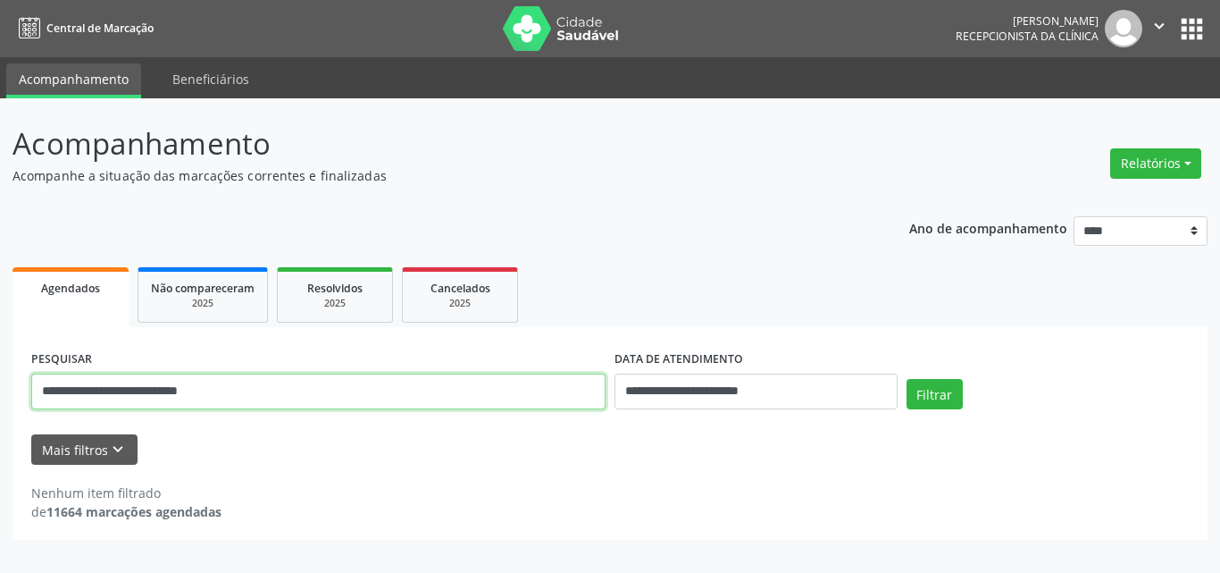
drag, startPoint x: 265, startPoint y: 387, endPoint x: 0, endPoint y: 371, distance: 265.8
click at [0, 366] on div "**********" at bounding box center [610, 335] width 1220 height 474
paste input "text"
type input "**********"
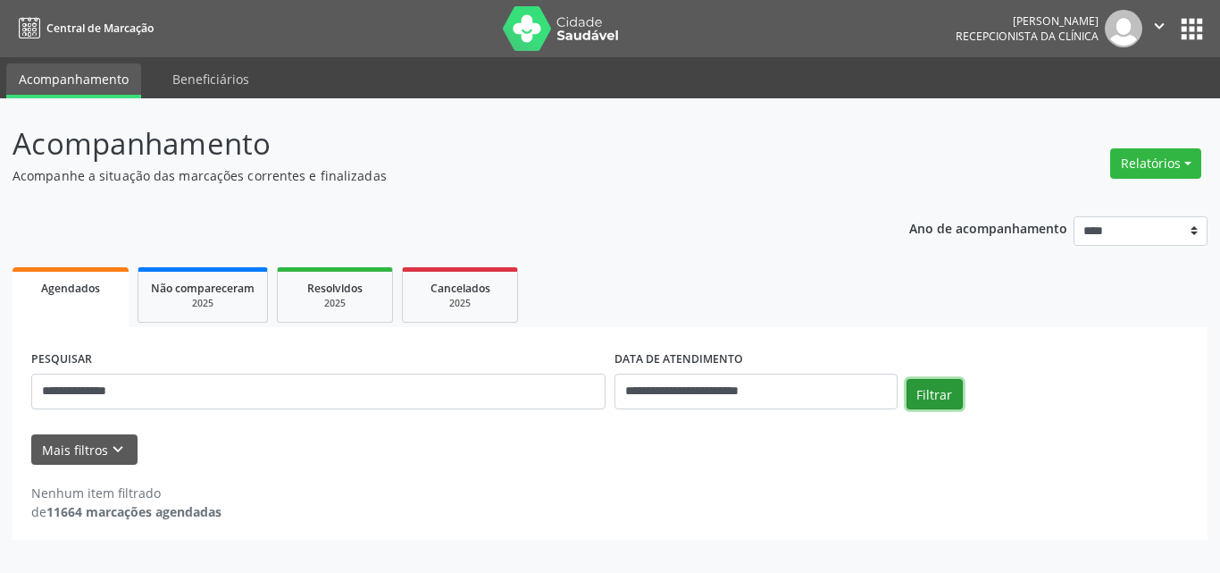
click at [929, 402] on button "Filtrar" at bounding box center [935, 394] width 56 height 30
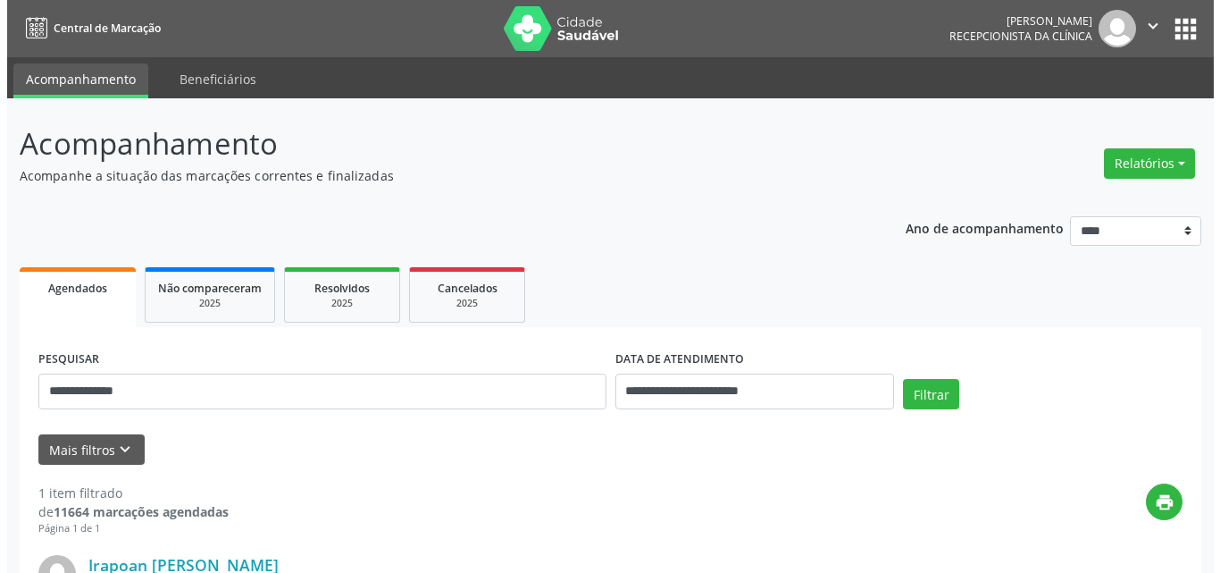
scroll to position [251, 0]
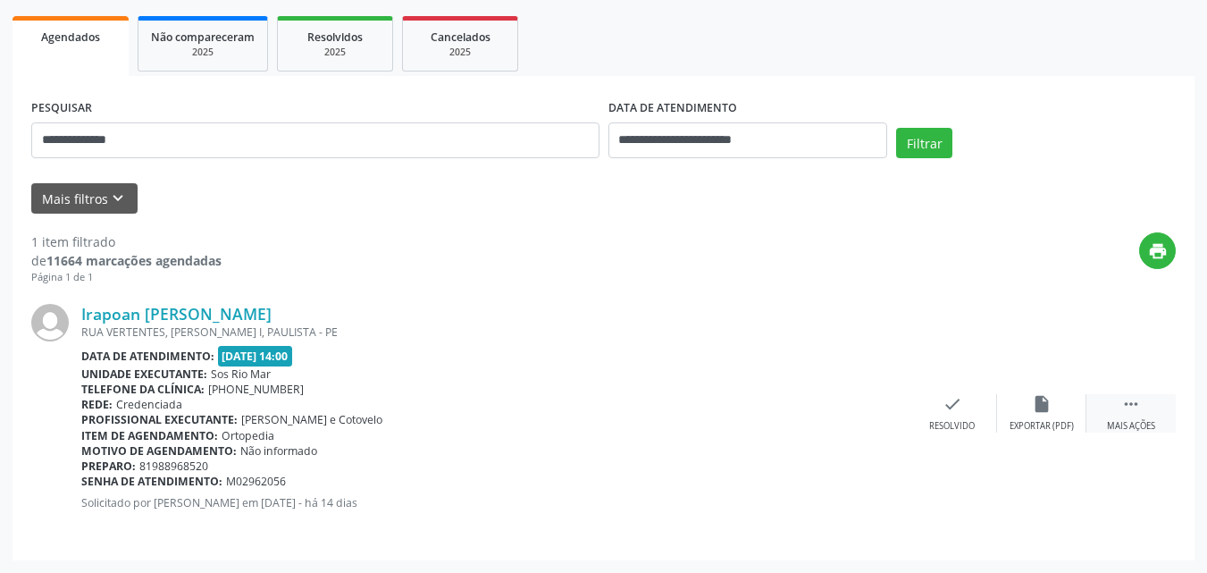
click at [1136, 404] on icon "" at bounding box center [1131, 404] width 20 height 20
click at [944, 404] on icon "cancel" at bounding box center [953, 404] width 20 height 20
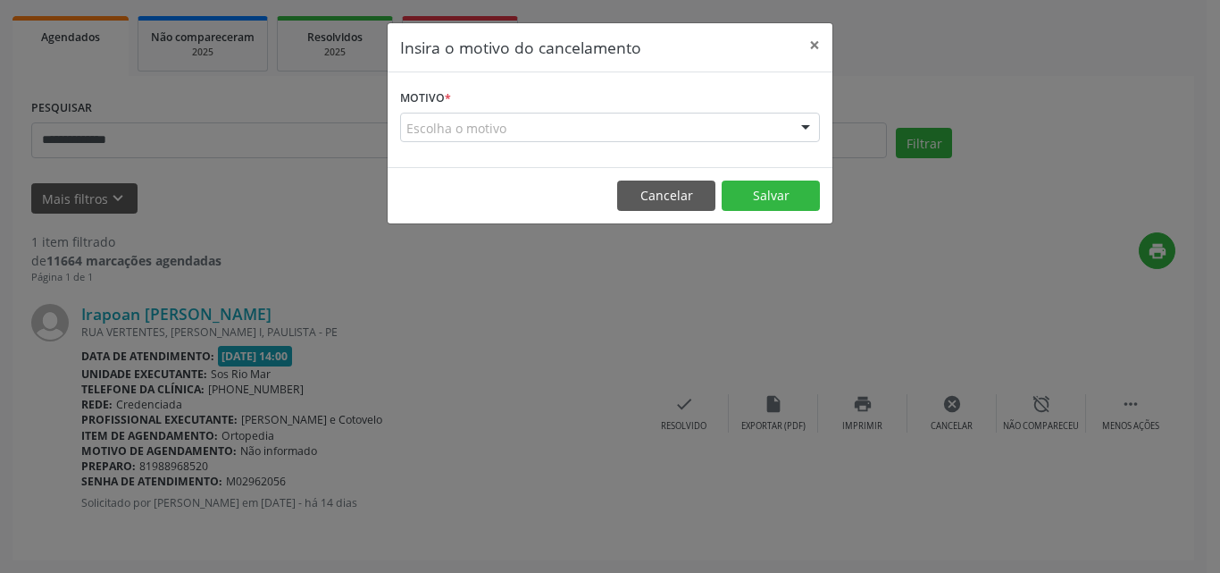
click at [568, 129] on div "Escolha o motivo" at bounding box center [610, 128] width 420 height 30
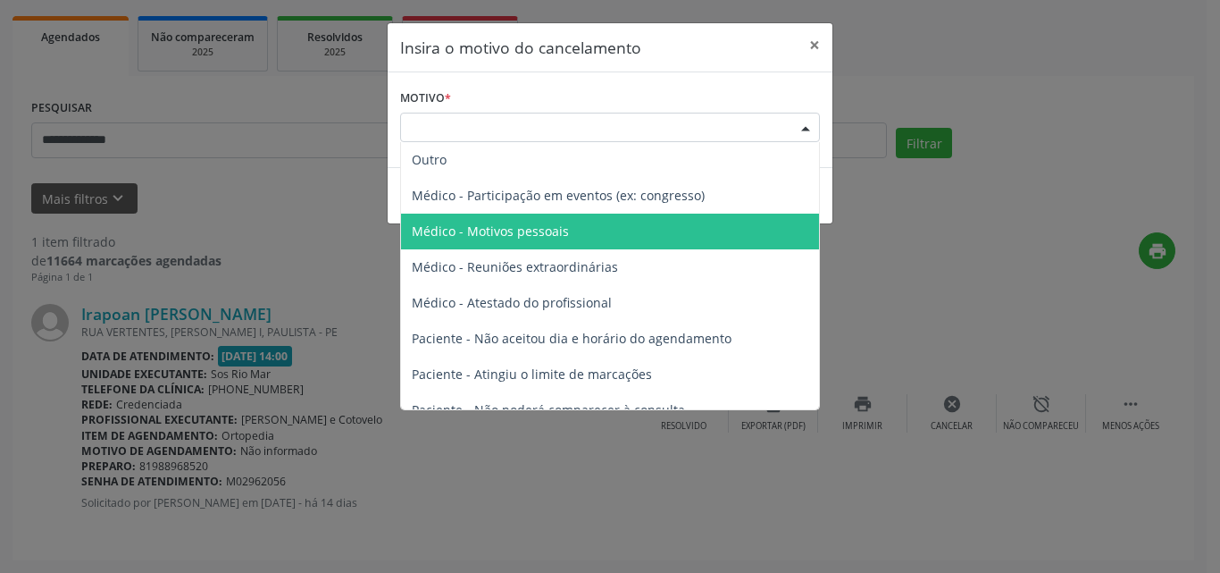
click at [522, 237] on span "Médico - Motivos pessoais" at bounding box center [490, 230] width 157 height 17
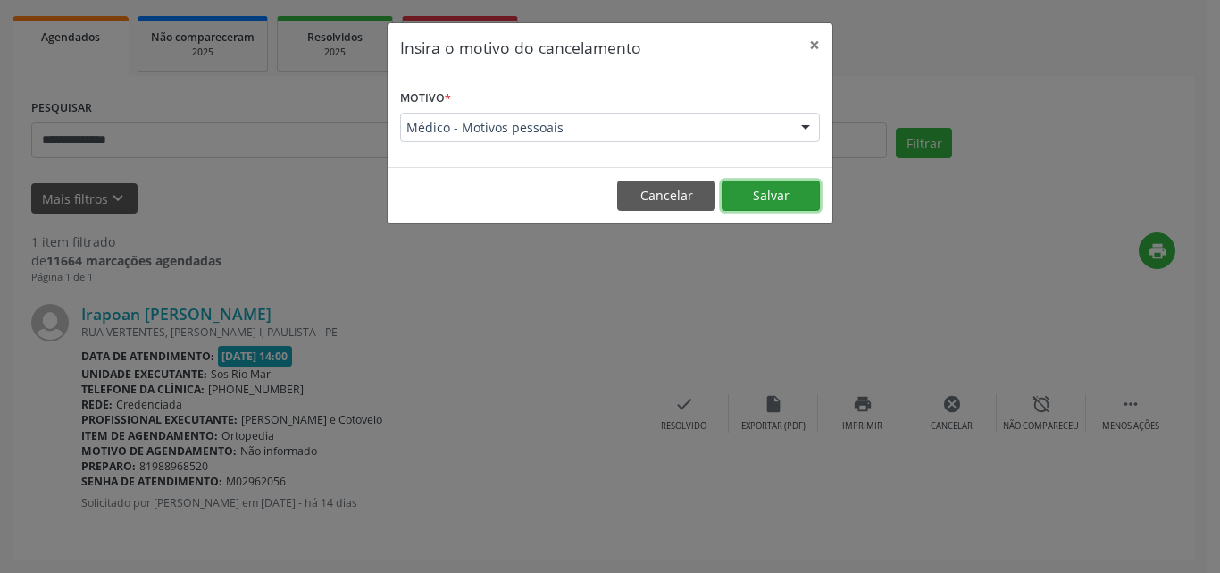
click at [777, 191] on button "Salvar" at bounding box center [771, 195] width 98 height 30
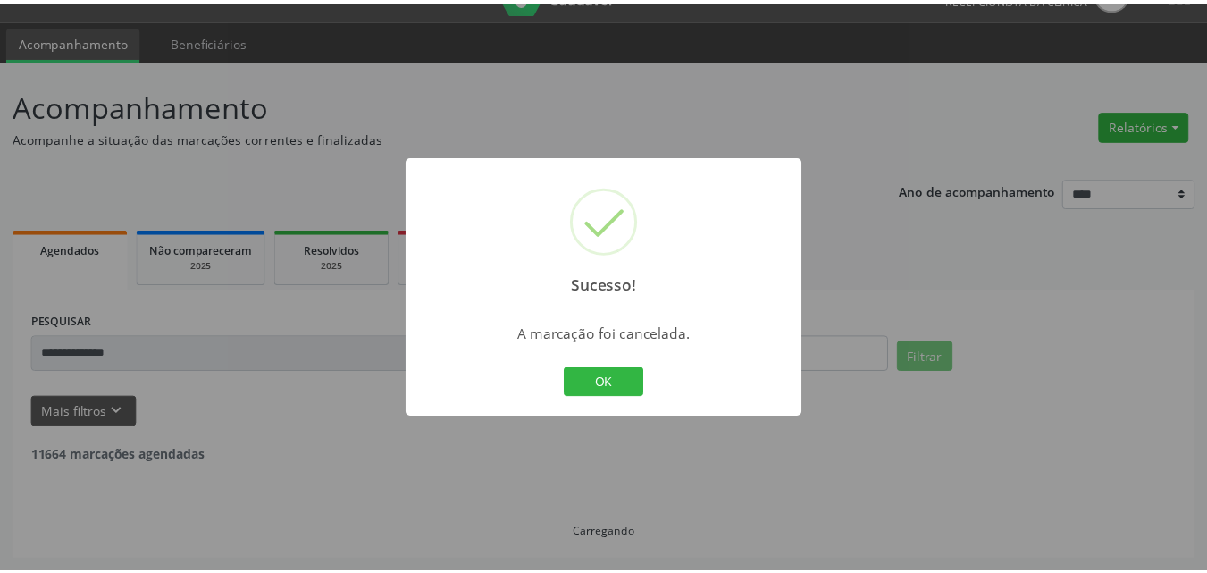
scroll to position [38, 0]
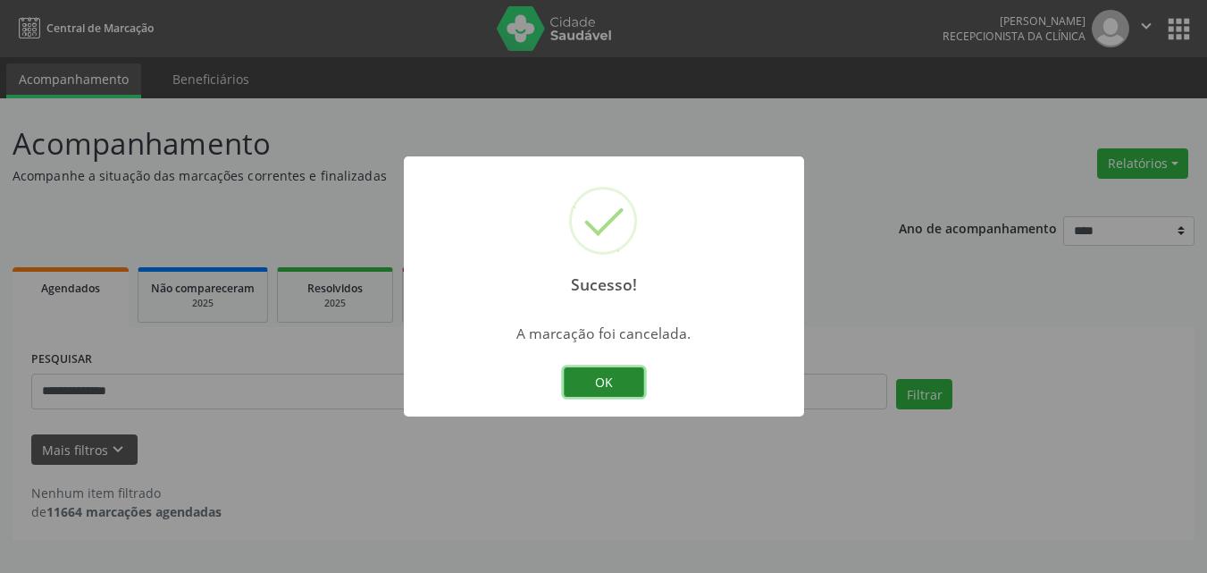
drag, startPoint x: 620, startPoint y: 381, endPoint x: 898, endPoint y: 83, distance: 407.1
click at [620, 380] on button "OK" at bounding box center [604, 382] width 80 height 30
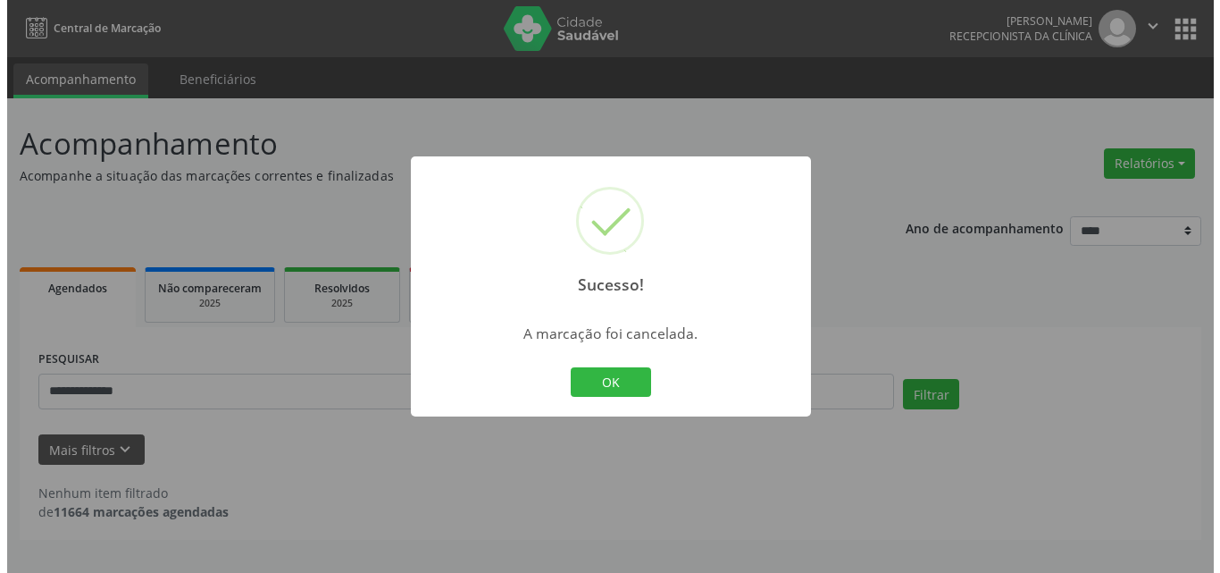
scroll to position [0, 0]
